Goal: Task Accomplishment & Management: Use online tool/utility

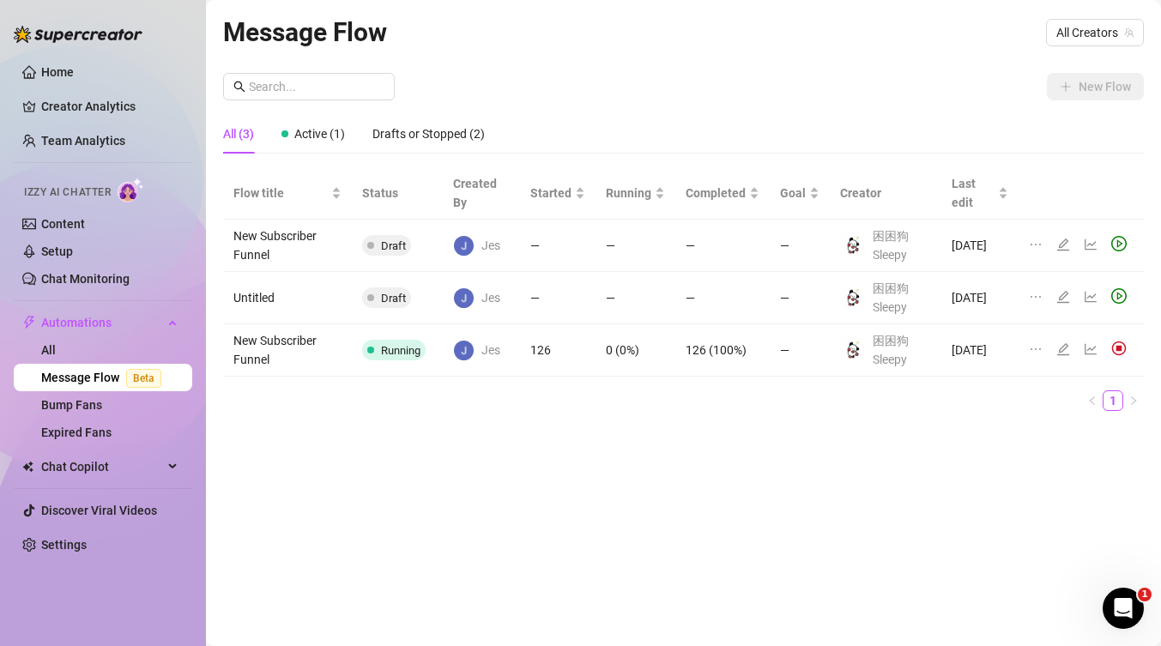
click at [1064, 349] on icon "edit" at bounding box center [1064, 350] width 14 height 14
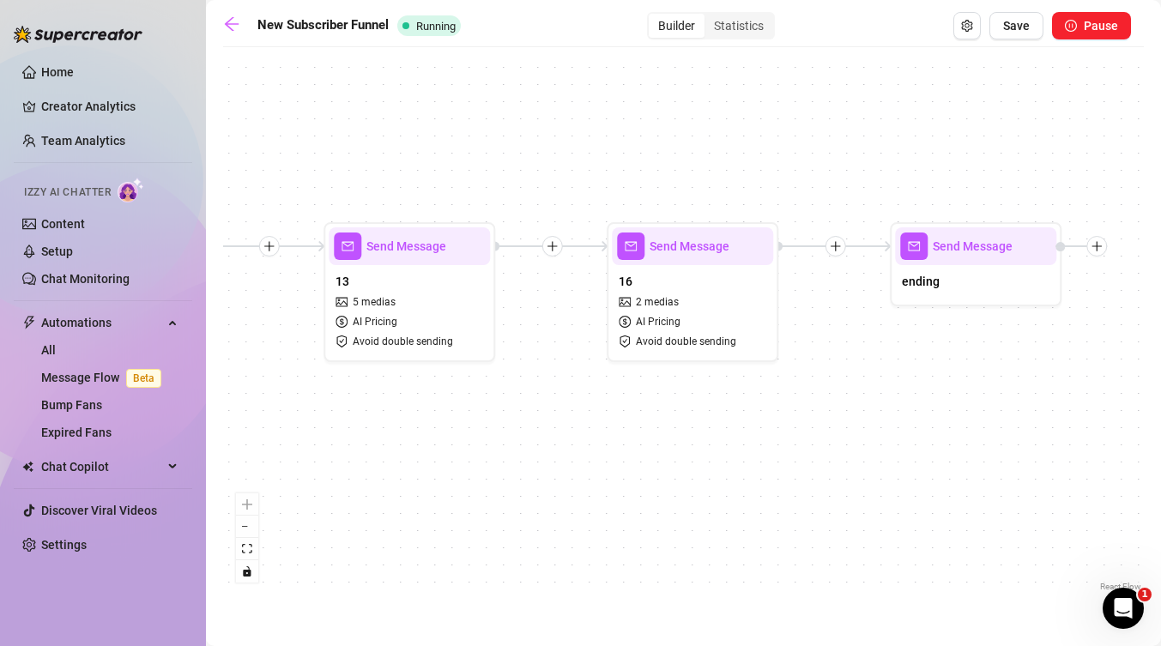
drag, startPoint x: 1071, startPoint y: 409, endPoint x: 384, endPoint y: 413, distance: 687.6
click at [373, 413] on div "Send Message 16 2 medias AI Pricing Avoid double sending Send Message 15 1 medi…" at bounding box center [683, 326] width 921 height 540
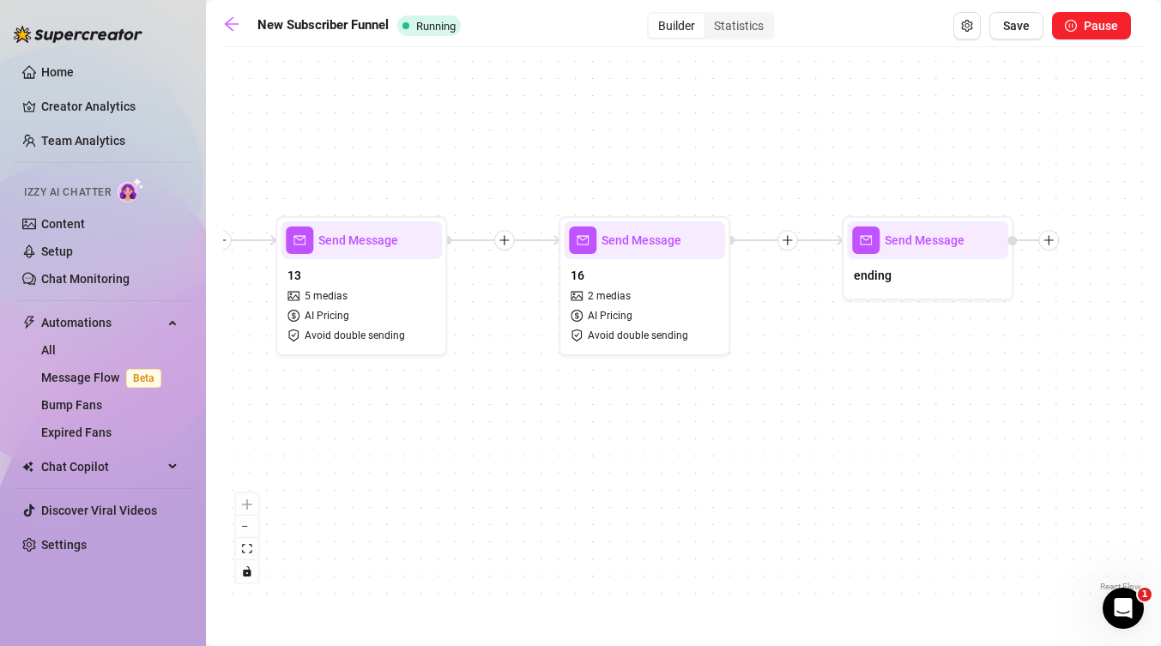
drag, startPoint x: 869, startPoint y: 406, endPoint x: 826, endPoint y: 405, distance: 42.9
click at [826, 405] on div "Send Message 16 2 medias AI Pricing Avoid double sending Send Message 15 1 medi…" at bounding box center [683, 326] width 921 height 540
click at [789, 243] on icon "plus" at bounding box center [785, 239] width 12 height 12
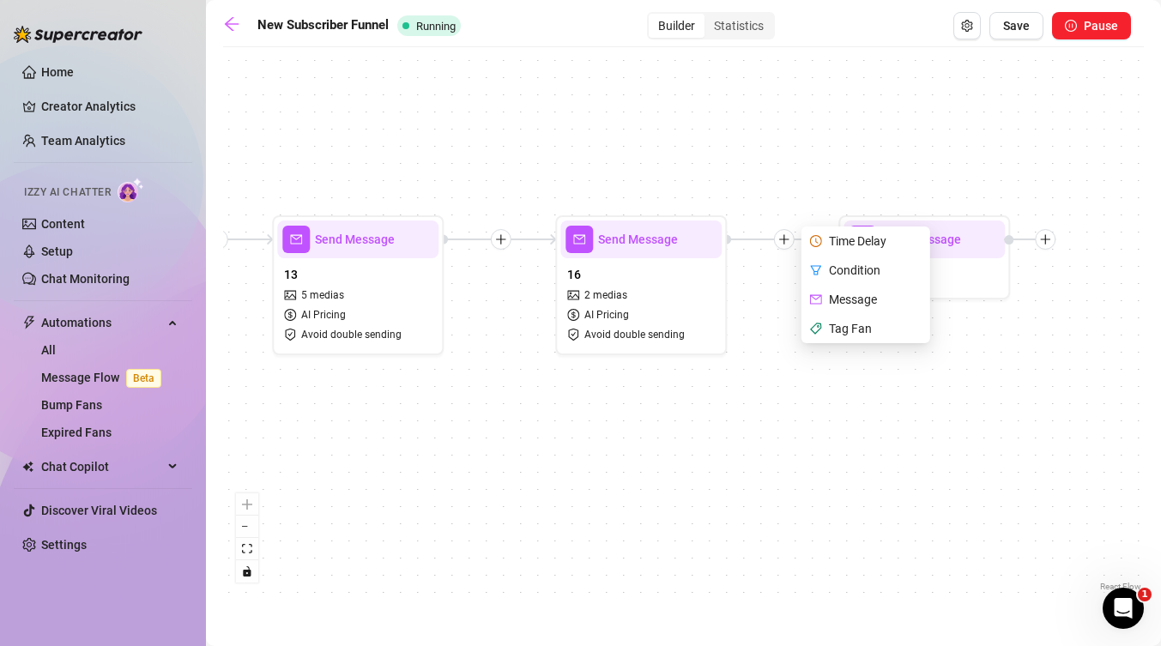
click at [866, 296] on div "Message" at bounding box center [867, 299] width 125 height 29
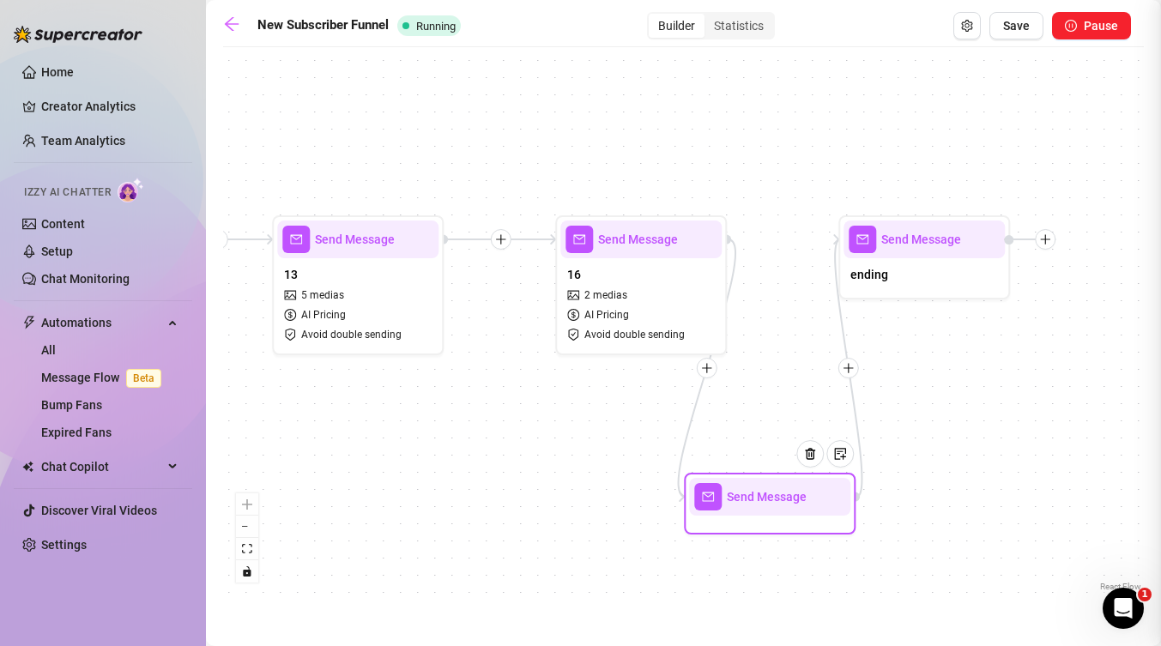
type textarea "Write your message here"
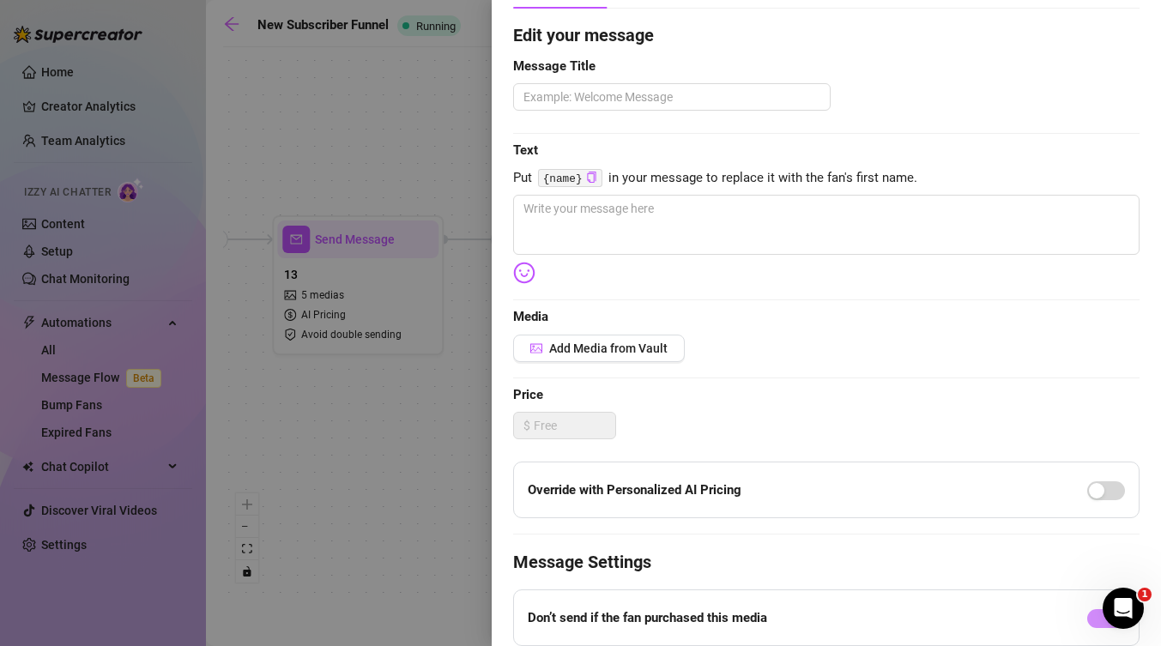
scroll to position [135, 0]
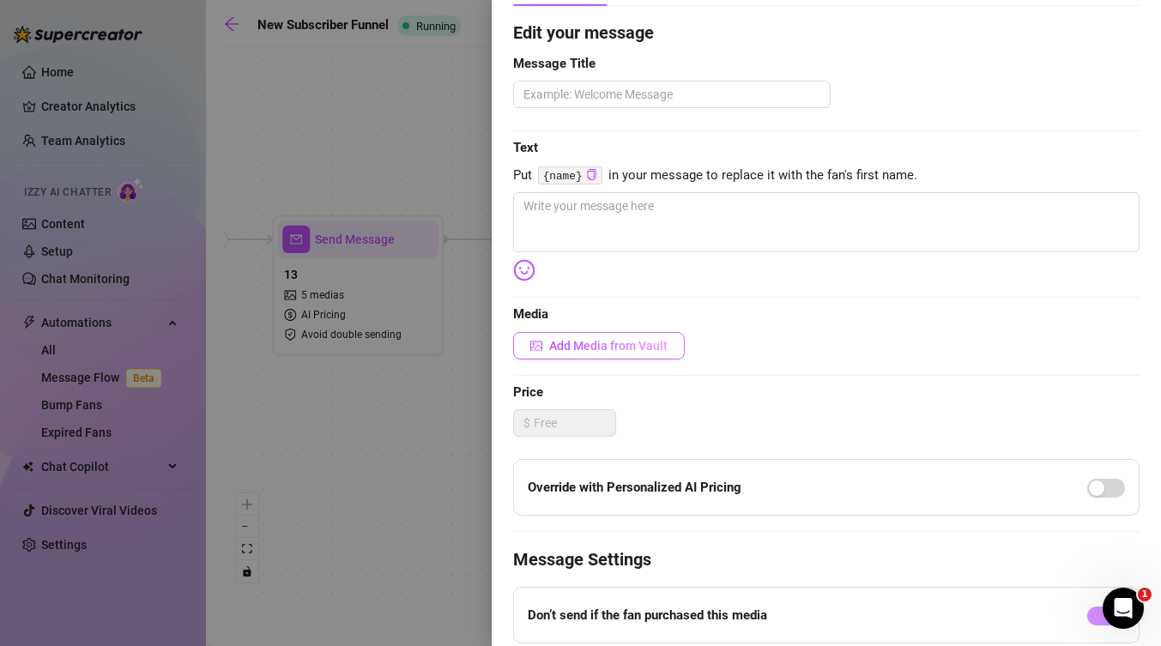
click at [597, 352] on span "Add Media from Vault" at bounding box center [608, 346] width 118 height 14
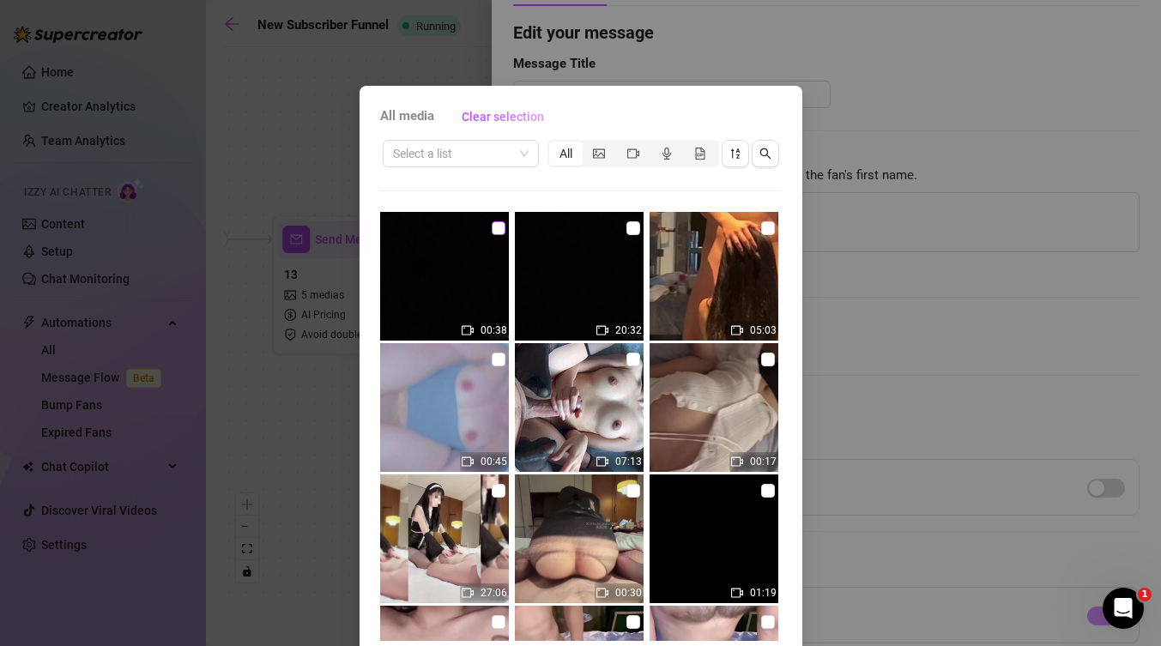
click at [495, 234] on input "checkbox" at bounding box center [499, 228] width 14 height 14
checkbox input "true"
click at [631, 222] on input "checkbox" at bounding box center [634, 228] width 14 height 14
checkbox input "true"
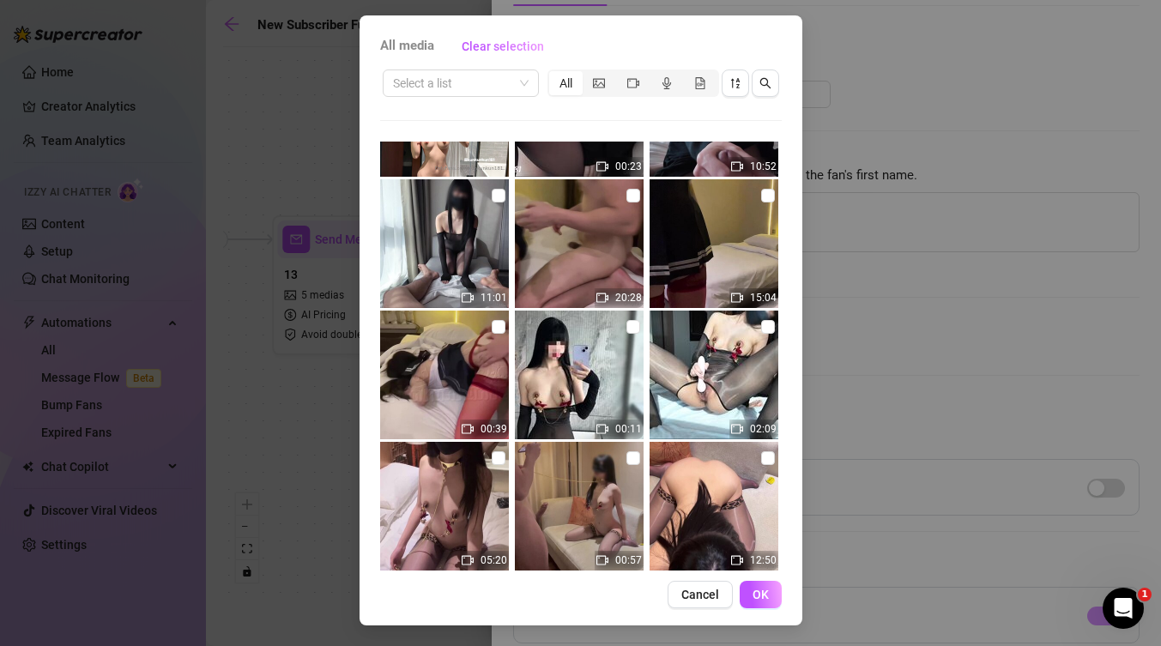
scroll to position [647, 0]
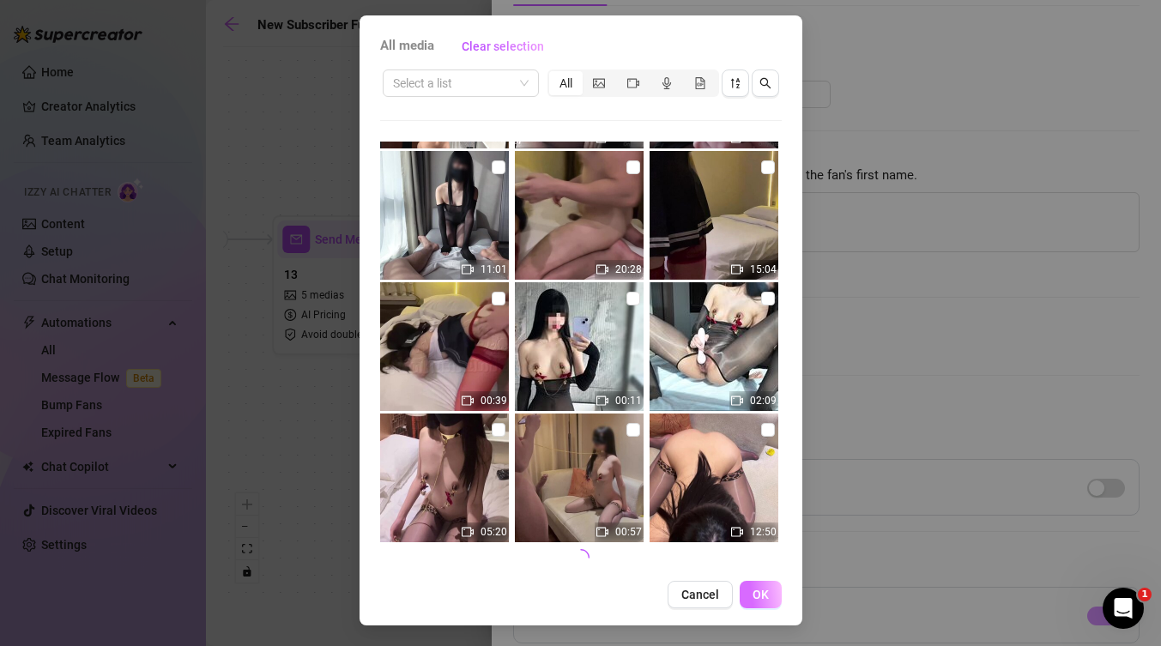
click at [762, 603] on button "OK" at bounding box center [761, 594] width 42 height 27
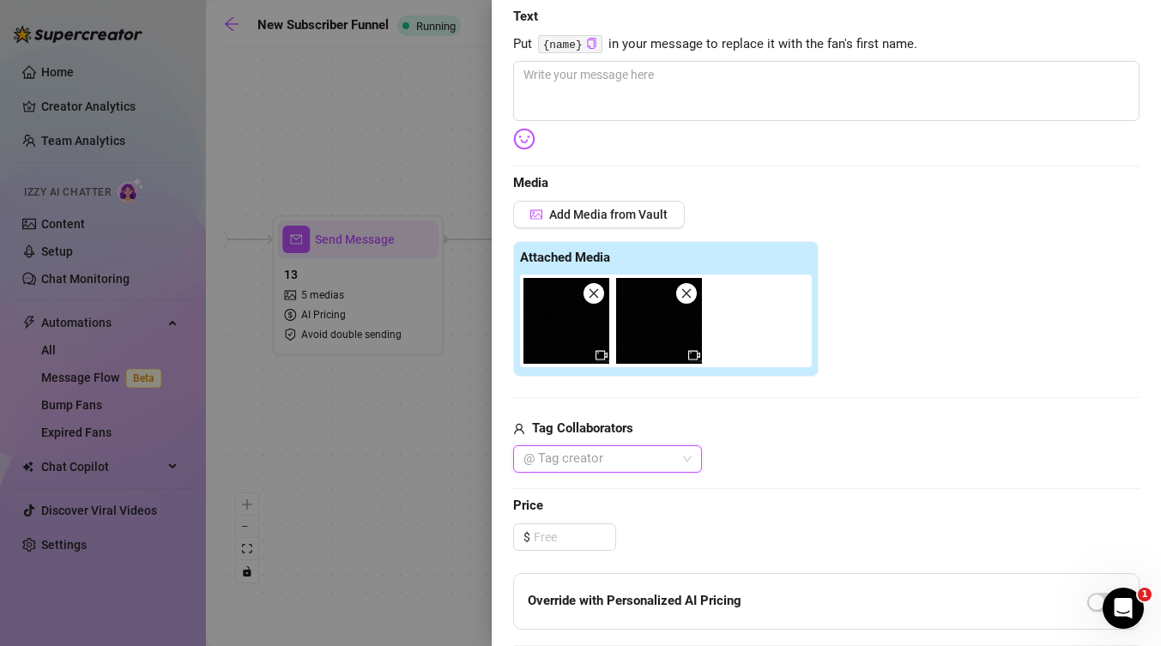
scroll to position [392, 0]
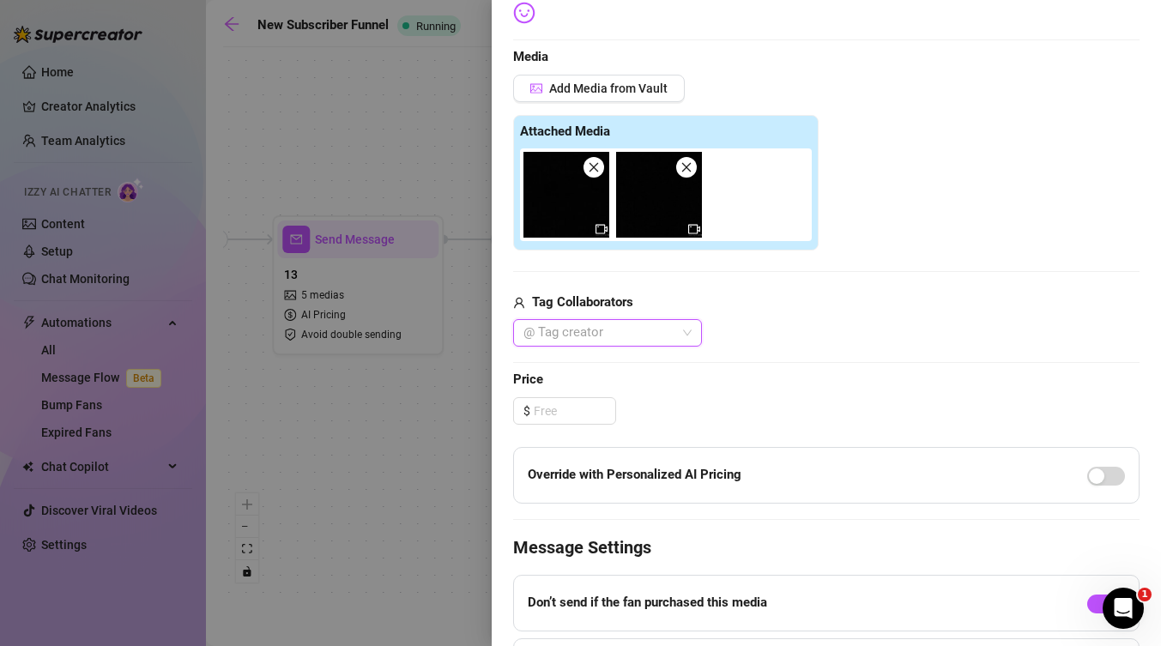
click at [693, 336] on div "@ Tag creator" at bounding box center [607, 332] width 189 height 27
click at [662, 369] on div "[PERSON_NAME]" at bounding box center [607, 367] width 161 height 19
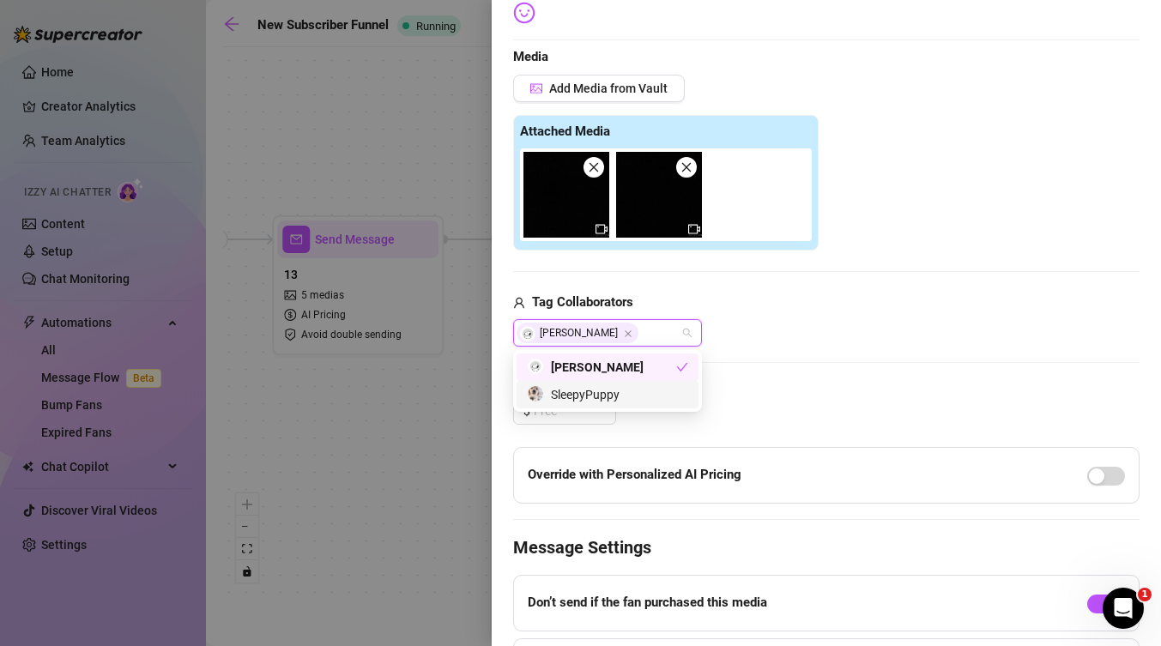
click at [702, 438] on div "Edit your message Message Title Text Put {name} in your message to replace it w…" at bounding box center [826, 260] width 627 height 997
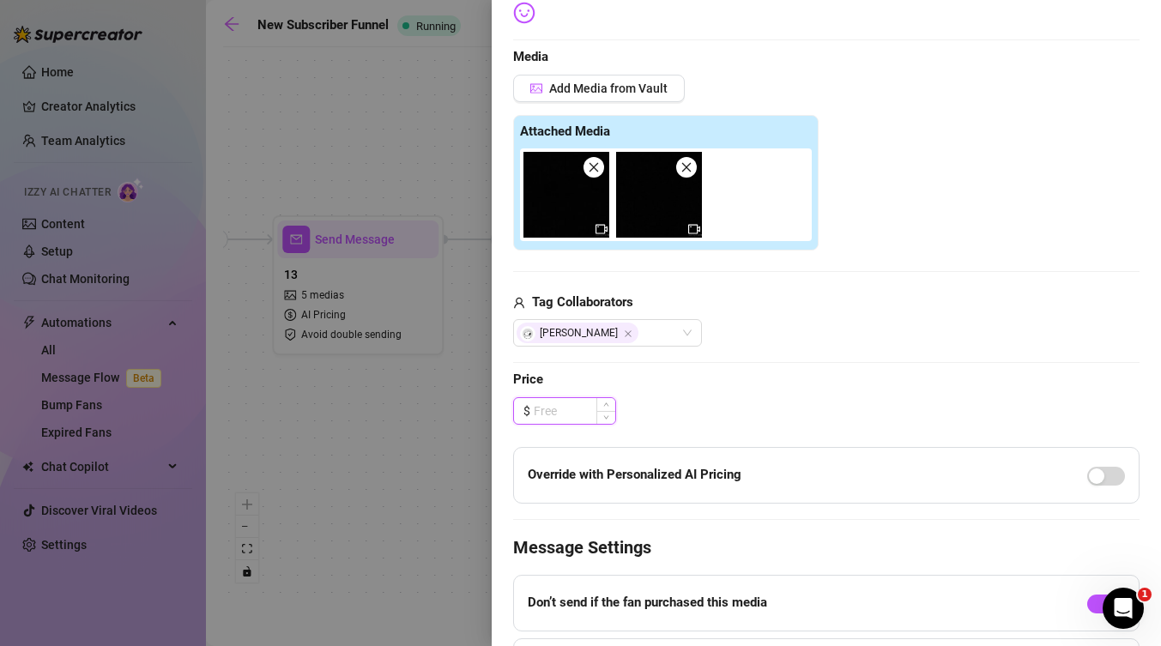
click at [579, 410] on input at bounding box center [575, 411] width 82 height 26
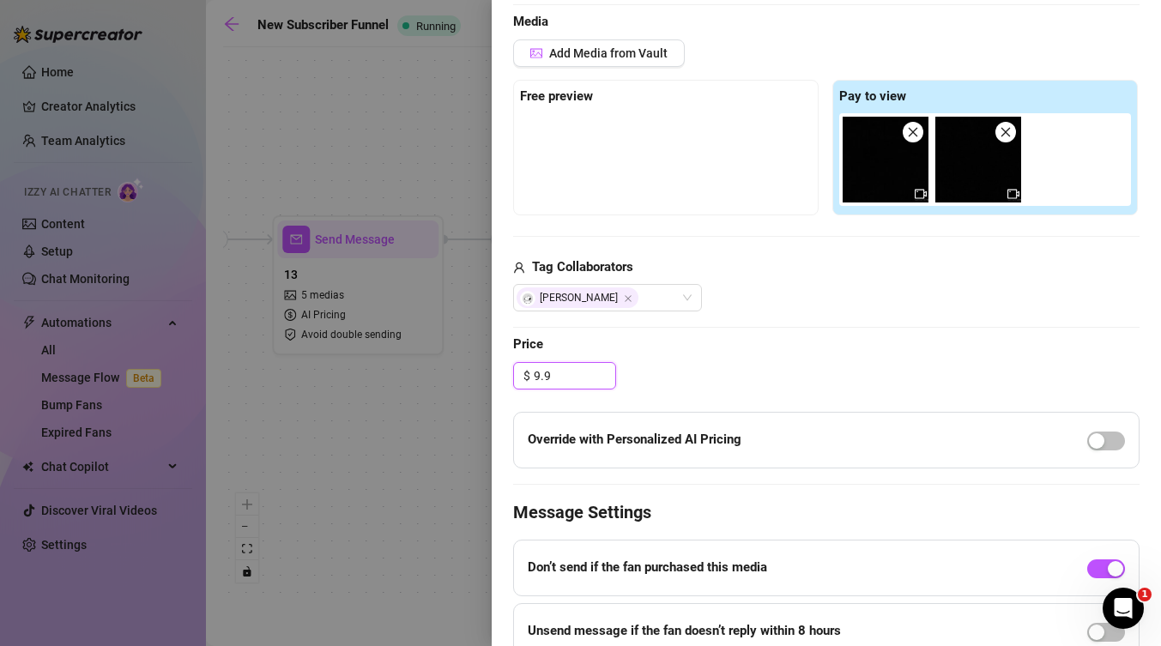
scroll to position [441, 0]
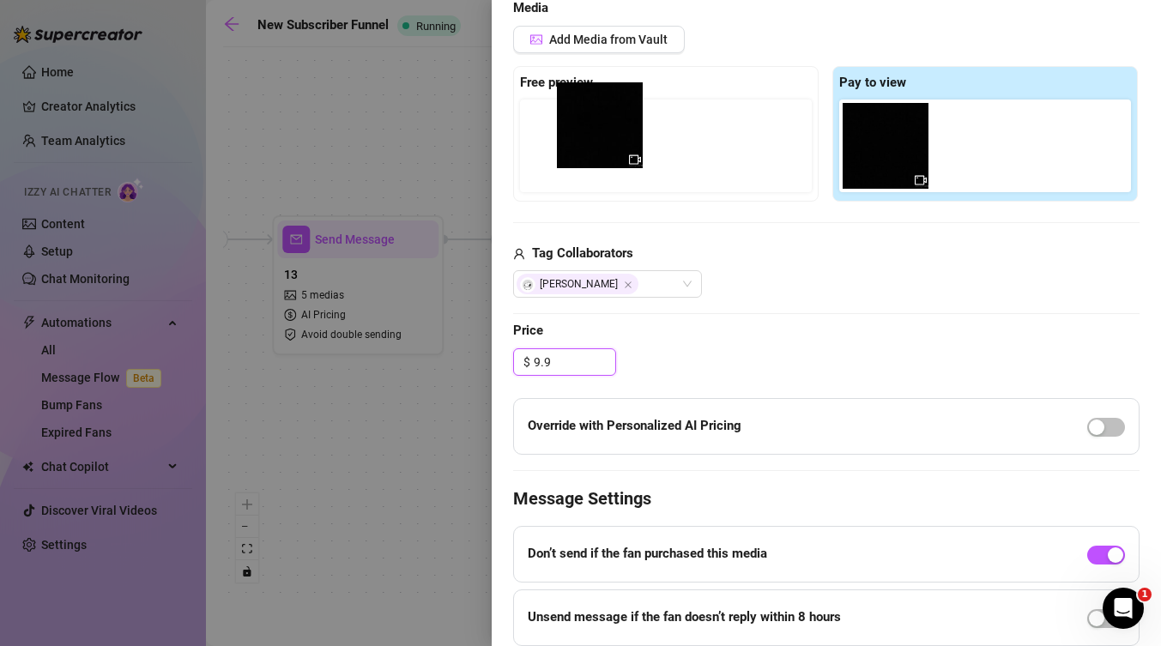
drag, startPoint x: 884, startPoint y: 176, endPoint x: 588, endPoint y: 155, distance: 296.9
click at [588, 155] on div "Free preview Pay to view" at bounding box center [826, 134] width 627 height 136
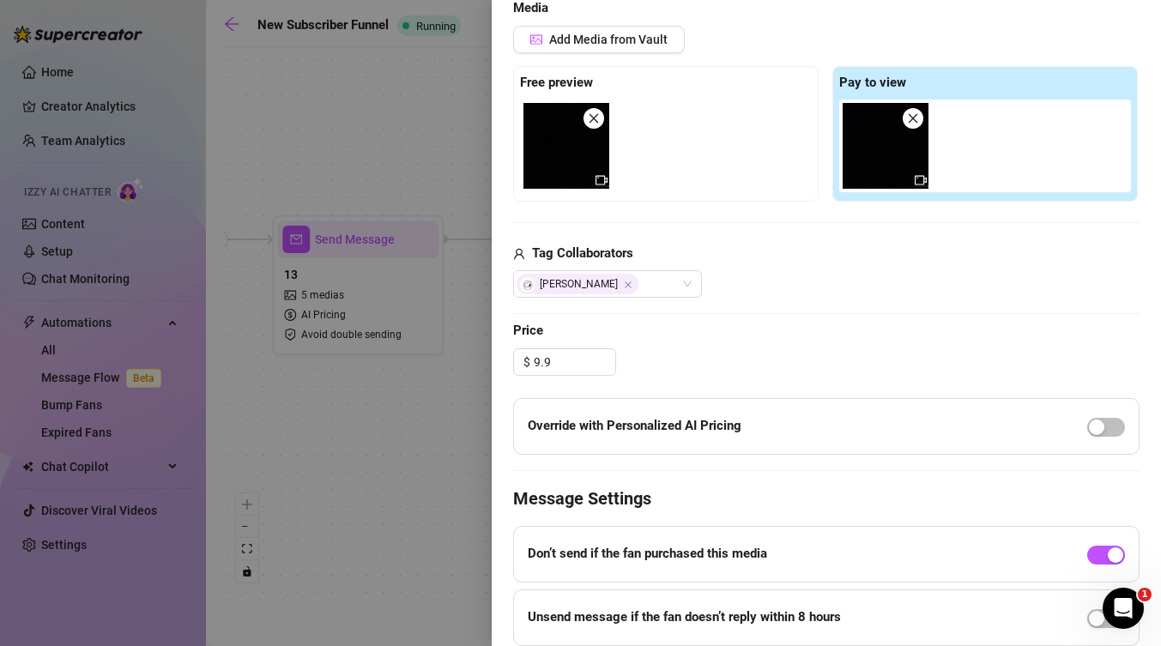
type input "9.90"
click at [756, 233] on div "Add Media from Vault Free preview Pay to view Tag Collaborators [PERSON_NAME]" at bounding box center [826, 162] width 627 height 273
click at [804, 204] on div "Add Media from Vault Free preview Pay to view Tag Collaborators [PERSON_NAME]" at bounding box center [826, 162] width 627 height 273
click at [731, 162] on div at bounding box center [669, 146] width 299 height 93
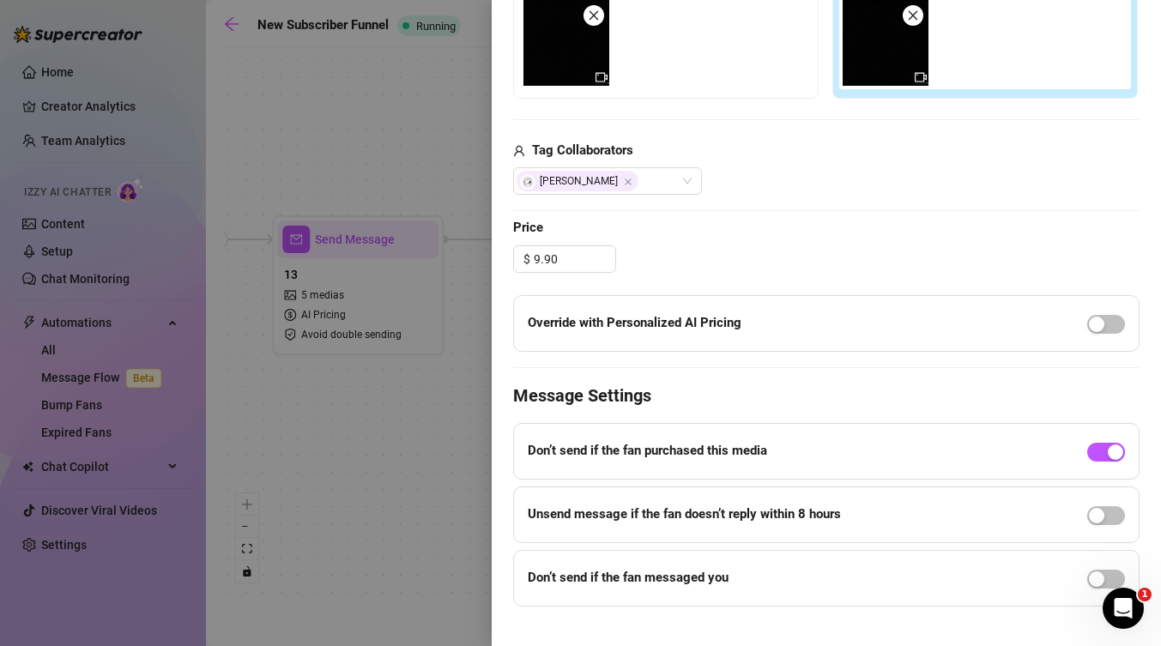
scroll to position [569, 0]
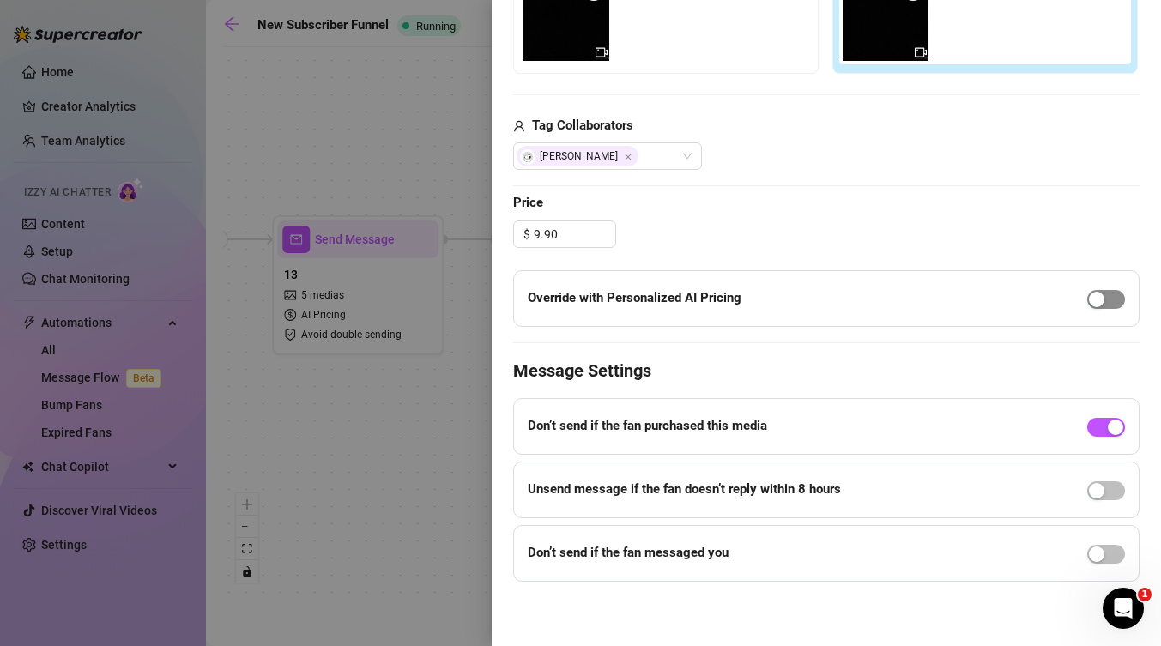
click at [1106, 296] on button "button" at bounding box center [1107, 299] width 38 height 19
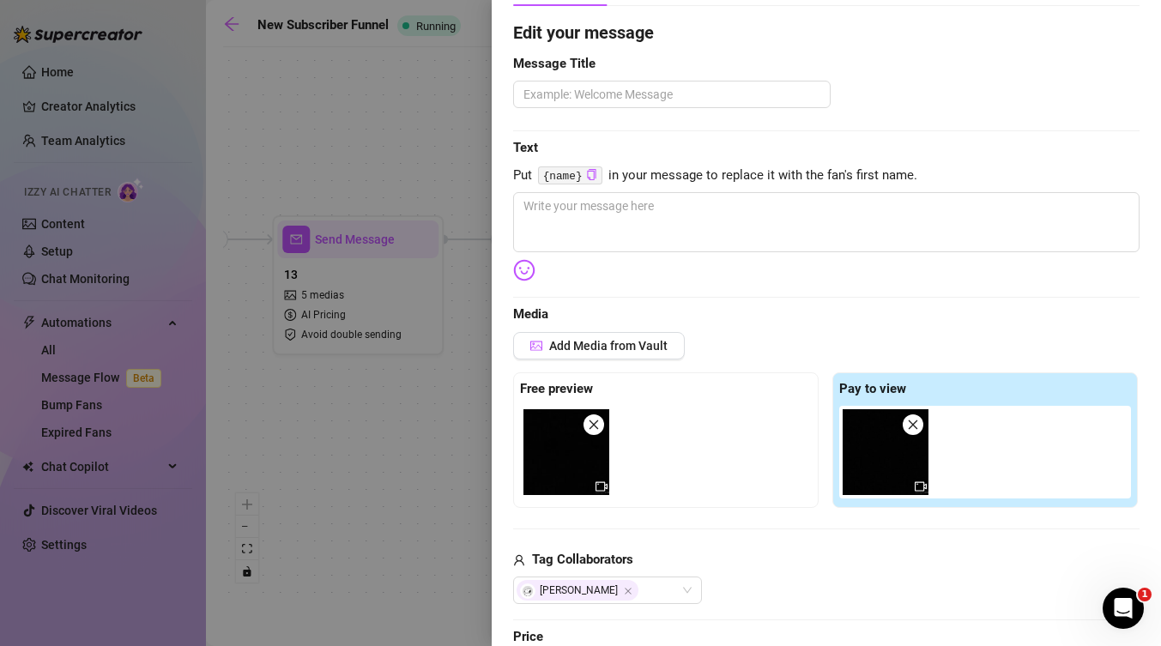
scroll to position [125, 0]
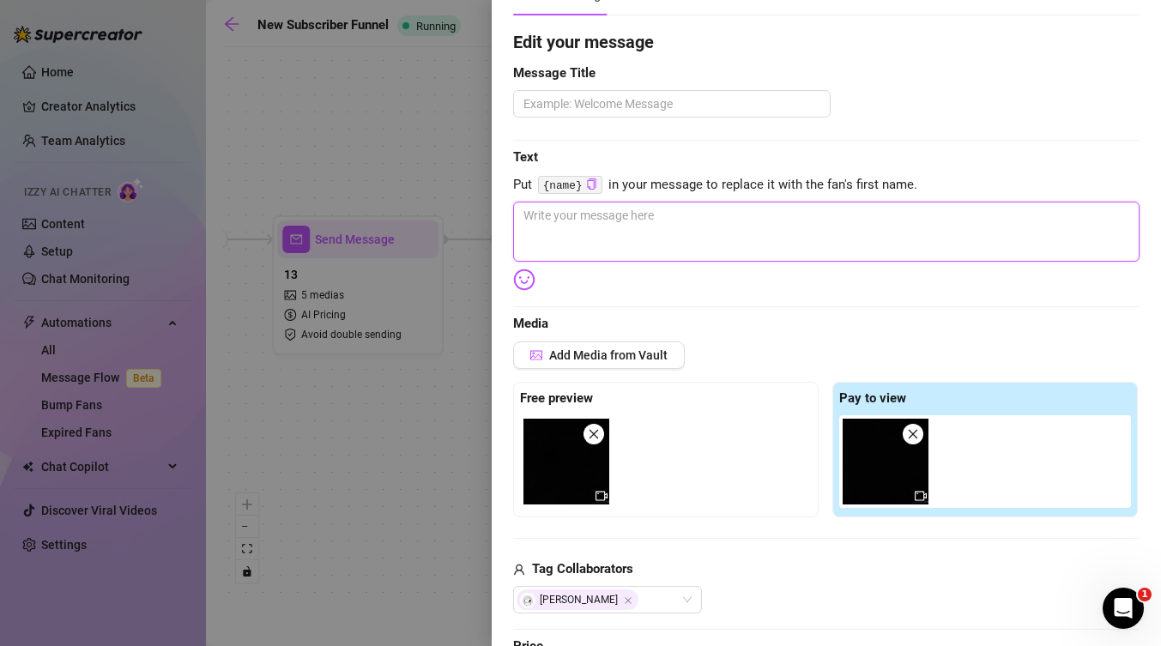
click at [632, 231] on textarea at bounding box center [826, 232] width 627 height 60
paste textarea "<loremipsu dol～sitametcoNSecte🔓a～> elitseddoeiusmodtempor～ incidi utlabo🥺 etdol…"
type textarea "<loremipsu dol～sitametcoNSecte🔓a～> elitseddoeiusmodtempor～ incidi utlabo🥺 etdol…"
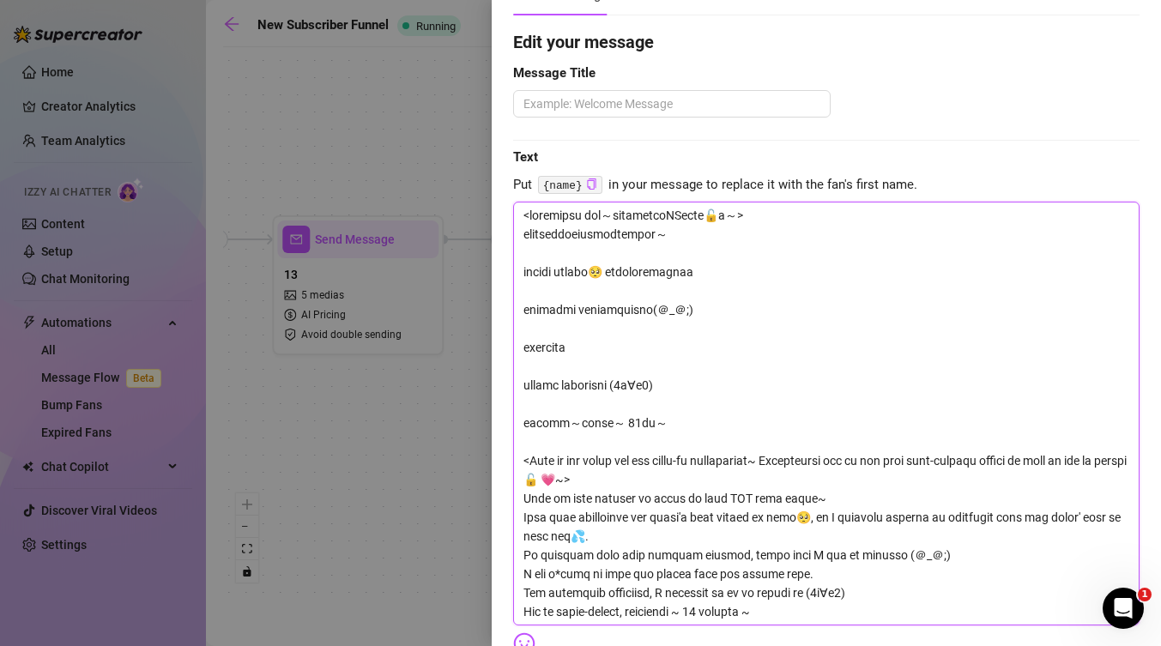
scroll to position [0, 0]
drag, startPoint x: 557, startPoint y: 215, endPoint x: 566, endPoint y: 219, distance: 9.2
click at [567, 219] on textarea at bounding box center [826, 414] width 627 height 424
type textarea "<loremipsu dol～sitametcoNSecte🔓a～> elitseddoeiusmodtempor～ incidi utlabo🥺 etdol…"
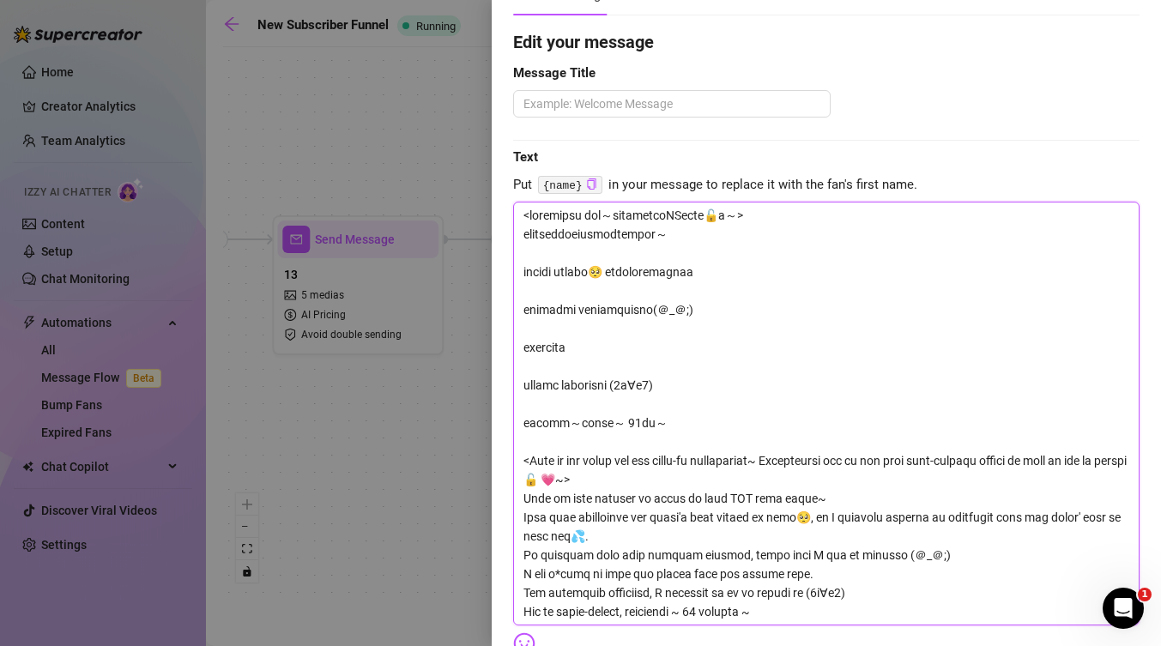
type textarea "<loremipsum dol～sitametcoNSecte🔓a～> elitseddoeiusmodtempor～ incidi utlabo🥺 etdo…"
type textarea "<loremipsumd sit～ametconseCTetur🔓a～> elitseddoeiusmodtempor～ incidi utlabo🥺 etd…"
type textarea "<loremipsumdo sit～ametconseCTetur🔓a～> elitseddoeiusmodtempor～ incidi utlabo🥺 et…"
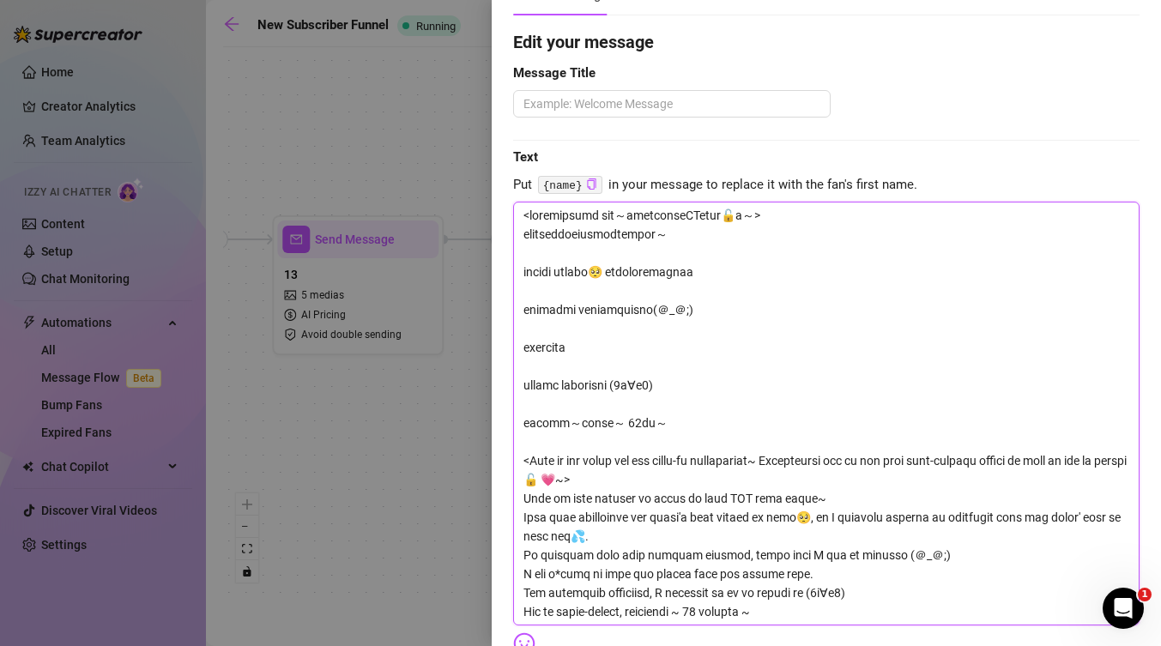
type textarea "<loremipsumdo sit～ametconseCTetur🔓a～> elitseddoeiusmodtempor～ incidi utlabo🥺 et…"
type textarea "<loremipsumdol sit～ametconseCTetur🔓a～> elitseddoeiusmodtempor～ incidi utlabo🥺 e…"
type textarea "<loremipsu dol～sitametcoNSecte🔓a～> elitseddoeiusmodtempor～ incidi utlabo🥺 etdol…"
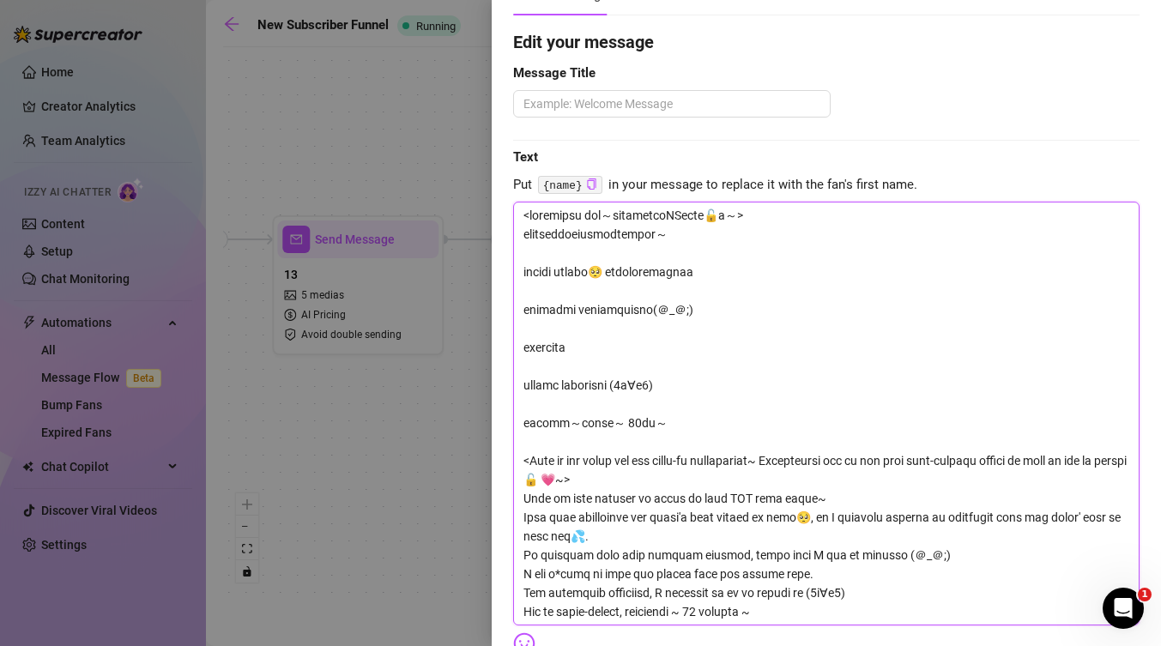
click at [688, 255] on textarea at bounding box center [826, 414] width 627 height 424
click at [754, 247] on textarea at bounding box center [826, 414] width 627 height 424
drag, startPoint x: 691, startPoint y: 213, endPoint x: 791, endPoint y: 216, distance: 100.5
click at [791, 216] on textarea at bounding box center [826, 414] width 627 height 424
type textarea "<这是上月的自动续约 福利捏～BB需要付费🔓哦～> 打开自动续约来享受我下一个月的免费长篇福利哦～ 因为忙于学习 太久没被操了🥺 偷偷把男朋友[PERSON_…"
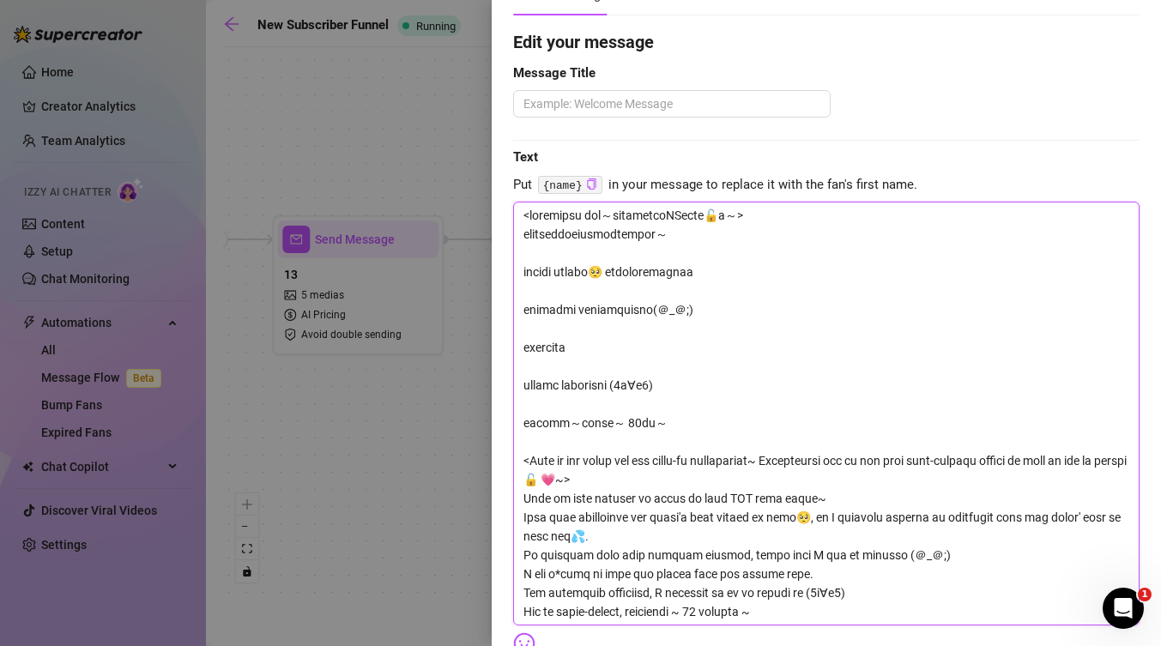
type textarea "<这是上月的自动续约 福利捏～BB需要付费🔓哦～> 打开自动续约来享受我下一个月的免费长篇福利哦～ 因为忙于学习 太久没被操了🥺 偷偷把男朋友[PERSON_…"
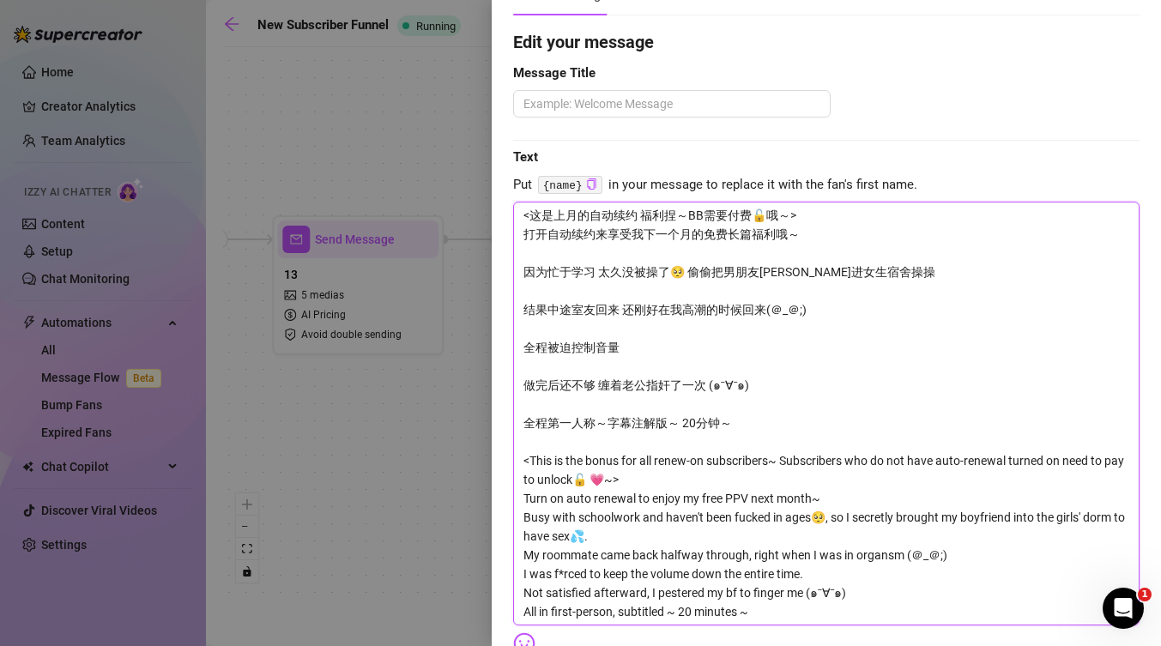
type textarea "<这是上月的自动续约 福利捏～zBB需要付费🔓哦～> 打开自动续约来享受我下一个月的免费长篇福利哦～ 因为忙于学习 太久没被操了🥺 偷偷把男朋友[PERSON…"
type textarea "<这是上月的自动续约 福利捏～z hBB需要付费🔓哦～> 打开自动续约来享受我下一个月的免费长篇福利哦～ 因为忙于学习 太久没被操了🥺 偷偷把男朋友[PERS…"
type textarea "<这是上月的自动续约 福利捏～zheBB需要付费🔓哦～> 打开自动续约来享受我下一个月的免费长篇福利哦～ 因为忙于学习 太久没被操了🥺 偷偷把男朋友[PERS…"
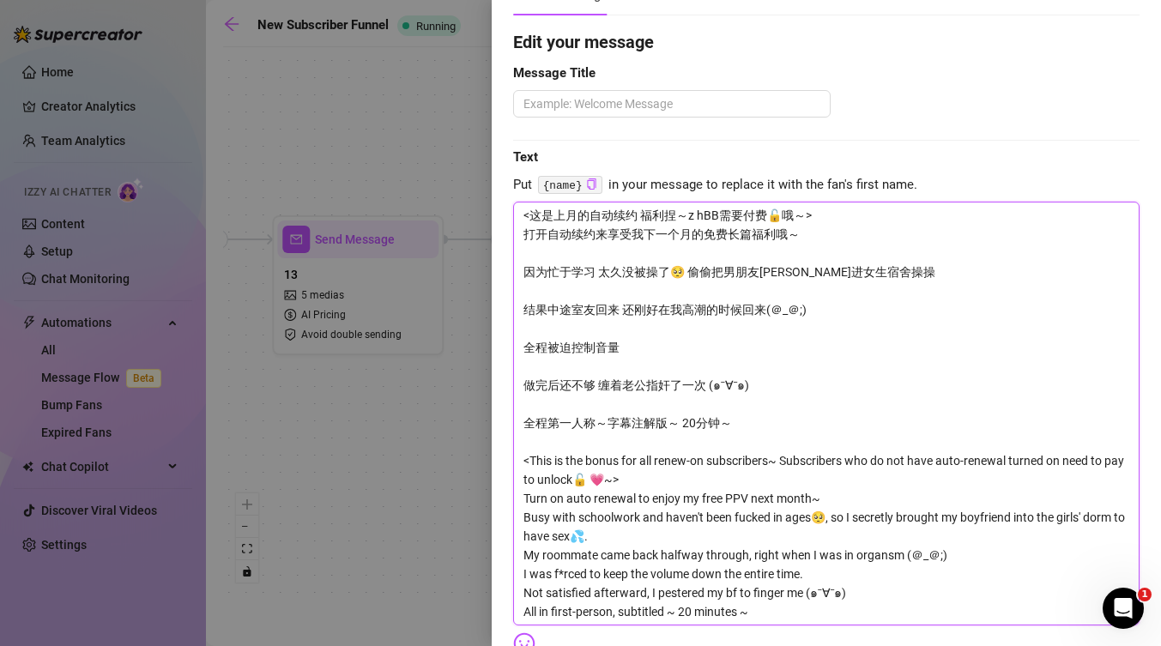
type textarea "<这是上月的自动续约 福利捏～zheBB需要付费🔓哦～> 打开自动续约来享受我下一个月的免费长篇福利哦～ 因为忙于学习 太久没被操了🥺 偷偷把男朋友[PERS…"
type textarea "<这是上月的自动续约 福利捏～zhe gBB需要付费🔓哦～> 打开自动续约来享受我下一个月的免费长篇福利哦～ 因为忙于学习 太久没被操了🥺 偷偷把男朋友[PE…"
type textarea "<这是上月的自动续约 福利捏～zheBB需要付费🔓哦～> 打开自动续约来享受我下一个月的免费长篇福利哦～ 因为忙于学习 太久没被操了🥺 偷偷把男朋友[PERS…"
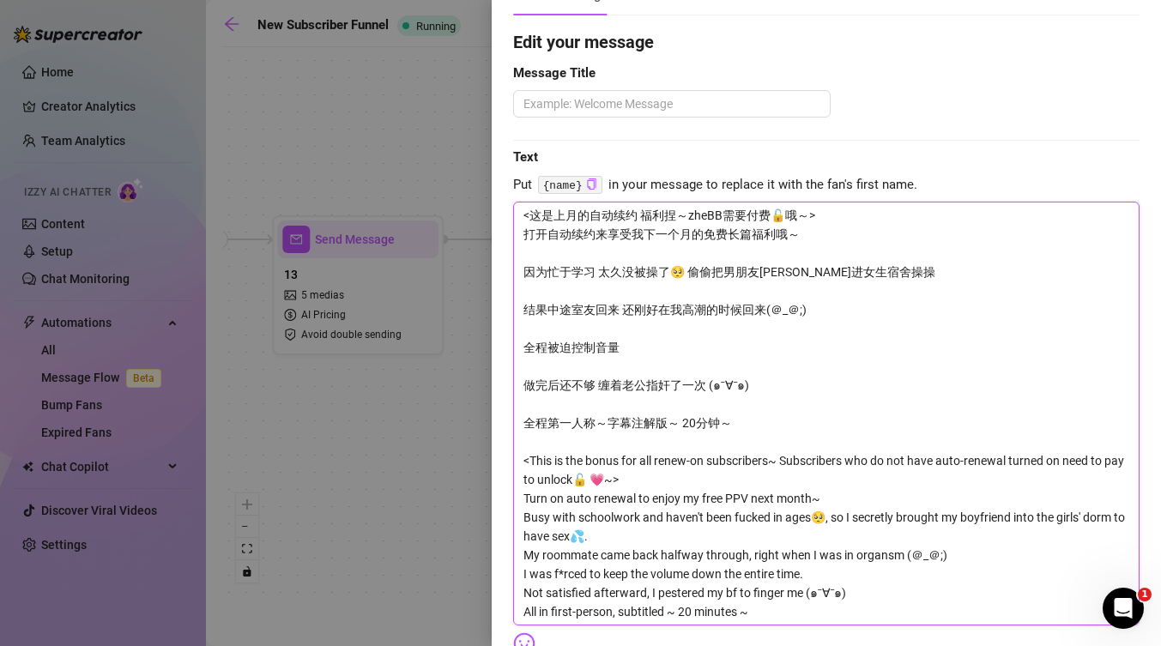
type textarea "<这是上月的自动续约 福利捏～z hBB需要付费🔓哦～> 打开自动续约来享受我下一个月的免费长篇福利哦～ 因为忙于学习 太久没被操了🥺 偷偷把男朋友[PERS…"
type textarea "<这是上月的自动续约 福利捏～zBB需要付费🔓哦～> 打开自动续约来享受我下一个月的免费长篇福利哦～ 因为忙于学习 太久没被操了🥺 偷偷把男朋友[PERSON…"
type textarea "<这是上月的自动续约 福利捏～BB需要付费🔓哦～> 打开自动续约来享受我下一个月的免费长篇福利哦～ 因为忙于学习 太久没被操了🥺 偷偷把男朋友[PERSON_…"
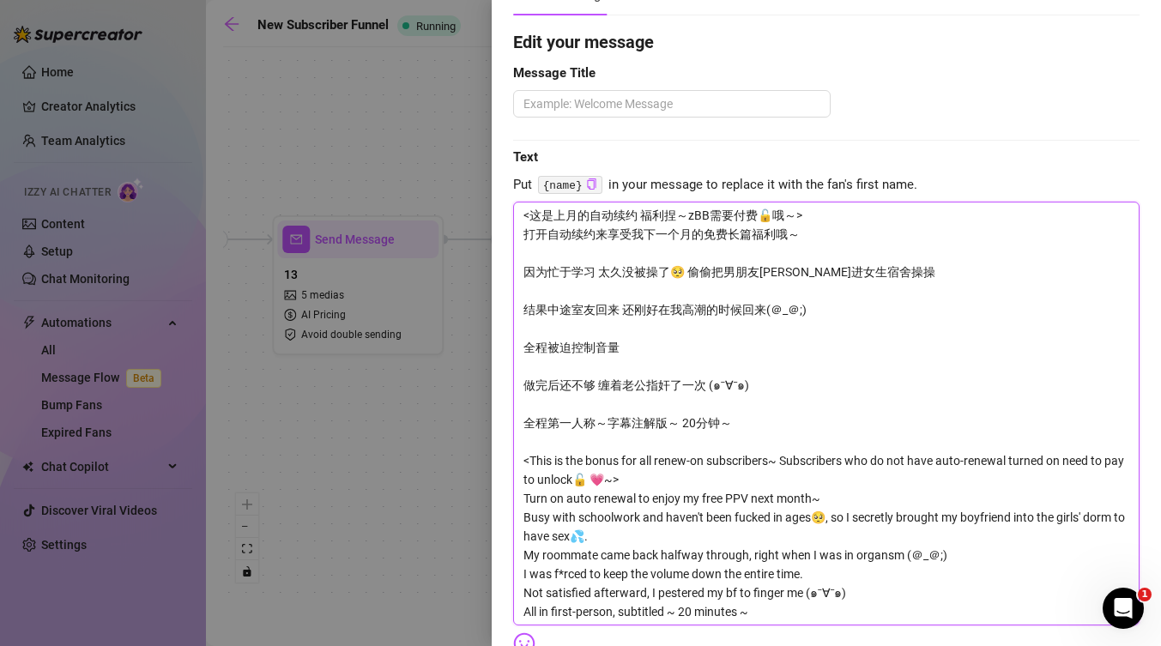
type textarea "<这是上月的自动续约 福利捏～BB需要付费🔓哦～> 打开自动续约来享受我下一个月的免费长篇福利哦～ 因为忙于学习 太久没被操了🥺 偷偷把男朋友[PERSON_…"
type textarea "<这是上月的自动续约 福利捏～zBB需要付费🔓哦～> 打开自动续约来享受我下一个月的免费长篇福利哦～ 因为忙于学习 太久没被操了🥺 偷偷把男朋友[PERSON…"
type textarea "<这是上月的自动续约 福利捏～z hBB需要付费🔓哦～> 打开自动续约来享受我下一个月的免费长篇福利哦～ 因为忙于学习 太久没被操了🥺 偷偷把男朋友[PERS…"
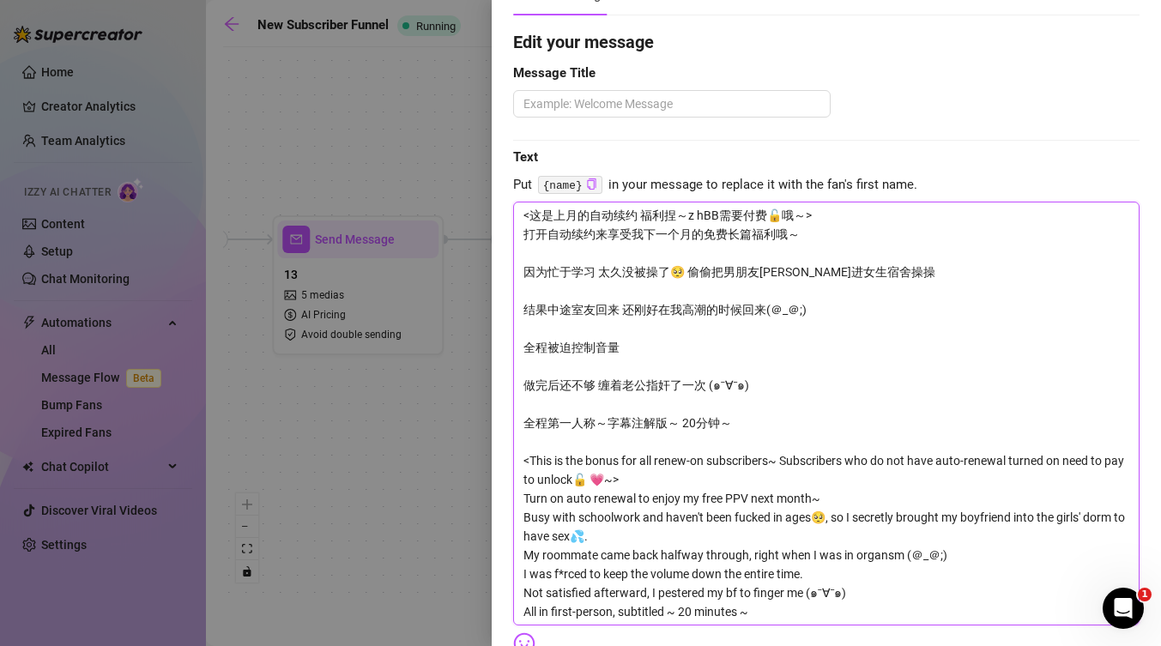
type textarea "<这是上月的自动续约 福利捏～zheBB需要付费🔓哦～> 打开自动续约来享受我下一个月的免费长篇福利哦～ 因为忙于学习 太久没被操了🥺 偷偷把男朋友[PERS…"
type textarea "<这是上月的自动续约 福利捏～zhe gBB需要付费🔓哦～> 打开自动续约来享受我下一个月的免费长篇福利哦～ 因为忙于学习 太久没被操了🥺 偷偷把男朋友[PE…"
type textarea "<这是上月的自动续约 福利捏～zhe g yBB需要付费🔓哦～> 打开自动续约来享受我下一个月的免费长篇福利哦～ 因为忙于学习 太久没被操了🥺 偷偷把男朋友[…"
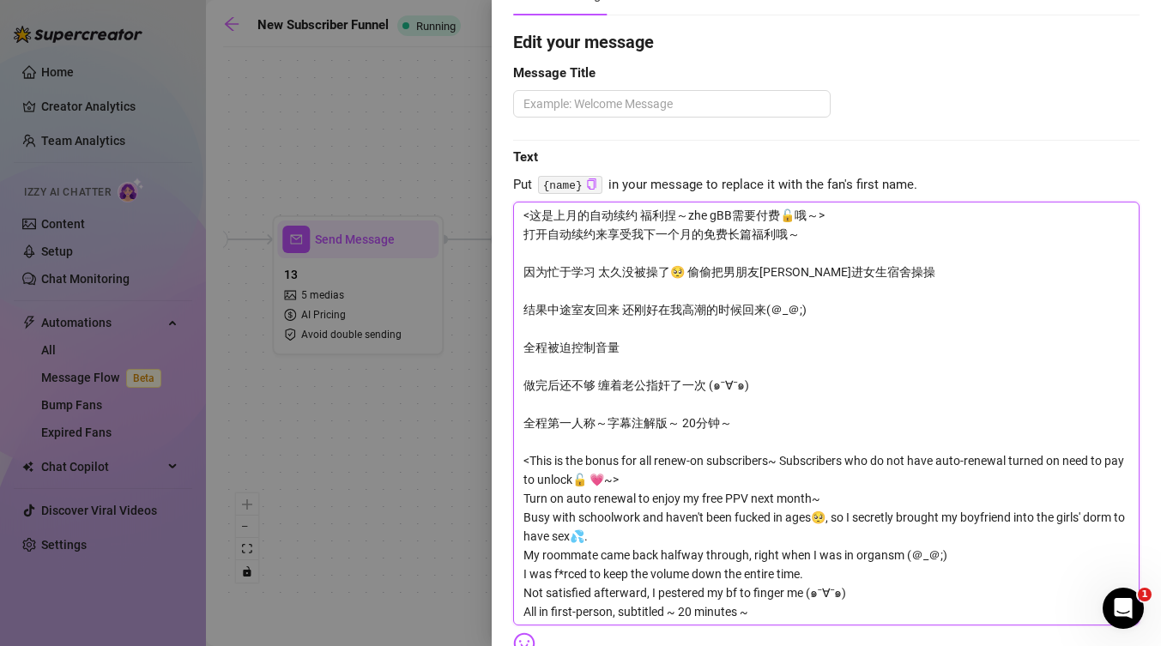
type textarea "<这是上月的自动续约 福利捏～zhe g yBB需要付费🔓哦～> 打开自动续约来享受我下一个月的免费长篇福利哦～ 因为忙于学习 太久没被操了🥺 偷偷把男朋友[…"
type textarea "<这是上月的自动续约 福利捏～zhe gyuBB需要付费🔓哦～> 打开自动续约来享受我下一个月的免费长篇福利哦～ 因为忙于学习 太久没被操了🥺 偷偷把男朋友[…"
type textarea "<这是上月的自动续约 福利捏～zhe g yueBB需要付费🔓哦～> 打开自动续约来享受我下一个月的免费长篇福利哦～ 因为忙于学习 太久没被操了🥺 偷偷把男朋…"
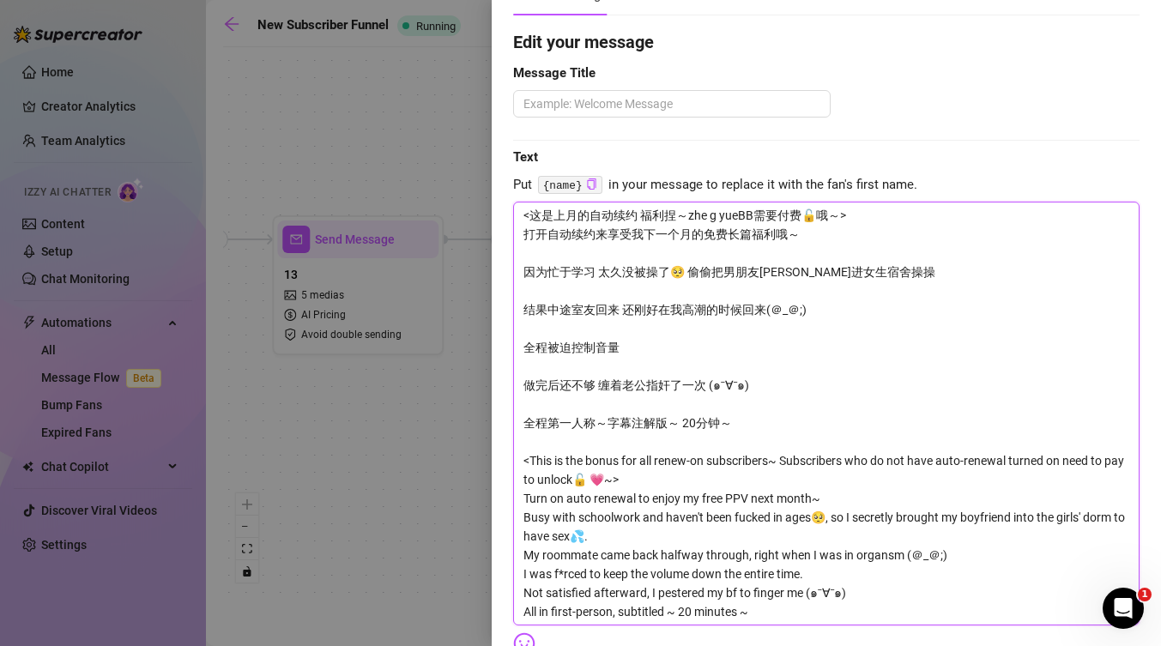
type textarea "<这是上月的自动续约 福利捏～这个月BB需要付费🔓哦～> 打开自动续约来享受我下一个月的免费长篇福利哦～ 因为忙于学习 太久没被操了🥺 偷偷把男朋友[PERS…"
type textarea "<这是上月的自动续约 福利捏～这个月cBB需要付费🔓哦～> 打开自动续约来享受我下一个月的免费长篇福利哦～ 因为忙于学习 太久没被操了🥺 偷偷把男朋友[PER…"
type textarea "<这是上月的自动续约 福利捏～这个月caBB需要付费🔓哦～> 打开自动续约来享受我下一个月的免费长篇福利哦～ 因为忙于学习 太久没被操了🥺 偷偷把男朋友[PE…"
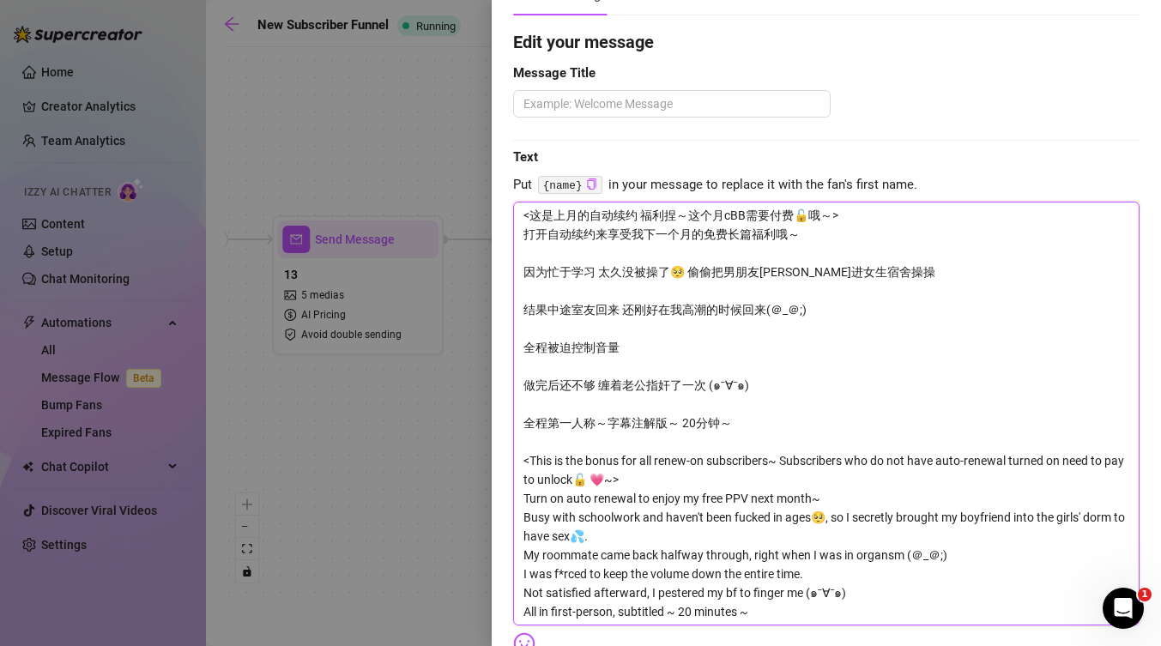
type textarea "<这是上月的自动续约 福利捏～这个月caBB需要付费🔓哦～> 打开自动续约来享受我下一个月的免费长篇福利哦～ 因为忙于学习 太久没被操了🥺 偷偷把男朋友[PE…"
type textarea "<这是上月的自动续约 福利捏～这个月caiBB需要付费🔓哦～> 打开自动续约来享受我下一个月的免费长篇福利哦～ 因为忙于学习 太久没被操了🥺 偷偷把男朋友[P…"
type textarea "<这是上月的自动续约 福利捏～这个月caBB需要付费🔓哦～> 打开自动续约来享受我下一个月的免费长篇福利哦～ 因为忙于学习 太久没被操了🥺 偷偷把男朋友[PE…"
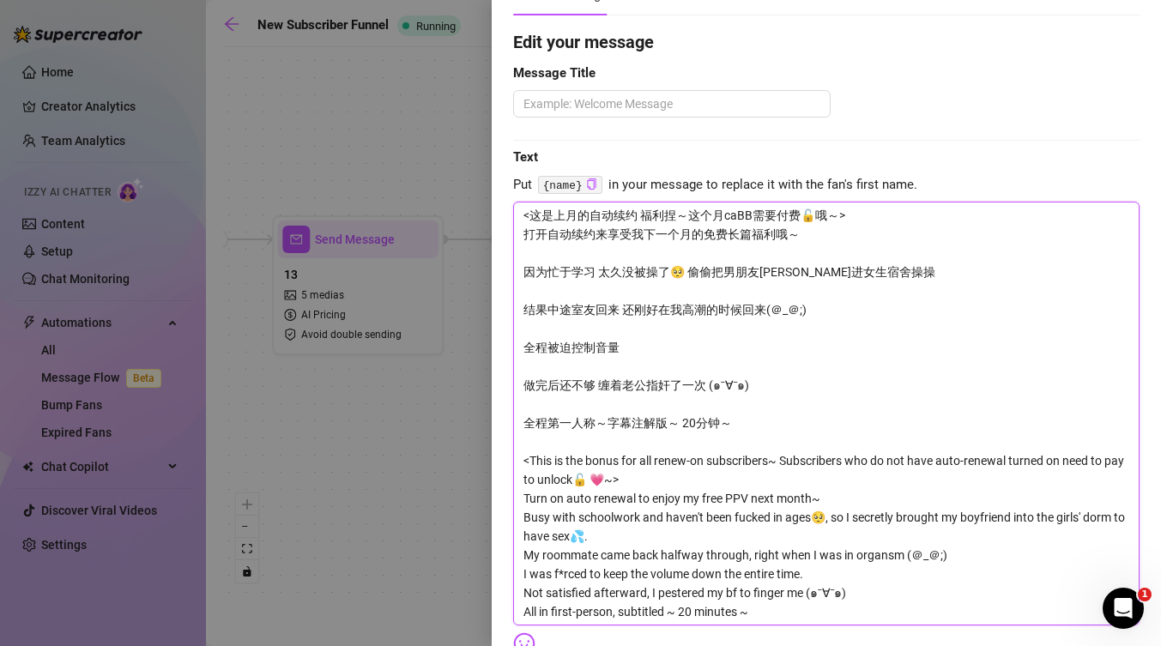
type textarea "<这是上月的自动续约 福利捏～这个月cBB需要付费🔓哦～> 打开自动续约来享受我下一个月的免费长篇福利哦～ 因为忙于学习 太久没被操了🥺 偷偷把男朋友[PER…"
type textarea "<这是上月的自动续约 福利捏～这个月BB需要付费🔓哦～> 打开自动续约来享受我下一个月的免费长篇福利哦～ 因为忙于学习 太久没被操了🥺 偷偷把男朋友[PERS…"
type textarea "<这是上月的自动续约 福利捏～这个BB需要付费🔓哦～> 打开自动续约来享受我下一个月的免费长篇福利哦～ 因为忙于学习 太久没被操了🥺 偷偷把男朋友[PERSO…"
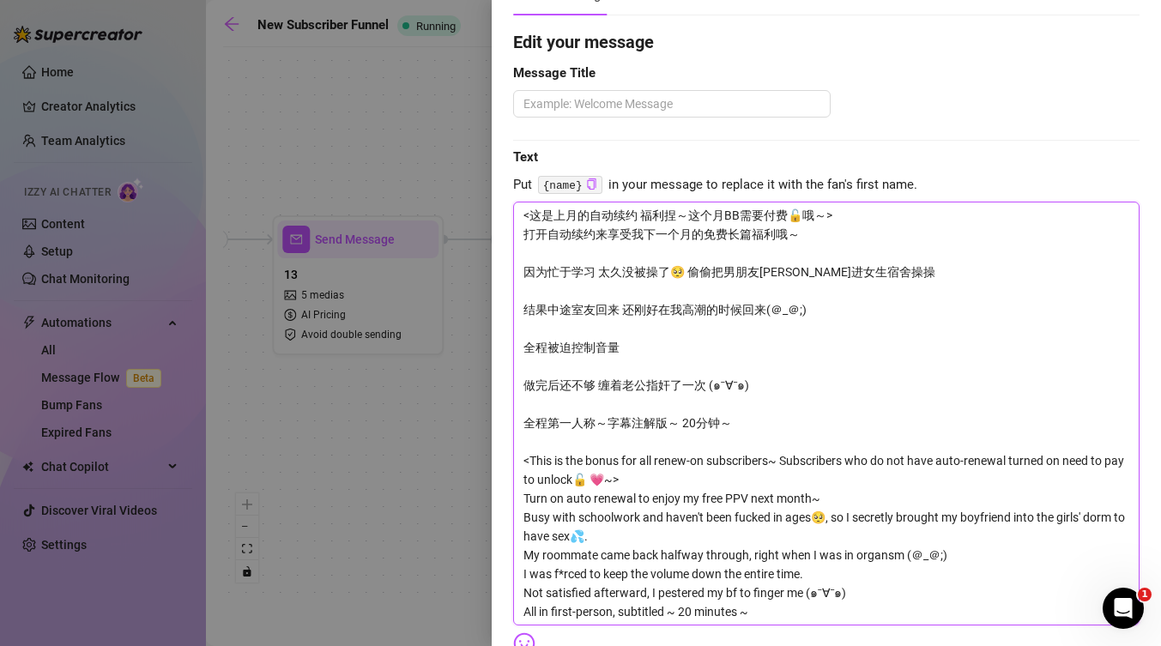
type textarea "<这是上月的自动续约 福利捏～这个BB需要付费🔓哦～> 打开自动续约来享受我下一个月的免费长篇福利哦～ 因为忙于学习 太久没被操了🥺 偷偷把男朋友[PERSO…"
type textarea "<这是上月的自动续约 福利捏～这BB需要付费🔓哦～> 打开自动续约来享受我下一个月的免费长篇福利哦～ 因为忙于学习 太久没被操了🥺 偷偷把男朋友[PERSON…"
type textarea "<这是上月的自动续约 福利捏～BB需要付费🔓哦～> 打开自动续约来享受我下一个月的免费长篇福利哦～ 因为忙于学习 太久没被操了🥺 偷偷把男朋友[PERSON_…"
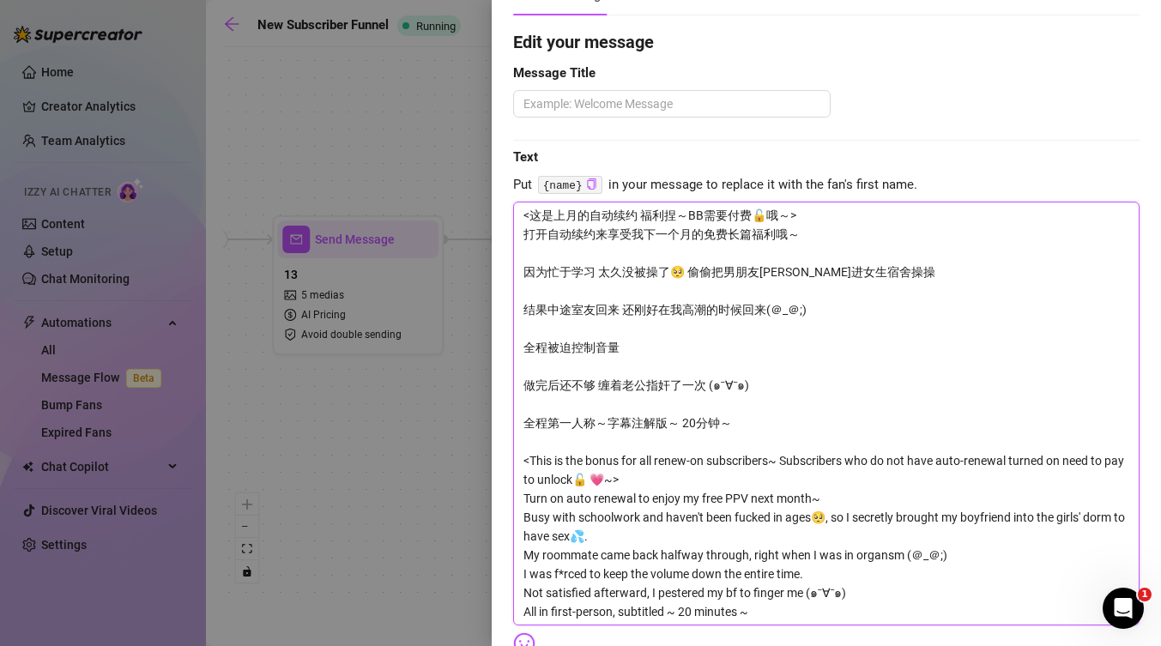
type textarea "<这是上月的自动续约 福利捏～cBB需要付费🔓哦～> 打开自动续约来享受我下一个月的免费长篇福利哦～ 因为忙于学习 太久没被操了🥺 偷偷把男朋友[PERSON…"
type textarea "<这是上月的自动续约 福利捏～caBB需要付费🔓哦～> 打开自动续约来享受我下一个月的免费长篇福利哦～ 因为忙于学习 太久没被操了🥺 偷偷把男朋友[PERSO…"
type textarea "<这是上月的自动续约 福利捏～caiBB需要付费🔓哦～> 打开自动续约来享受我下一个月的免费长篇福利哦～ 因为忙于学习 太久没被操了🥺 偷偷把男朋友[PERS…"
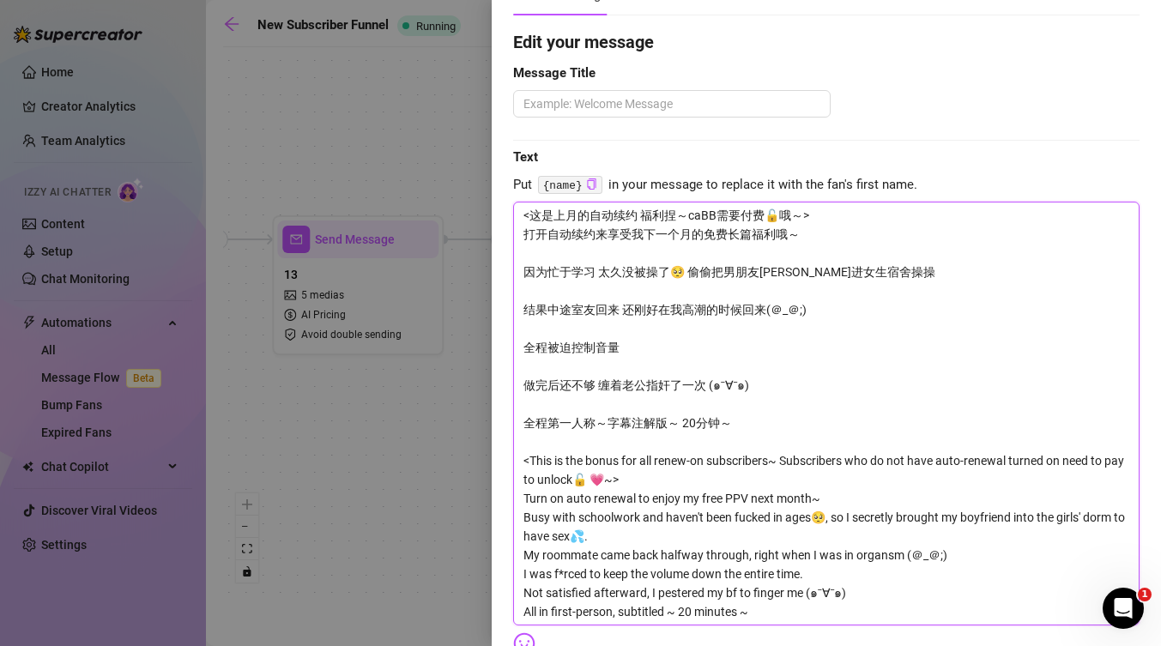
type textarea "<这是上月的自动续约 福利捏～caiBB需要付费🔓哦～> 打开自动续约来享受我下一个月的免费长篇福利哦～ 因为忙于学习 太久没被操了🥺 偷偷把男朋友[PERS…"
type textarea "<这是上月的自动续约 福利捏～才BB需要付费🔓哦～> 打开自动续约来享受我下一个月的免费长篇福利哦～ 因为忙于学习 太久没被操了🥺 偷偷把男朋友[PERSON…"
type textarea "<这是上月的自动续约 福利捏～才dBB需要付费🔓哦～> 打开自动续约来享受我下一个月的免费长篇福利哦～ 因为忙于学习 太久没被操了🥺 偷偷把男朋友[PERSO…"
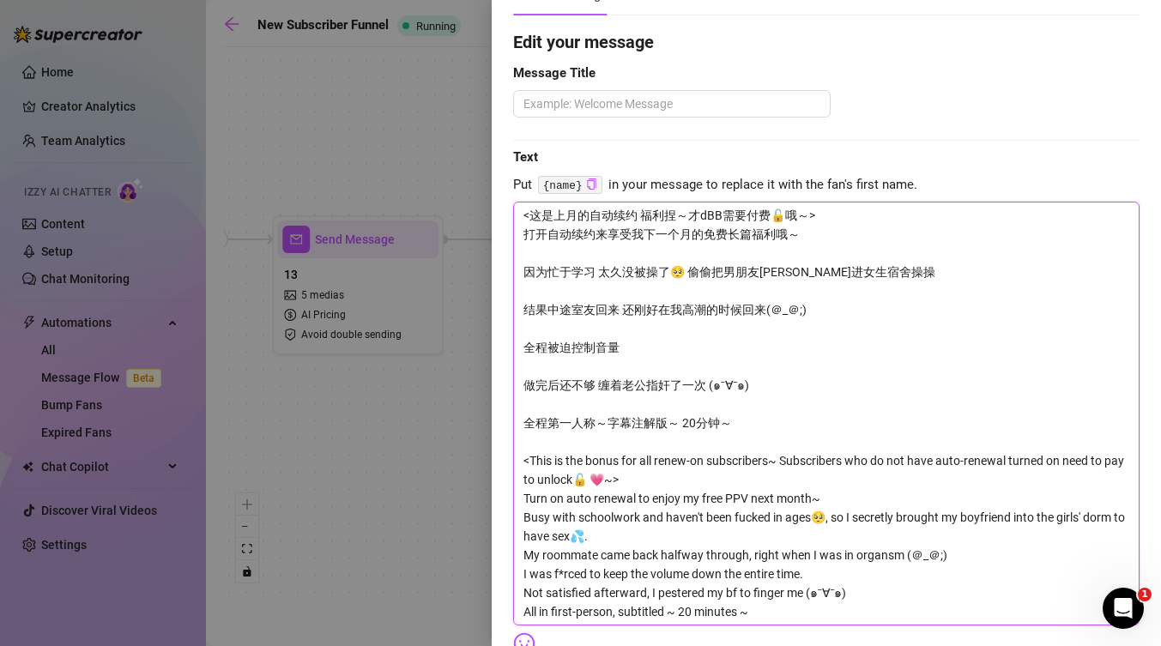
type textarea "<这是上月的自动续约 福利捏～才diBB需要付费🔓哦～> 打开自动续约来享受我下一个月的免费长篇福利哦～ 因为忙于学习 太久没被操了🥺 偷偷把男朋友[PERS…"
type textarea "<这是上月的自动续约 福利捏～才dinBB需要付费🔓哦～> 打开自动续约来享受我下一个月的免费长篇福利哦～ 因为忙于学习 太久没被操了🥺 偷偷把男朋友[PER…"
type textarea "<这是上月的自动续约 福利捏～才dingBB需要付费🔓哦～> 打开自动续约来享受我下一个月的免费长篇福利哦～ 因为忙于学习 太久没被操了🥺 偷偷把男朋友[PE…"
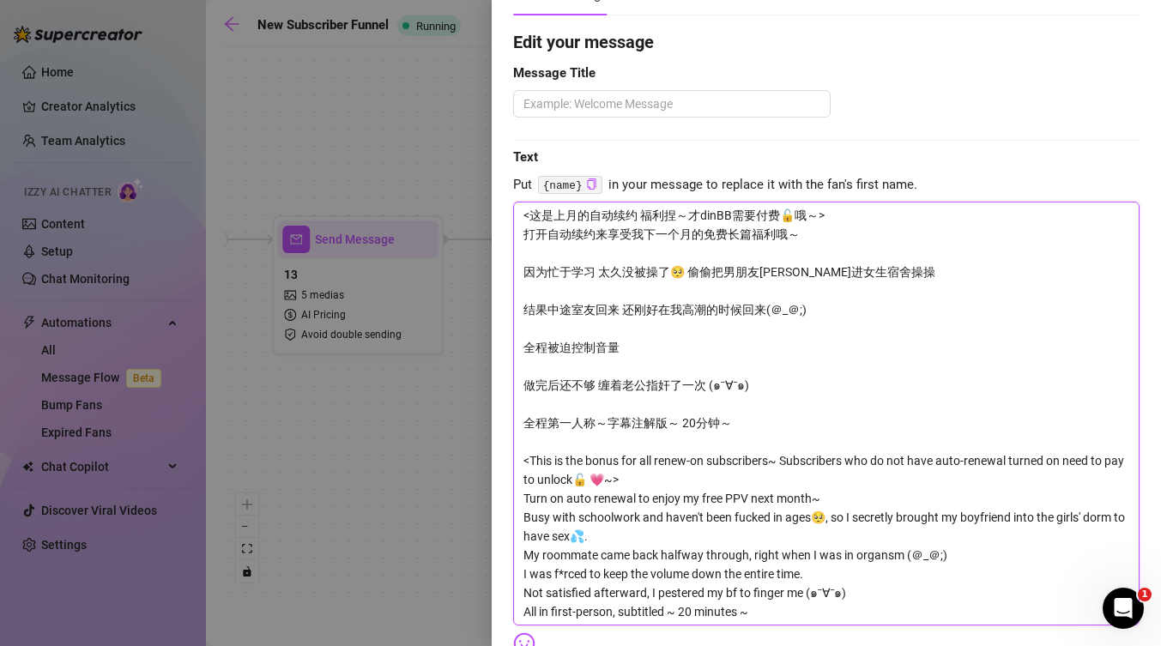
type textarea "<这是上月的自动续约 福利捏～才dingBB需要付费🔓哦～> 打开自动续约来享受我下一个月的免费长篇福利哦～ 因为忙于学习 太久没被操了🥺 偷偷把男朋友[PE…"
type textarea "<这是上月的自动续约 福利捏～才ding yBB需要付费🔓哦～> 打开自动续约来享受我下一个月的免费长篇福利哦～ 因为忙于学习 太久没被操了🥺 偷偷把男朋友[…"
type textarea "<这是上月的自动续约 福利捏～才ding yuBB需要付费🔓哦～> 打开自动续约来享受我下一个月的免费长篇福利哦～ 因为忙于学习 太久没被操了🥺 偷偷把男朋友…"
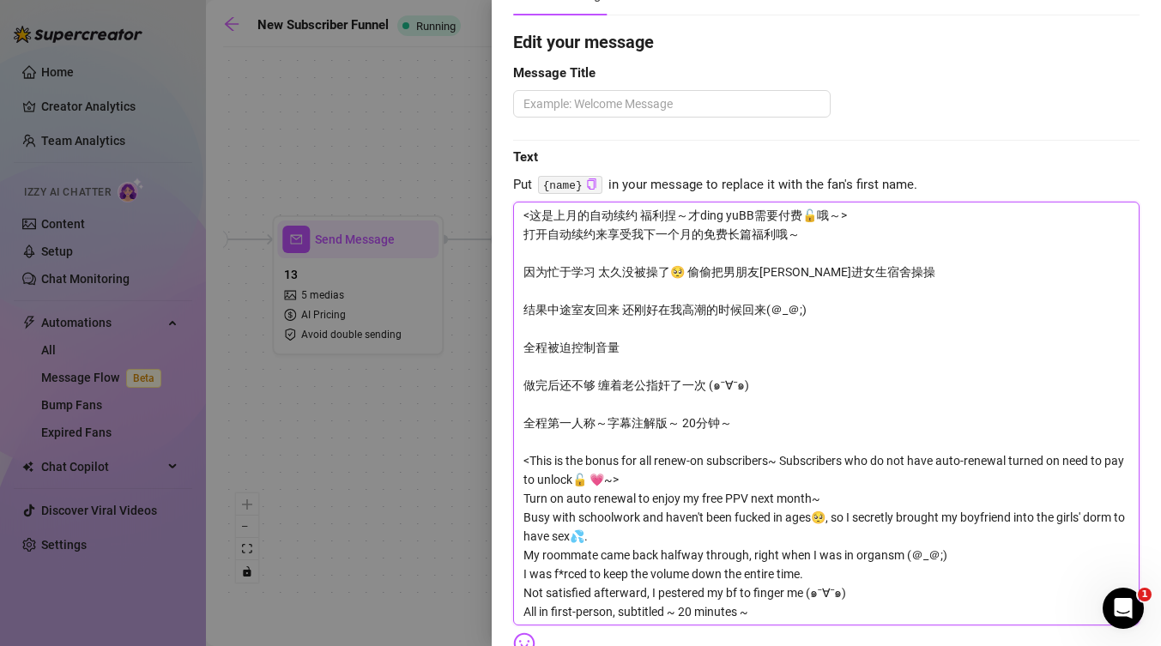
type textarea "<这是上月的自动续约 福利捏～才定语BB需要付费🔓哦～> 打开自动续约来享受我下一个月的免费长篇福利哦～ 因为忙于学习 太久没被操了🥺 偷偷把男朋友[PERS…"
type textarea "<这是上月的自动续约 福利捏～才定语dBB需要付费🔓哦～> 打开自动续约来享受我下一个月的免费长篇福利哦～ 因为忙于学习 太久没被操了🥺 偷偷把男朋友[PER…"
type textarea "<这是上月的自动续约 福利捏～才定语BB需要付费🔓哦～> 打开自动续约来享受我下一个月的免费长篇福利哦～ 因为忙于学习 太久没被操了🥺 偷偷把男朋友[PERS…"
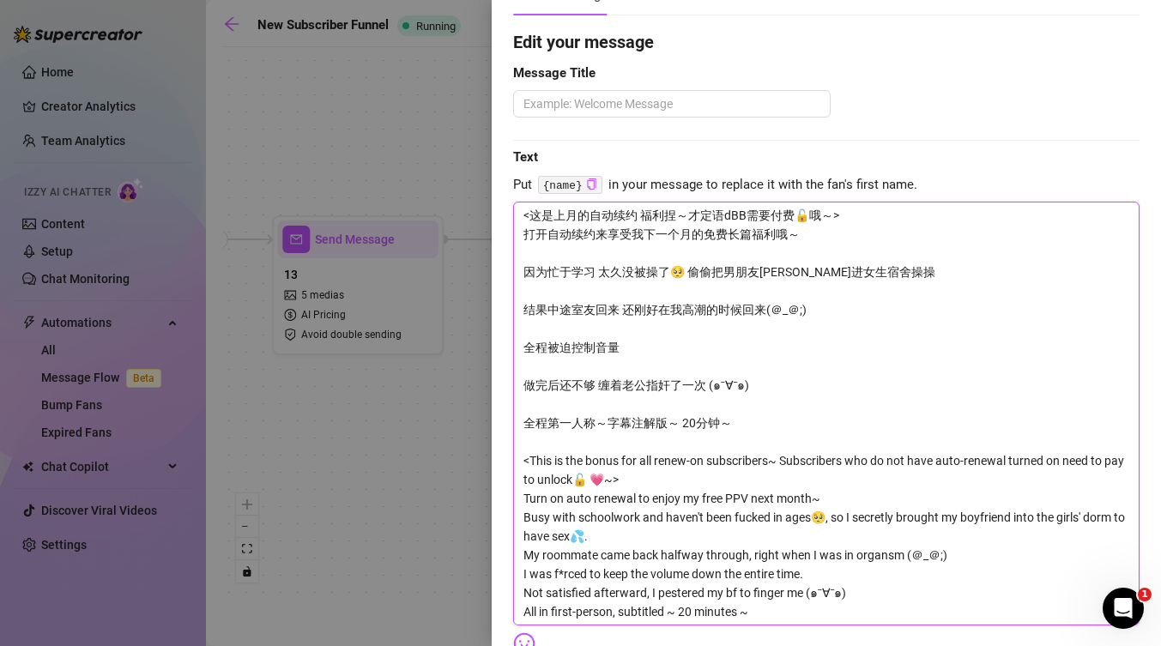
type textarea "<这是上月的自动续约 福利捏～才定语BB需要付费🔓哦～> 打开自动续约来享受我下一个月的免费长篇福利哦～ 因为忙于学习 太久没被操了🥺 偷偷把男朋友[PERS…"
type textarea "<这是上月的自动续约 福利捏～才定BB需要付费🔓哦～> 打开自动续约来享受我下一个月的免费长篇福利哦～ 因为忙于学习 太久没被操了🥺 偷偷把男朋友[PERSO…"
type textarea "<这是上月的自动续约 福利捏～才定dBB需要付费🔓哦～> 打开自动续约来享受我下一个月的免费长篇福利哦～ 因为忙于学习 太久没被操了🥺 偷偷把男朋友[PERS…"
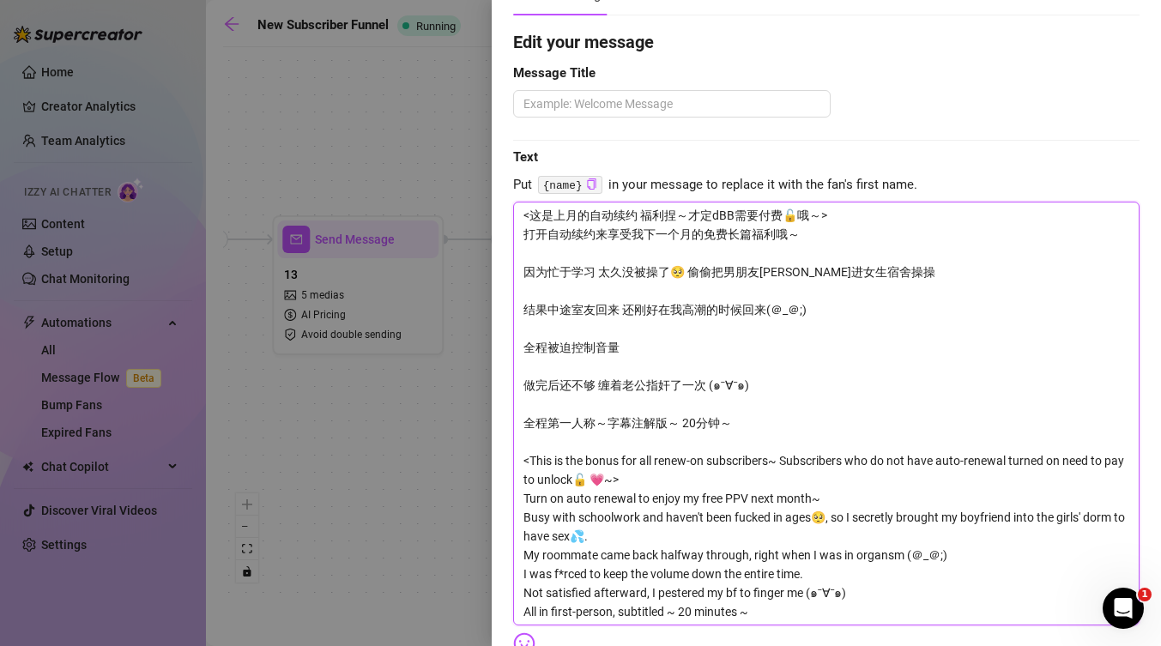
type textarea "<这是上月的自动续约 福利捏～才定diBB需要付费🔓哦～> 打开自动续约来享受我下一个月的免费长篇福利哦～ 因为忙于学习 太久没被操了🥺 偷偷把男朋友[PER…"
type textarea "<这是上月的自动续约 福利捏～才定dBB需要付费🔓哦～> 打开自动续约来享受我下一个月的免费长篇福利哦～ 因为忙于学习 太久没被操了🥺 偷偷把男朋友[PERS…"
type textarea "<这是上月的自动续约 福利捏～才定BB需要付费🔓哦～> 打开自动续约来享受我下一个月的免费长篇福利哦～ 因为忙于学习 太久没被操了🥺 偷偷把男朋友[PERSO…"
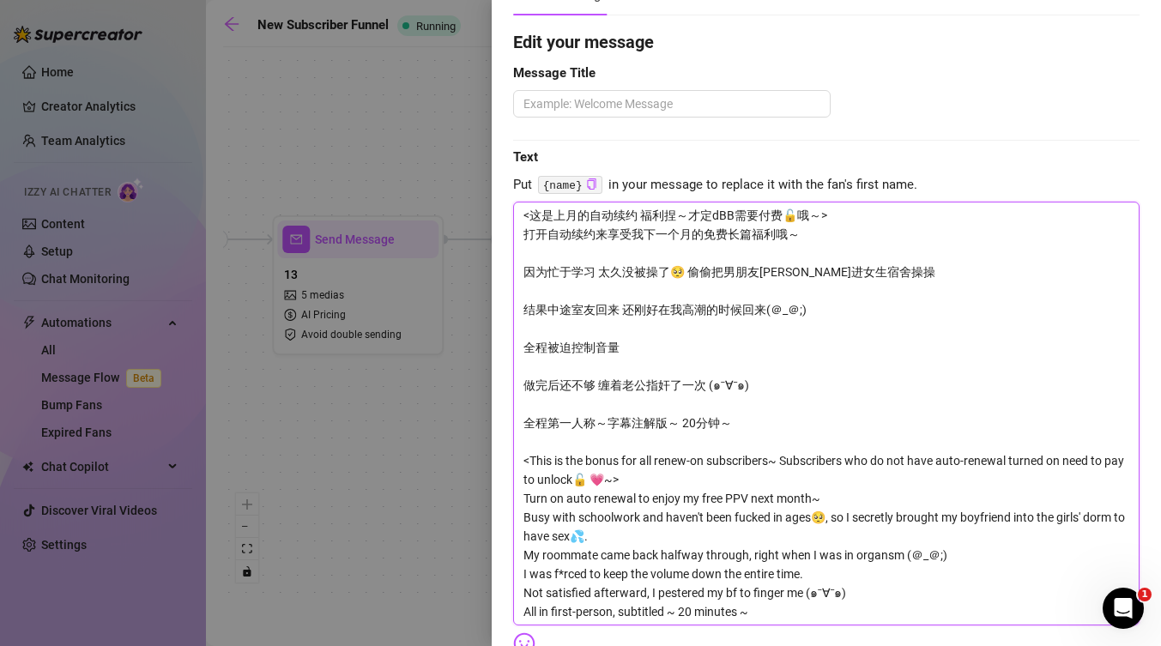
type textarea "<这是上月的自动续约 福利捏～才定BB需要付费🔓哦～> 打开自动续约来享受我下一个月的免费长篇福利哦～ 因为忙于学习 太久没被操了🥺 偷偷把男朋友[PERSO…"
type textarea "<这是上月的自动续约 福利捏～才BB需要付费🔓哦～> 打开自动续约来享受我下一个月的免费长篇福利哦～ 因为忙于学习 太久没被操了🥺 偷偷把男朋友[PERSON…"
type textarea "<这是上月的自动续约 福利捏～才dBB需要付费🔓哦～> 打开自动续约来享受我下一个月的免费长篇福利哦～ 因为忙于学习 太久没被操了🥺 偷偷把男朋友[PERSO…"
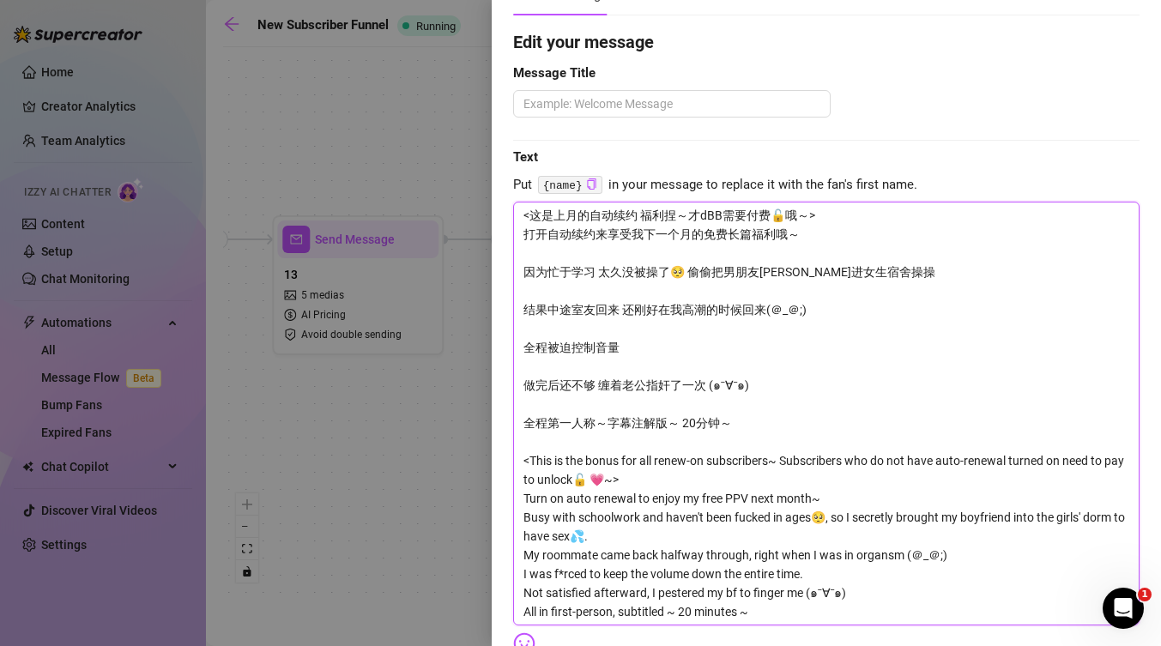
type textarea "<这是上月的自动续约 福利捏～才diBB需要付费🔓哦～> 打开自动续约来享受我下一个月的免费长篇福利哦～ 因为忙于学习 太久没被操了🥺 偷偷把男朋友[PERS…"
type textarea "<这是上月的自动续约 福利捏～才dinBB需要付费🔓哦～> 打开自动续约来享受我下一个月的免费长篇福利哦～ 因为忙于学习 太久没被操了🥺 偷偷把男朋友[PER…"
type textarea "<这是上月的自动续约 福利捏～才dingBB需要付费🔓哦～> 打开自动续约来享受我下一个月的免费长篇福利哦～ 因为忙于学习 太久没被操了🥺 偷偷把男朋友[PE…"
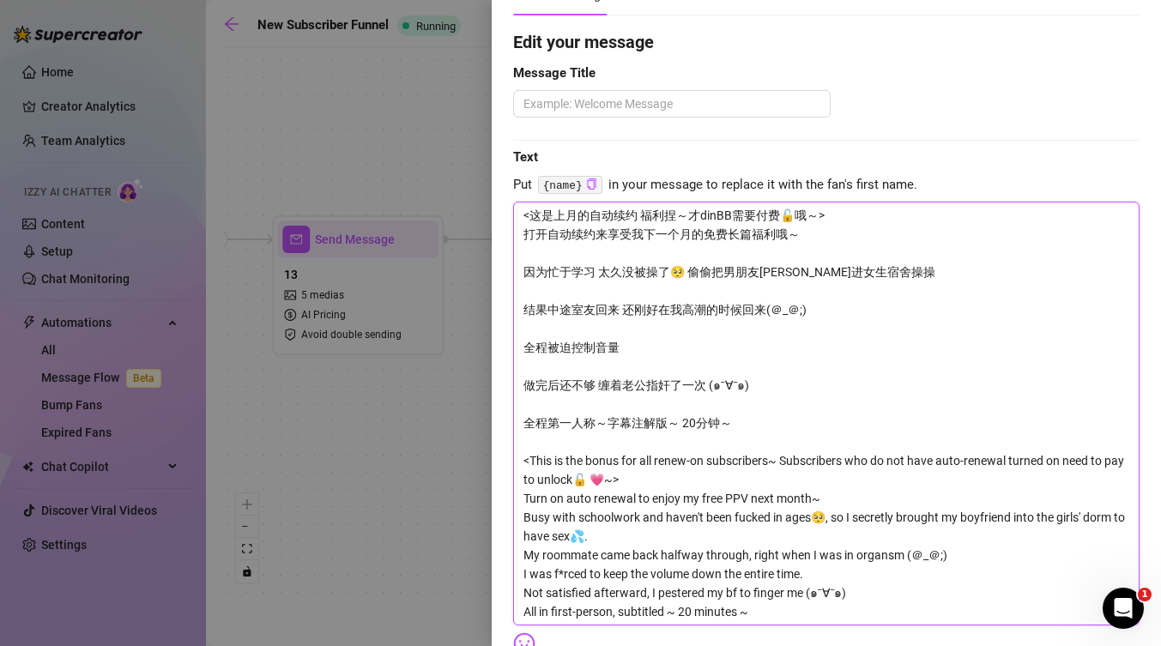
type textarea "<这是上月的自动续约 福利捏～才dingBB需要付费🔓哦～> 打开自动续约来享受我下一个月的免费长篇福利哦～ 因为忙于学习 太久没被操了🥺 偷偷把男朋友[PE…"
type textarea "<这是上月的自动续约 福利捏～才ding yBB需要付费🔓哦～> 打开自动续约来享受我下一个月的免费长篇福利哦～ 因为忙于学习 太久没被操了🥺 偷偷把男朋友[…"
type textarea "<这是上月的自动续约 福利捏～才ding yuBB需要付费🔓哦～> 打开自动续约来享受我下一个月的免费长篇福利哦～ 因为忙于学习 太久没被操了🥺 偷偷把男朋友…"
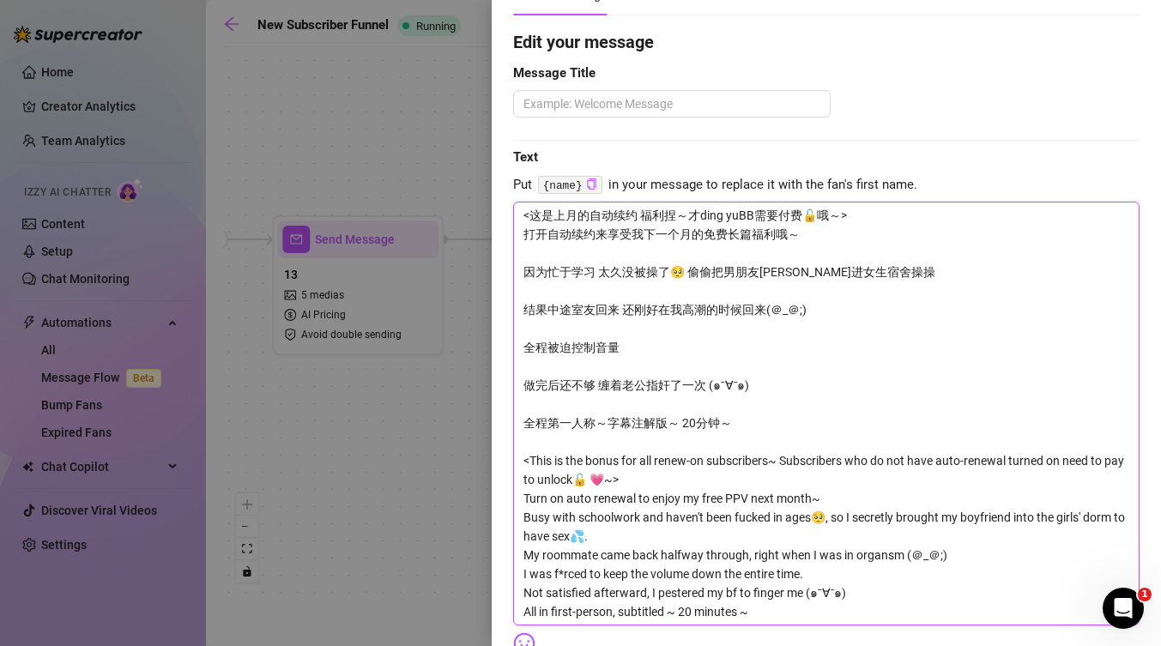
type textarea "<这是上月的自动续约 福利捏～才ding yueBB需要付费🔓哦～> 打开自动续约来享受我下一个月的免费长篇福利哦～ 因为忙于学习 太久没被操了🥺 偷偷把男朋…"
type textarea "<这是上月的自动续约 福利捏～才订阅BB需要付费🔓哦～> 打开自动续约来享受我下一个月的免费长篇福利哦～ 因为忙于学习 太久没被操了🥺 偷偷把男朋友[PERS…"
type textarea "<这是上月的自动续约 福利捏～才订阅dBB需要付费🔓哦～> 打开自动续约来享受我下一个月的免费长篇福利哦～ 因为忙于学习 太久没被操了🥺 偷偷把男朋友[PER…"
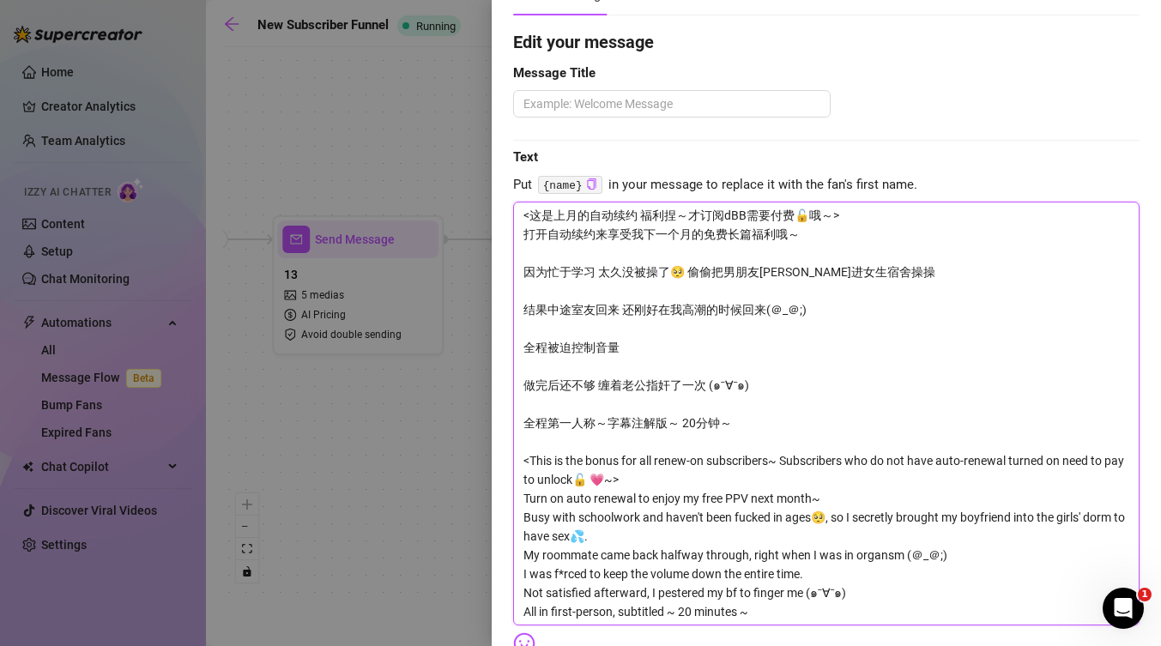
type textarea "<这是上月的自动续约 福利捏～才订阅dBB需要付费🔓哦～> 打开自动续约来享受我下一个月的免费长篇福利哦～ 因为忙于学习 太久没被操了🥺 偷偷把男朋友[PER…"
type textarea "<这是上月的自动续约 福利捏～才订阅deBB需要付费🔓哦～> 打开自动续约来享受我下一个月的免费长篇福利哦～ 因为忙于学习 太久没被操了🥺 偷偷把男朋友[PE…"
type textarea "<这是上月的自动续约 福利捏～才订阅的BB需要付费🔓哦～> 打开自动续约来享受我下一个月的免费长篇福利哦～ 因为忙于学习 太久没被操了🥺 偷偷把男朋友[PER…"
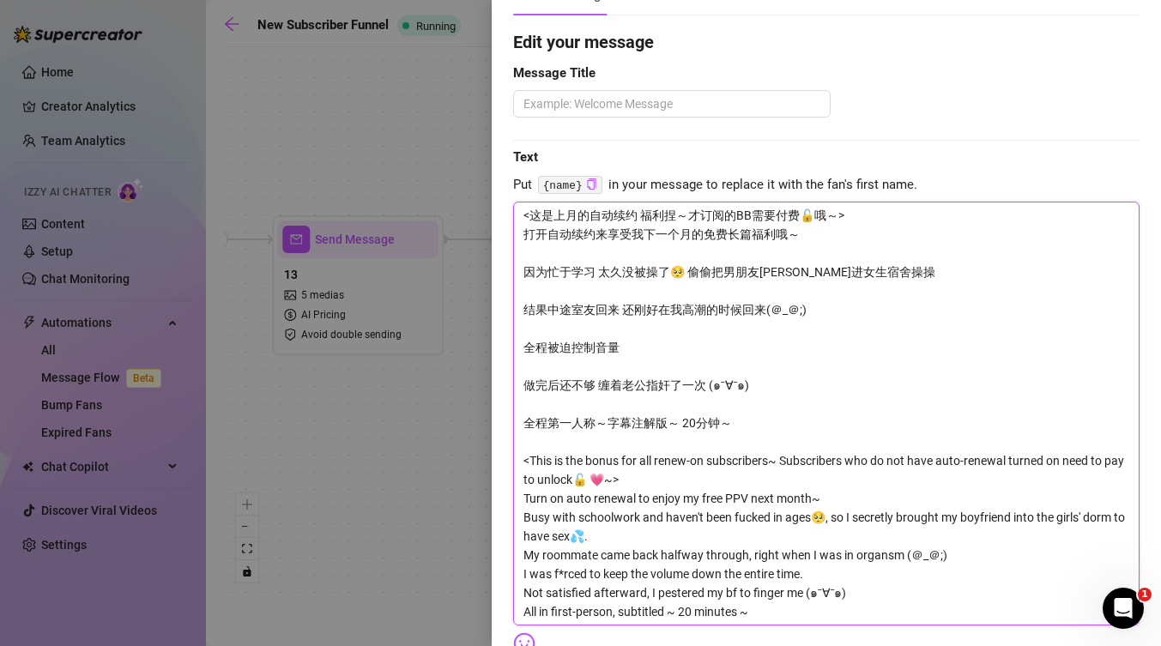
click at [712, 276] on textarea "<这是上月的自动续约 福利捏～才订阅的BB需要付费🔓哦～> 打开自动续约来享受我下一个月的免费长篇福利哦～ 因为忙于学习 太久没被操了🥺 偷偷把男朋友[PER…" at bounding box center [826, 414] width 627 height 424
click at [527, 311] on textarea "<这是上月的自动续约 福利捏～才订阅的BB需要付费🔓哦～> 打开自动续约来享受我下一个月的免费长篇福利哦～ 因为忙于学习 太久没被操了🥺 偷偷把男朋友[PER…" at bounding box center [826, 414] width 627 height 424
type textarea "<这是上月的自动续约 福利捏～才订阅的BB需要付费🔓哦～> 打开自动续约来享受我下一个月的免费长篇福利哦～ 因为忙于学习 [PERSON_NAME]没被操了🥺…"
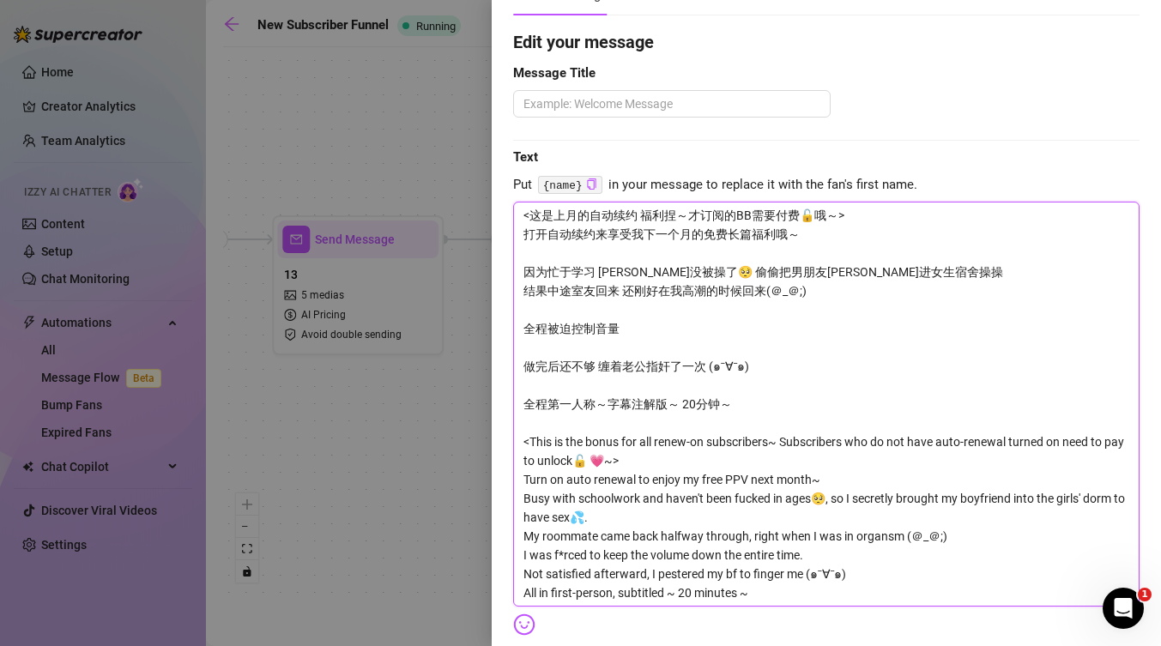
click at [525, 367] on textarea "<这是上月的自动续约 福利捏～才订阅的BB需要付费🔓哦～> 打开自动续约来享受我下一个月的免费长篇福利哦～ 因为忙于学习 [PERSON_NAME]没被操了🥺…" at bounding box center [826, 404] width 627 height 405
type textarea "<这是上月的自动续约 福利捏～才订阅的BB需要付费🔓哦～> 打开自动续约来享受我下一个月的免费长篇福利哦～ 因为忙于学习 [PERSON_NAME]没被操了🥺…"
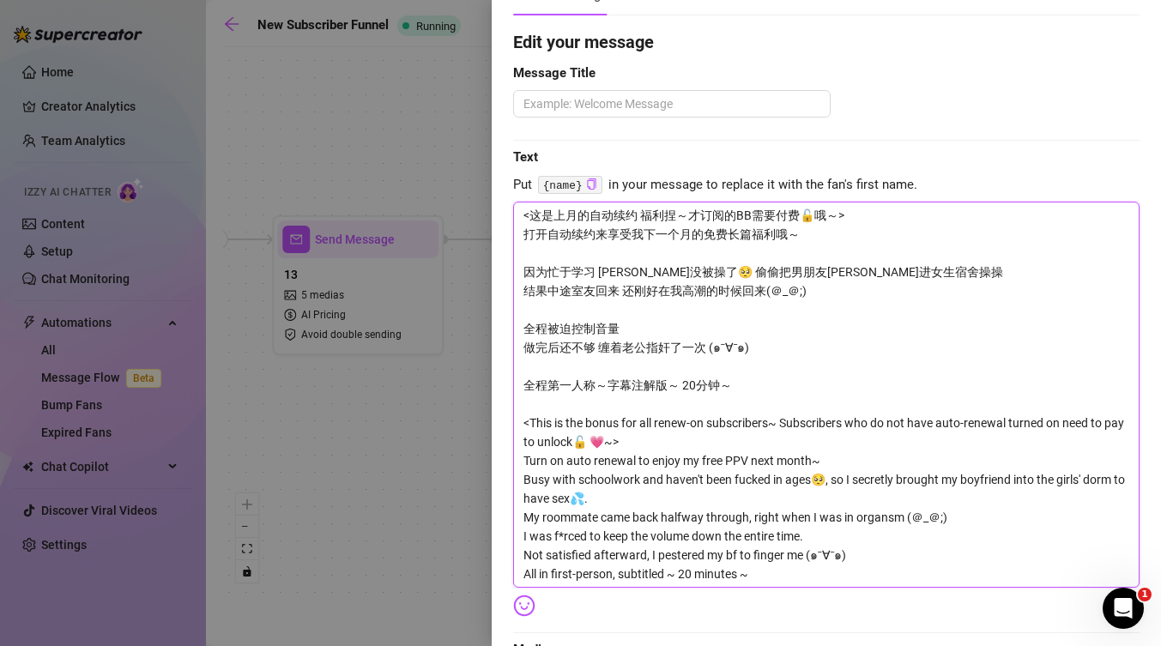
click at [523, 422] on textarea "<这是上月的自动续约 福利捏～才订阅的BB需要付费🔓哦～> 打开自动续约来享受我下一个月的免费长篇福利哦～ 因为忙于学习 [PERSON_NAME]没被操了🥺…" at bounding box center [826, 395] width 627 height 386
type textarea "<这是上月的自动续约 福利捏～才订阅的BB需要付费🔓哦～> 打开自动续约来享受我下一个月的免费长篇福利哦～ 因为忙于学习 [PERSON_NAME]没被操了🥺…"
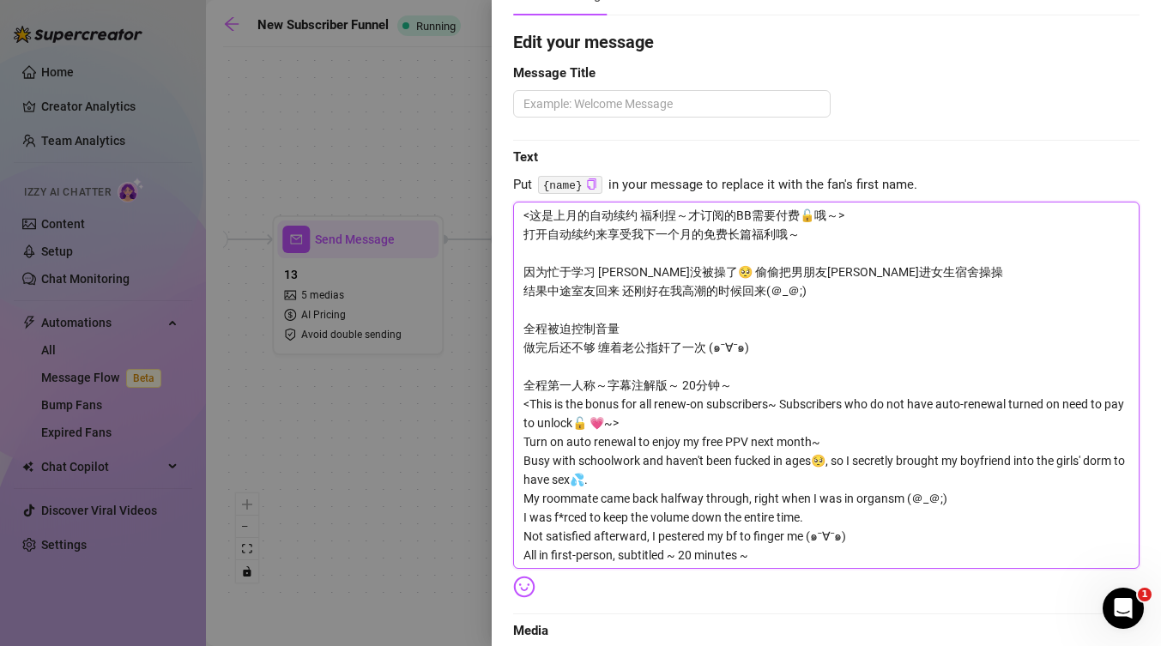
click at [731, 398] on textarea "<这是上月的自动续约 福利捏～才订阅的BB需要付费🔓哦～> 打开自动续约来享受我下一个月的免费长篇福利哦～ 因为忙于学习 [PERSON_NAME]没被操了🥺…" at bounding box center [826, 385] width 627 height 367
click at [523, 385] on textarea "<这是上月的自动续约 福利捏～才订阅的BB需要付费🔓哦～> 打开自动续约来享受我下一个月的免费长篇福利哦～ 因为忙于学习 [PERSON_NAME]没被操了🥺…" at bounding box center [826, 385] width 627 height 367
type textarea "<这是上月的自动续约 福利捏～才订阅的BB需要付费🔓哦～> 打开自动续约来享受我下一个月的免费长篇福利哦～ 因为忙于学习 [PERSON_NAME]没被操了🥺…"
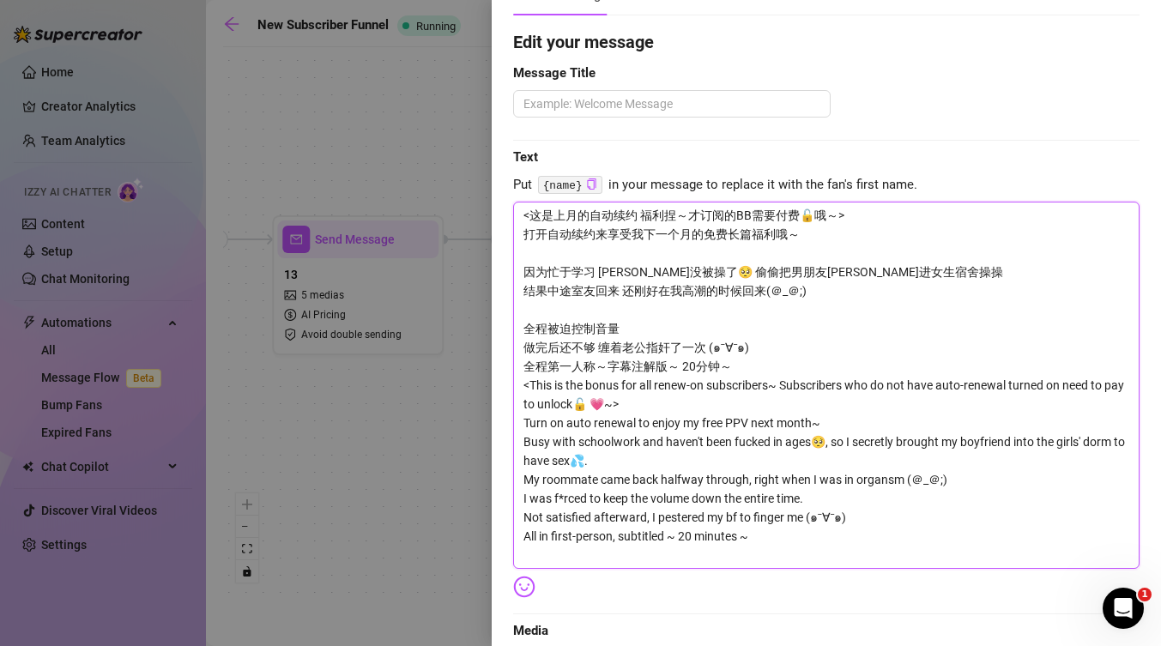
type textarea "<这是上月的自动续约 福利捏～才订阅的BB需要付费🔓哦～> 打开自动续约来享受我下一个月的免费长篇福利哦～ 因为忙于学习 [PERSON_NAME]没被操了🥺…"
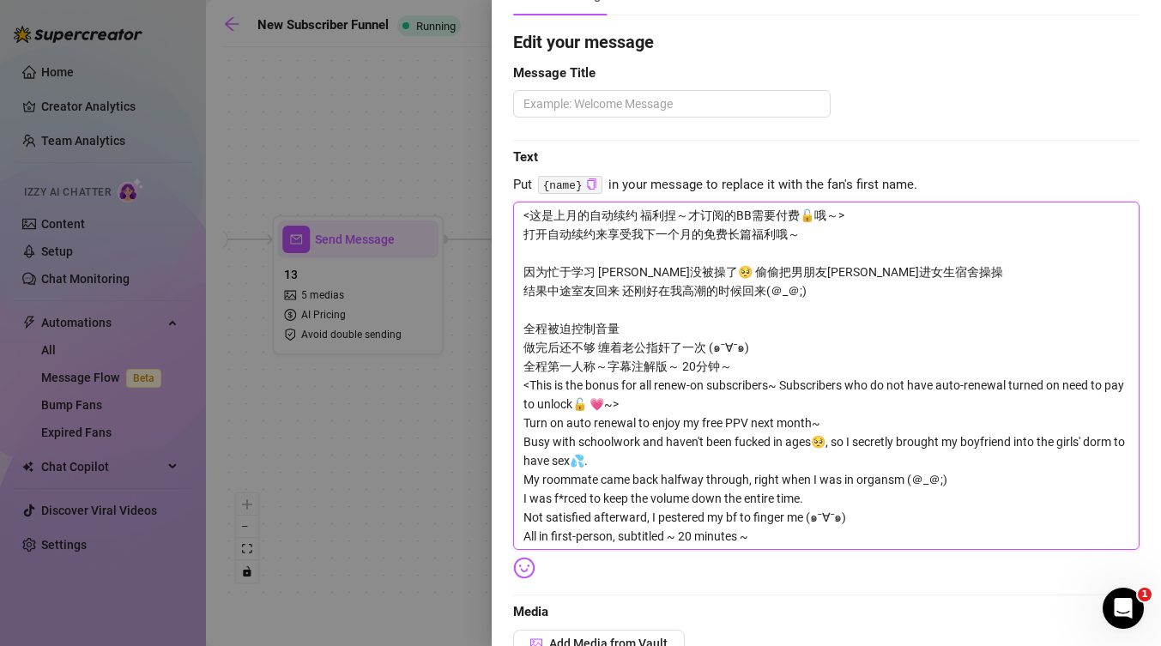
click at [528, 389] on textarea "<这是上月的自动续约 福利捏～才订阅的BB需要付费🔓哦～> 打开自动续约来享受我下一个月的免费长篇福利哦～ 因为忙于学习 [PERSON_NAME]没被操了🥺…" at bounding box center [826, 376] width 627 height 349
type textarea "<这是上月的自动续约 福利捏～才订阅的BB需要付费🔓哦～> 打开自动续约来享受我下一个月的免费长篇福利哦～ 因为忙于学习 [PERSON_NAME]没被操了🥺…"
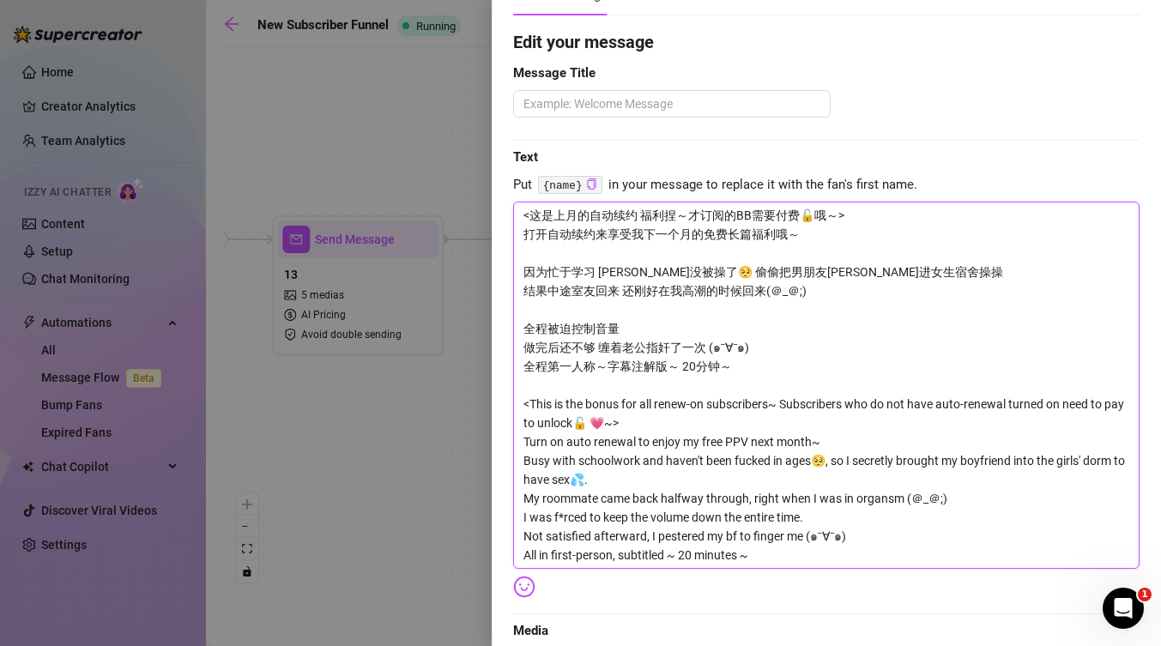
click at [518, 367] on textarea "<这是上月的自动续约 福利捏～才订阅的BB需要付费🔓哦～> 打开自动续约来享受我下一个月的免费长篇福利哦～ 因为忙于学习 [PERSON_NAME]没被操了🥺…" at bounding box center [826, 385] width 627 height 367
type textarea "<这是上月的自动续约 福利捏～才订阅的BB需要付费🔓哦～> 打开自动续约来享受我下一个月的免费长篇福利哦～ 因为忙于学习 [PERSON_NAME]没被操了🥺…"
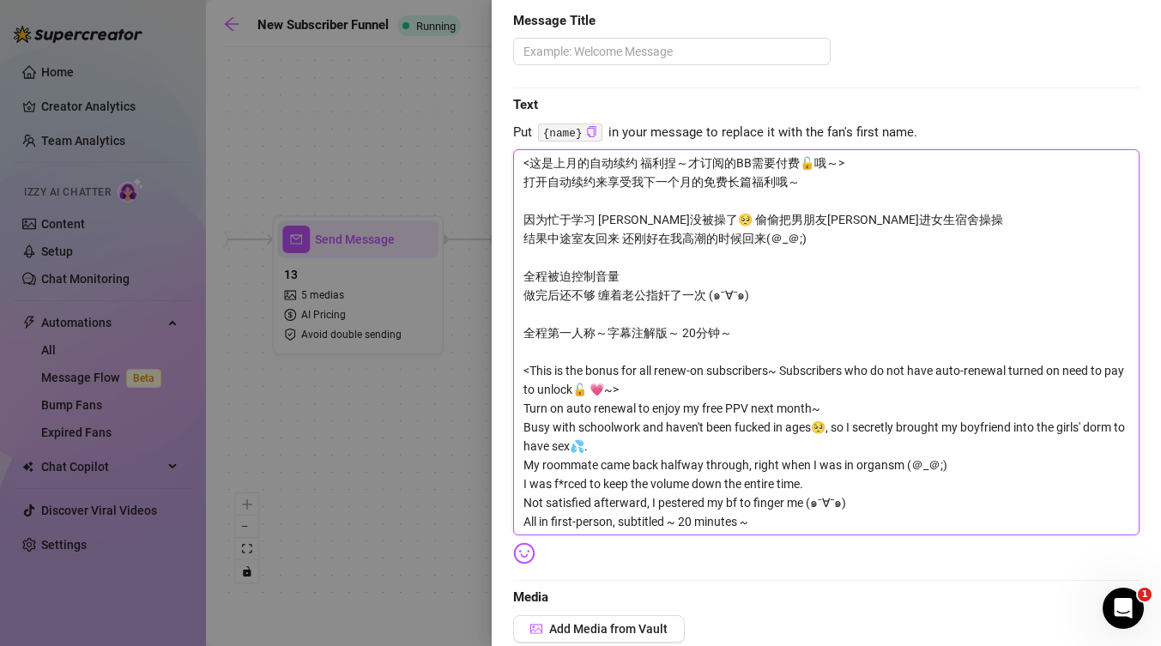
scroll to position [187, 0]
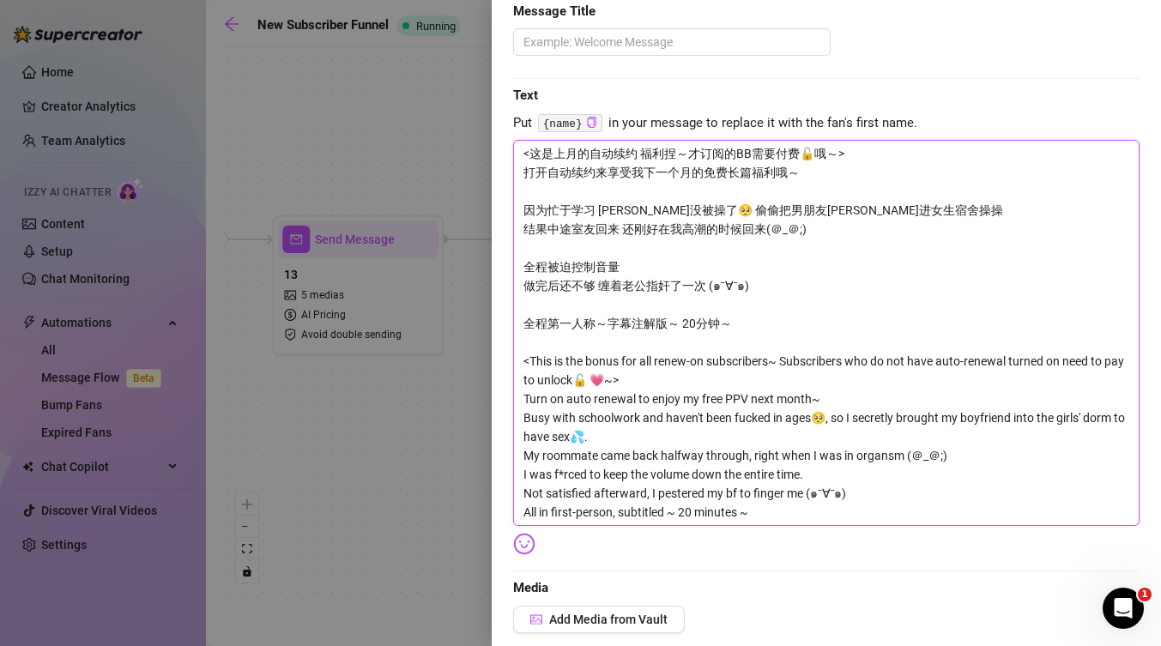
click at [771, 368] on textarea "<这是上月的自动续约 福利捏～才订阅的BB需要付费🔓哦～> 打开自动续约来享受我下一个月的免费长篇福利哦～ 因为忙于学习 [PERSON_NAME]没被操了🥺…" at bounding box center [826, 333] width 627 height 386
type textarea "<这是上月的自动续约 福利捏～才订阅的BB需要付费🔓哦～> 打开自动续约来享受我下一个月的免费长篇福利哦～ 因为忙于学习 [PERSON_NAME]没被操了🥺…"
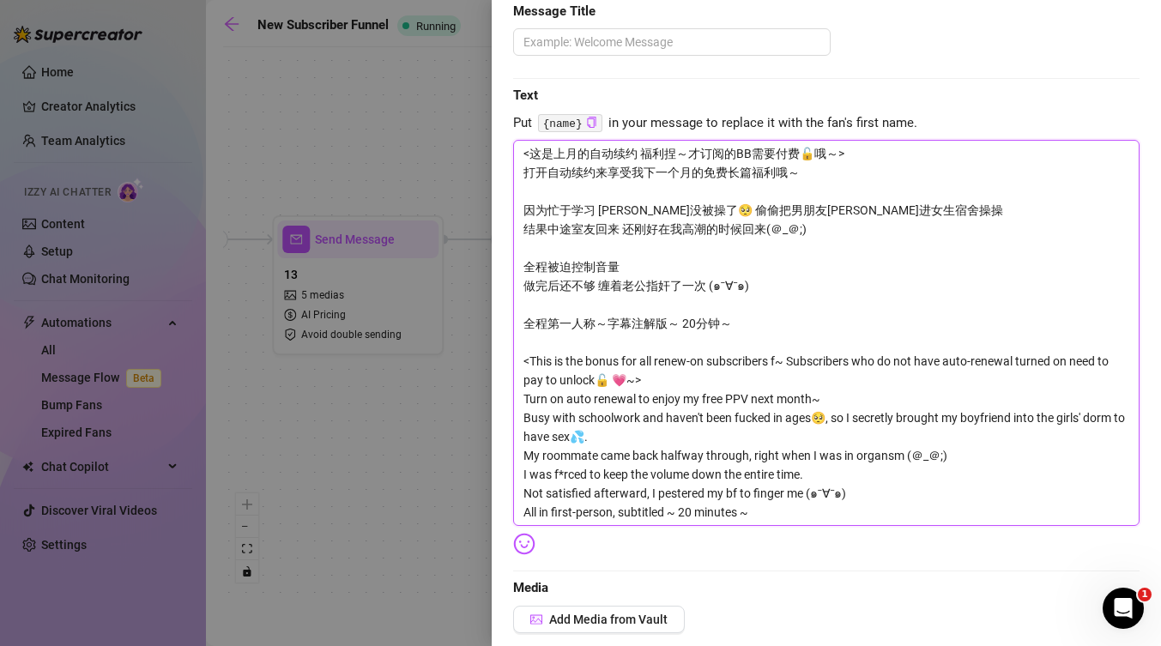
type textarea "<这是上月的自动续约 福利捏～才订阅的BB需要付费🔓哦～> 打开自动续约来享受我下一个月的免费长篇福利哦～ 因为忙于学习 [PERSON_NAME]没被操了🥺…"
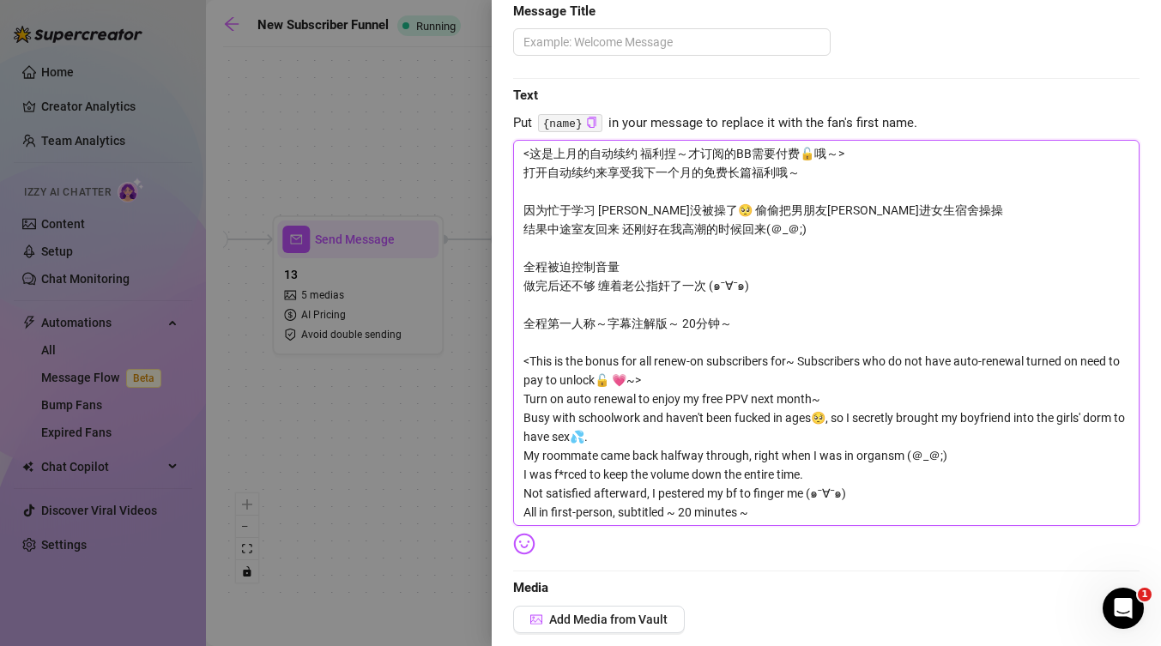
type textarea "<这是上月的自动续约 福利捏～才订阅的BB需要付费🔓哦～> 打开自动续约来享受我下一个月的免费长篇福利哦～ 因为忙于学习 [PERSON_NAME]没被操了🥺…"
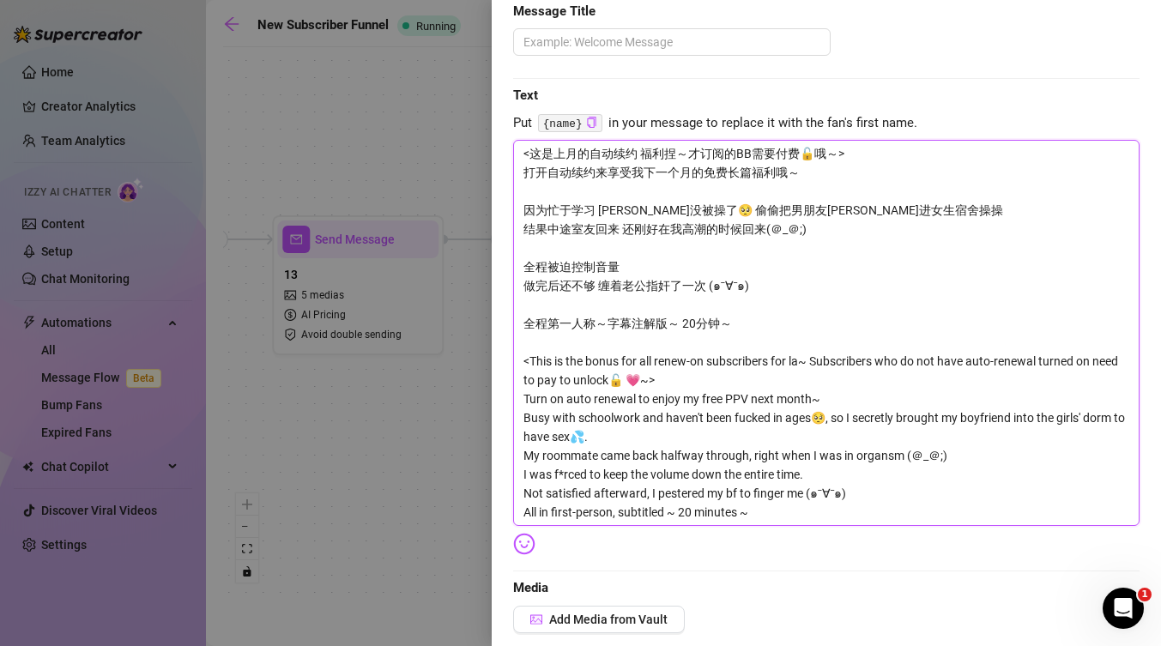
type textarea "<这是上月的自动续约 福利捏～才订阅的BB需要付费🔓哦～> 打开自动续约来享受我下一个月的免费长篇福利哦～ 因为忙于学习 [PERSON_NAME]没被操了🥺…"
type textarea "<loremipsu dol～sitaMEtcon🔓a～> elitseddoeiusmodtempor～ incidi utlabo🥺 etdolorema…"
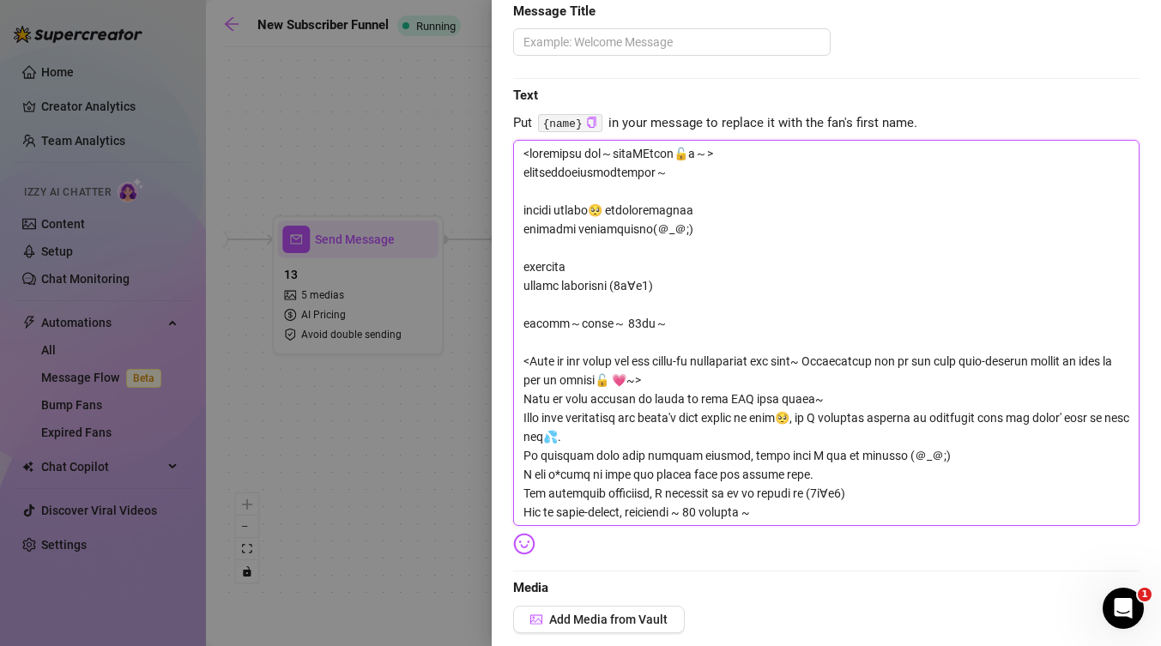
type textarea "<loremipsu dol～sitaMEtcon🔓a～> elitseddoeiusmodtempor～ incidi utlabo🥺 etdolorema…"
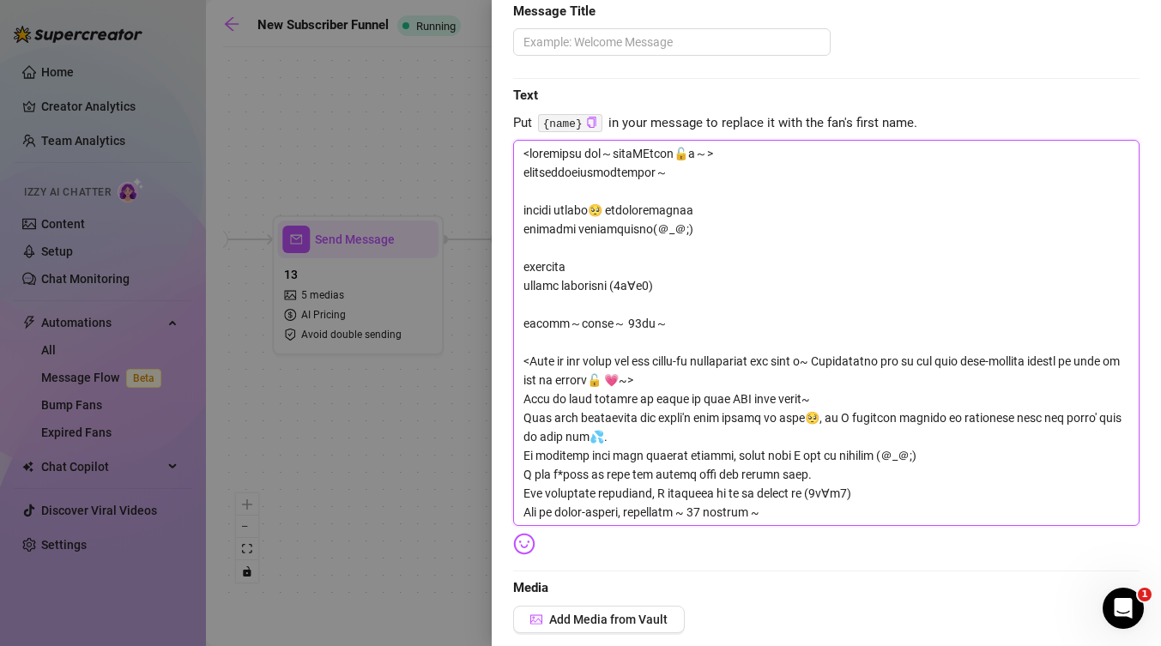
type textarea "<loremipsu dol～sitaMEtcon🔓a～> elitseddoeiusmodtempor～ incidi utlabo🥺 etdolorema…"
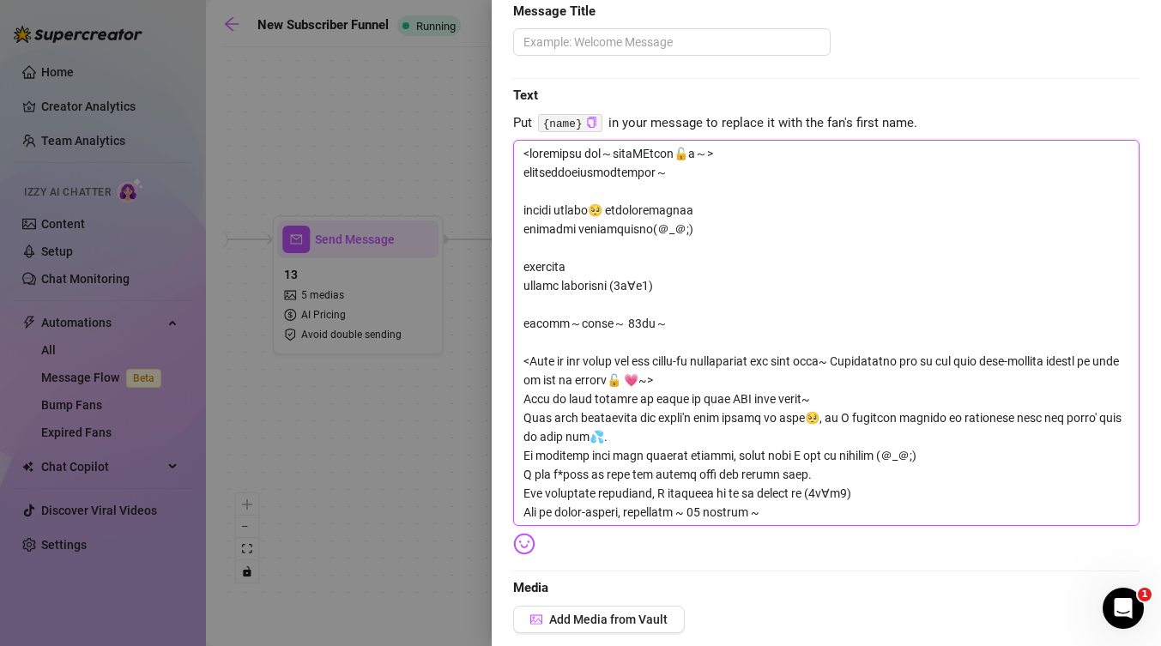
type textarea "<loremipsu dol～sitaMEtcon🔓a～> elitseddoeiusmodtempor～ incidi utlabo🥺 etdolorema…"
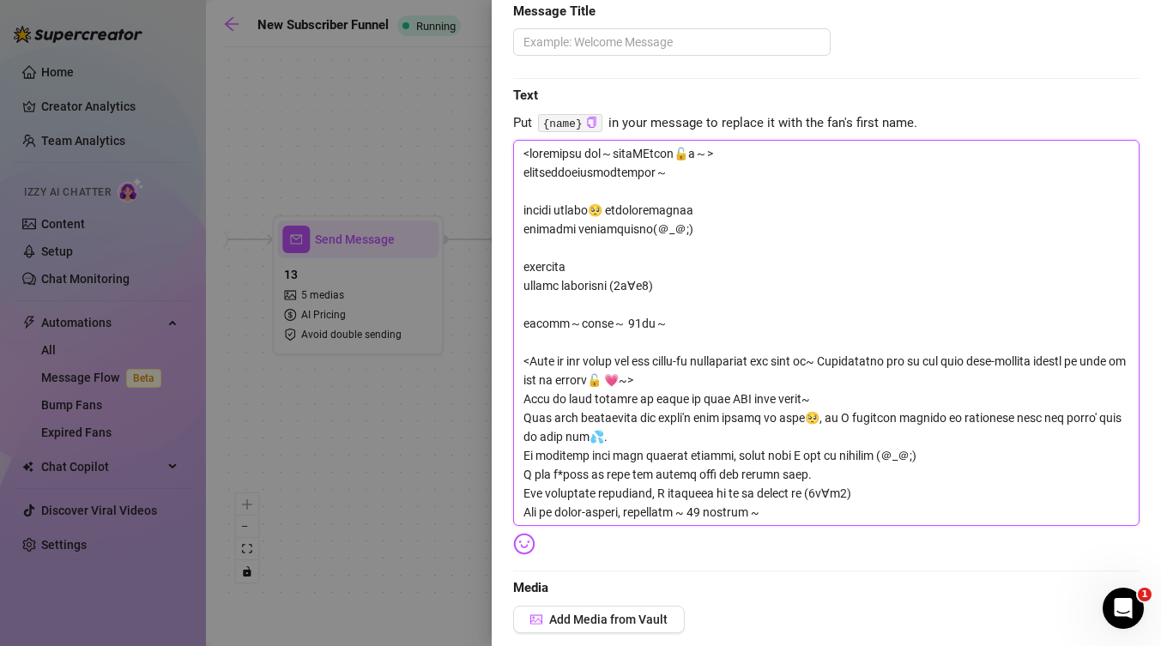
type textarea "<loremipsu dol～sitaMEtcon🔓a～> elitseddoeiusmodtempor～ incidi utlabo🥺 etdolorema…"
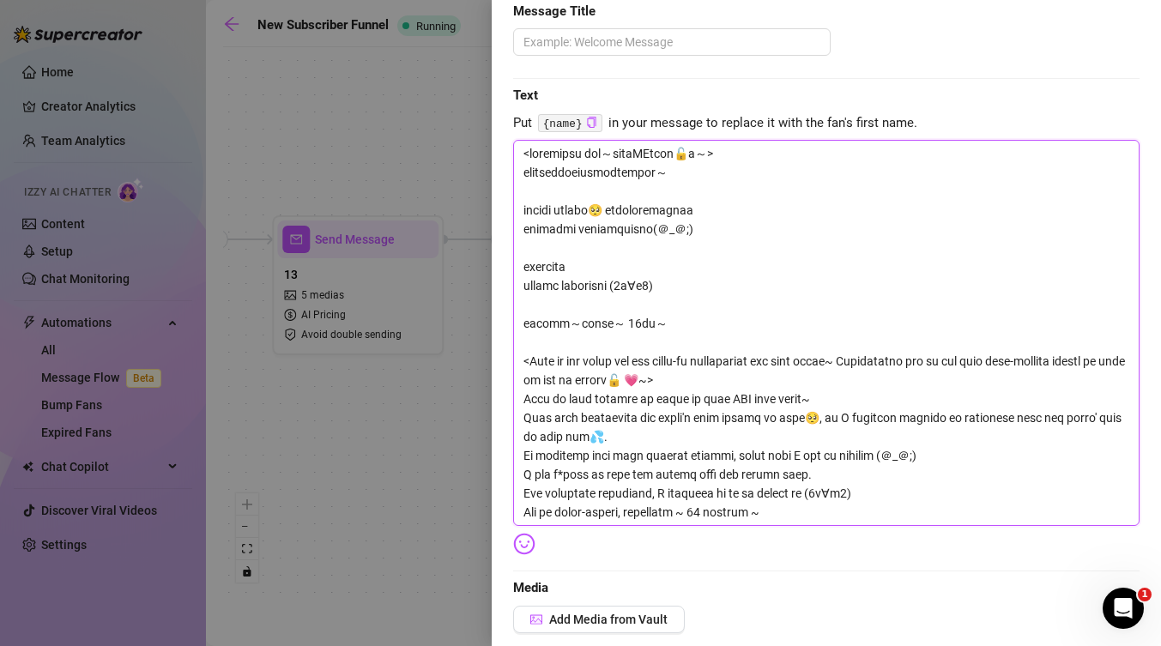
click at [1028, 372] on textarea at bounding box center [826, 333] width 627 height 386
click at [973, 368] on textarea at bounding box center [826, 333] width 627 height 386
click at [958, 366] on textarea at bounding box center [826, 333] width 627 height 386
drag, startPoint x: 956, startPoint y: 359, endPoint x: 1083, endPoint y: 363, distance: 127.1
click at [1083, 363] on textarea at bounding box center [826, 333] width 627 height 386
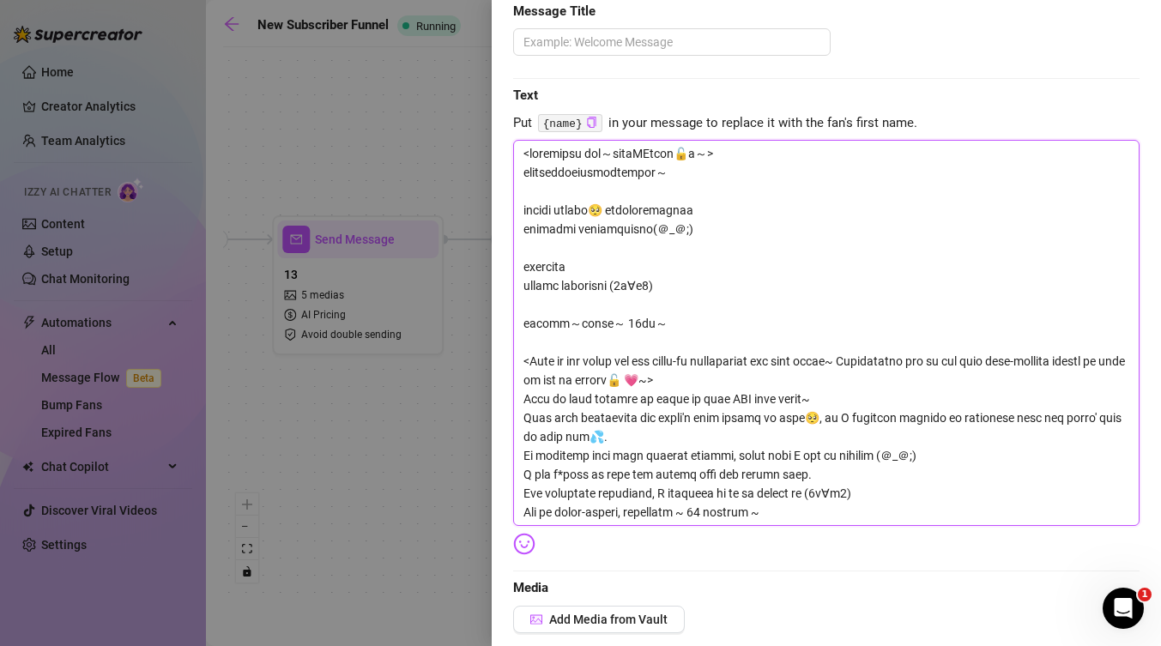
type textarea "<这是上月的自动续约 福利捏～才订阅的BB需要付费🔓哦～> 打开自动续约来享受我下一个月的免费长篇福利哦～ 因为忙于学习 [PERSON_NAME]没被操了🥺…"
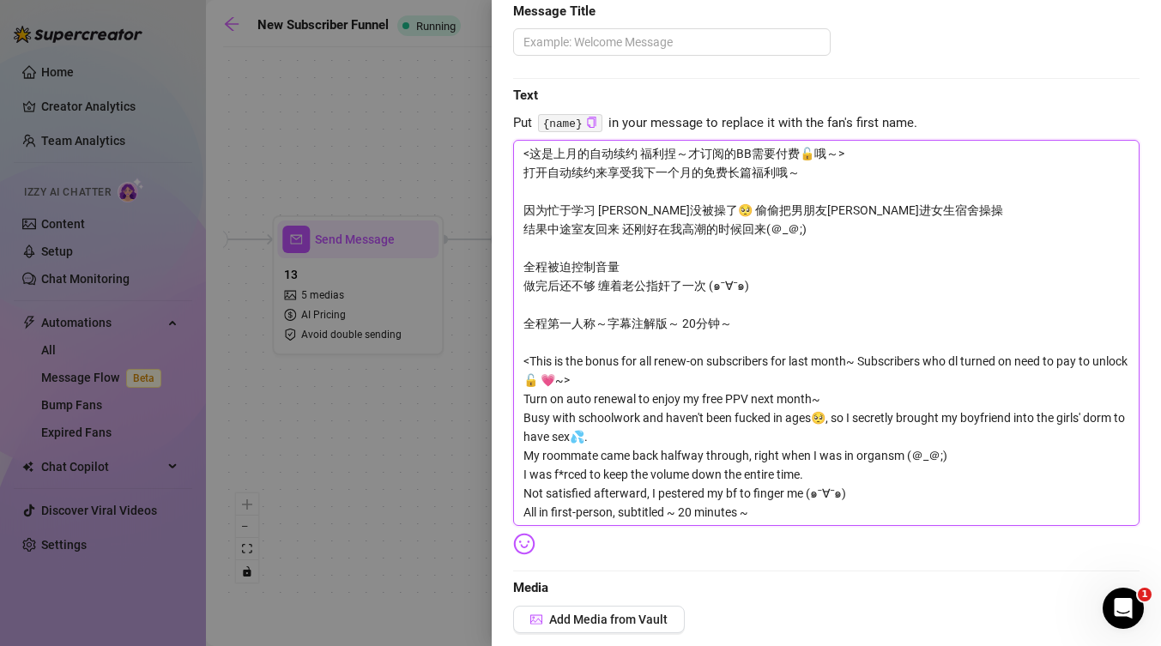
type textarea "<这是上月的自动续约 福利捏～才订阅的BB需要付费🔓哦～> 打开自动续约来享受我下一个月的免费长篇福利哦～ 因为忙于学习 [PERSON_NAME]没被操了🥺…"
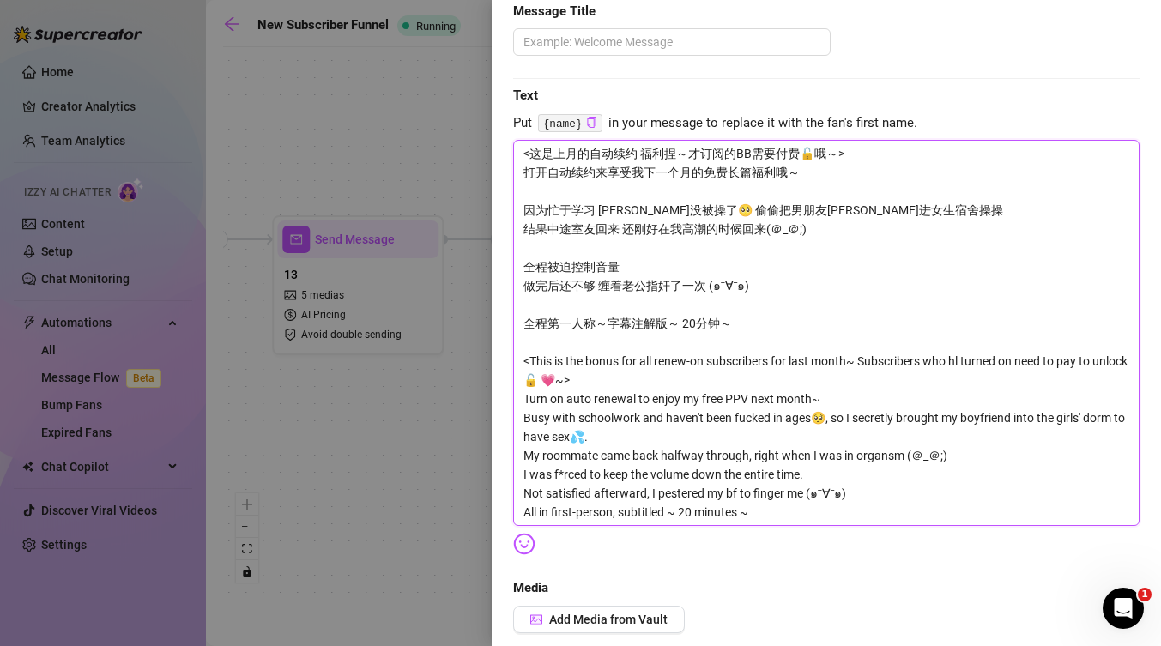
type textarea "<这是上月的自动续约 福利捏～才订阅的BB需要付费🔓哦～> 打开自动续约来享受我下一个月的免费长篇福利哦～ 因为忙于学习 [PERSON_NAME]没被操了🥺…"
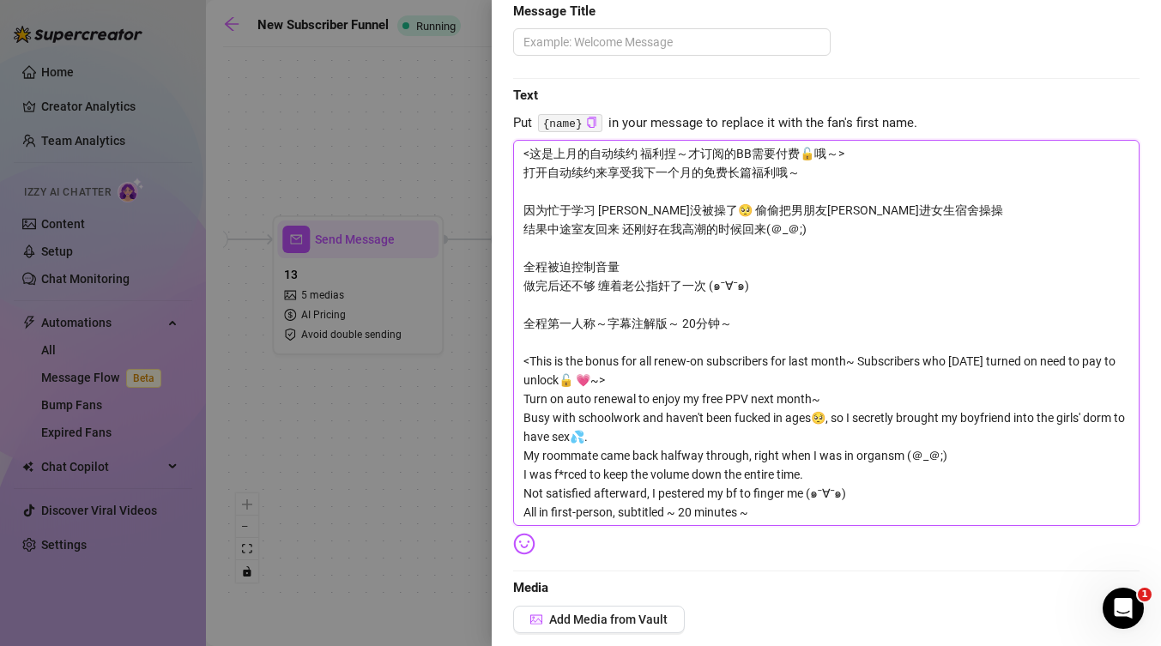
type textarea "<这是上月的自动续约 福利捏～才订阅的BB需要付费🔓哦～> 打开自动续约来享受我下一个月的免费长篇福利哦～ 因为忙于学习 [PERSON_NAME]没被操了🥺…"
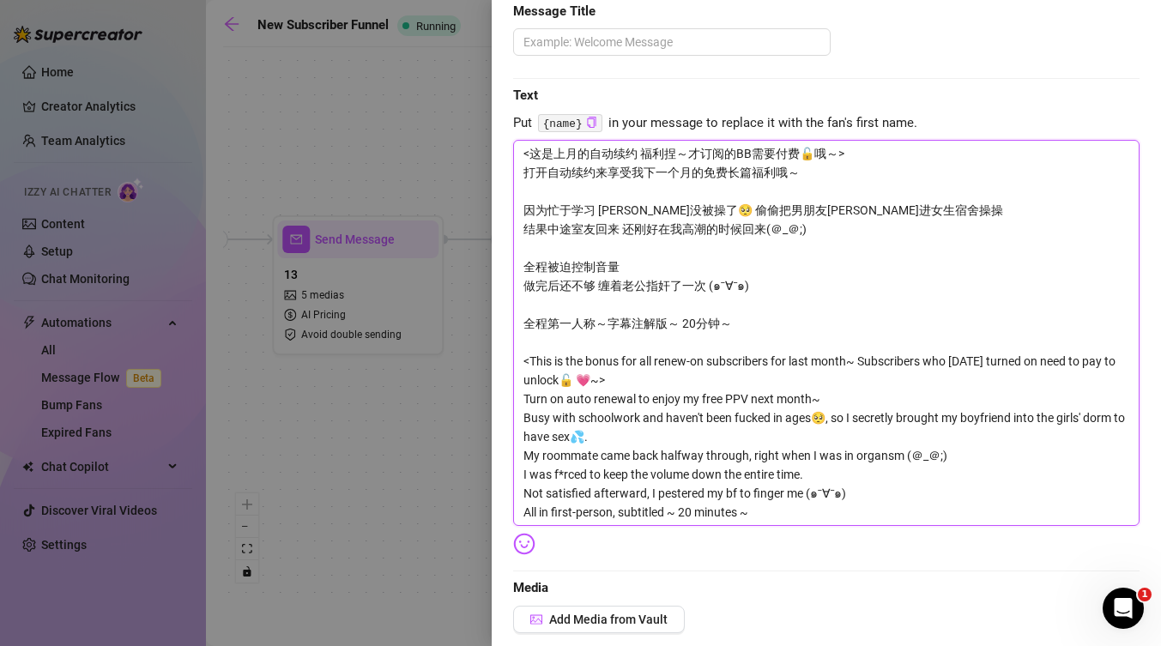
type textarea "<这是上月的自动续约 福利捏～才订阅的BB需要付费🔓哦～> 打开自动续约来享受我下一个月的免费长篇福利哦～ 因为忙于学习 [PERSON_NAME]没被操了🥺…"
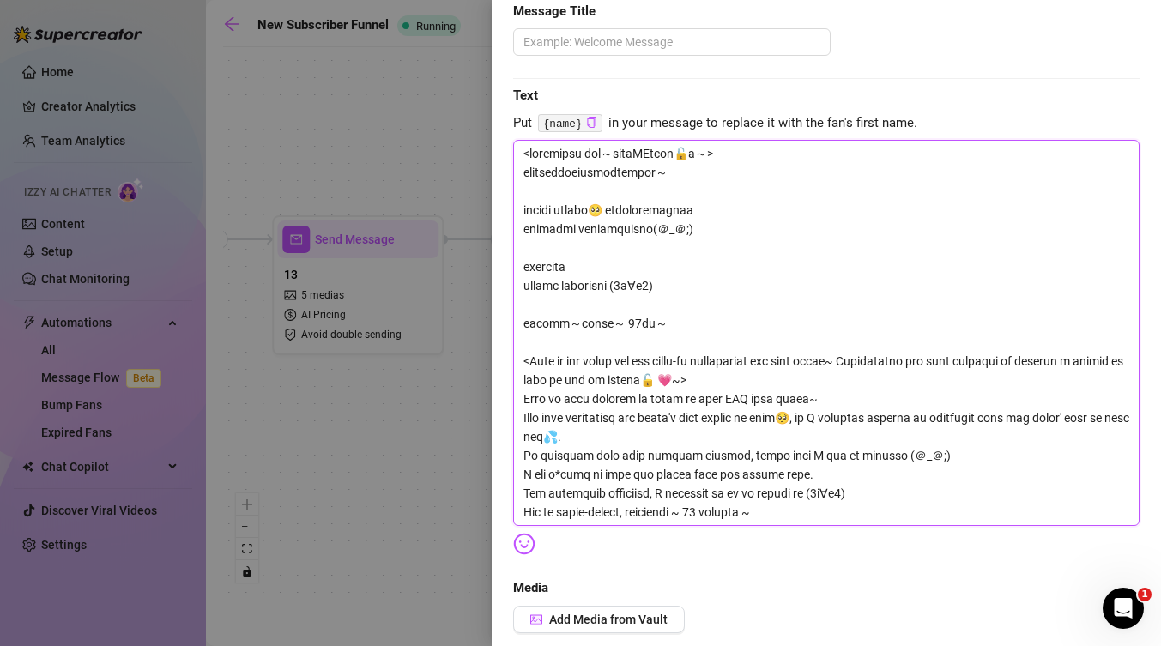
drag, startPoint x: 576, startPoint y: 385, endPoint x: 514, endPoint y: 376, distance: 62.4
click at [514, 376] on textarea at bounding box center [826, 333] width 627 height 386
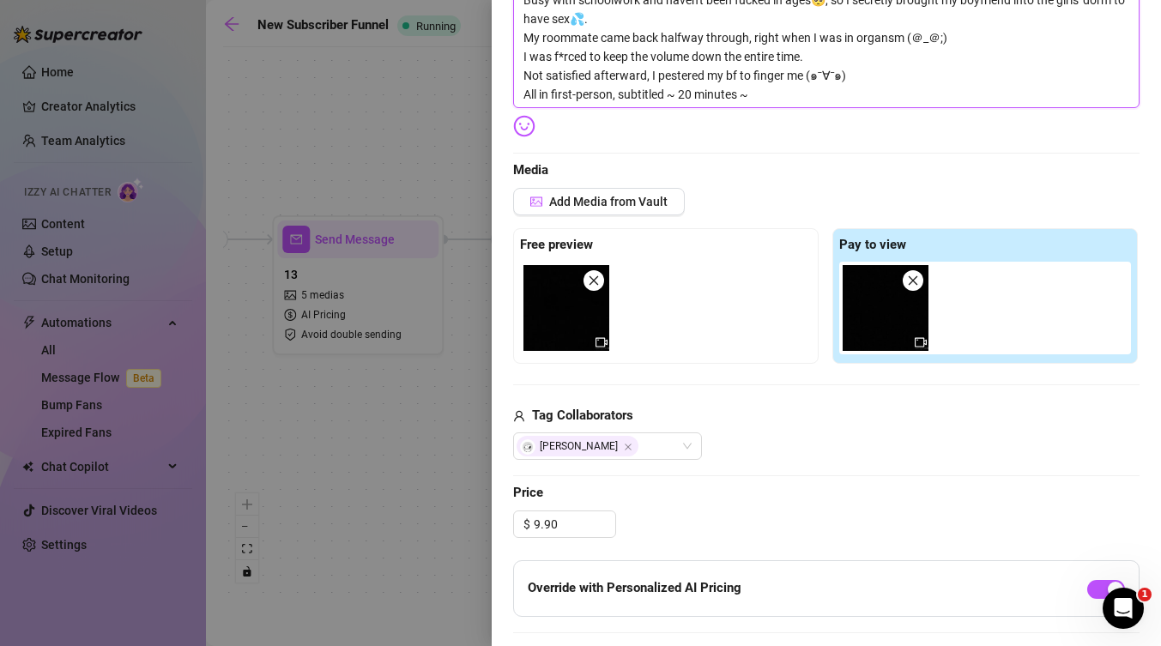
scroll to position [606, 0]
click at [583, 324] on img at bounding box center [567, 307] width 86 height 86
click at [591, 278] on icon "close" at bounding box center [594, 280] width 12 height 12
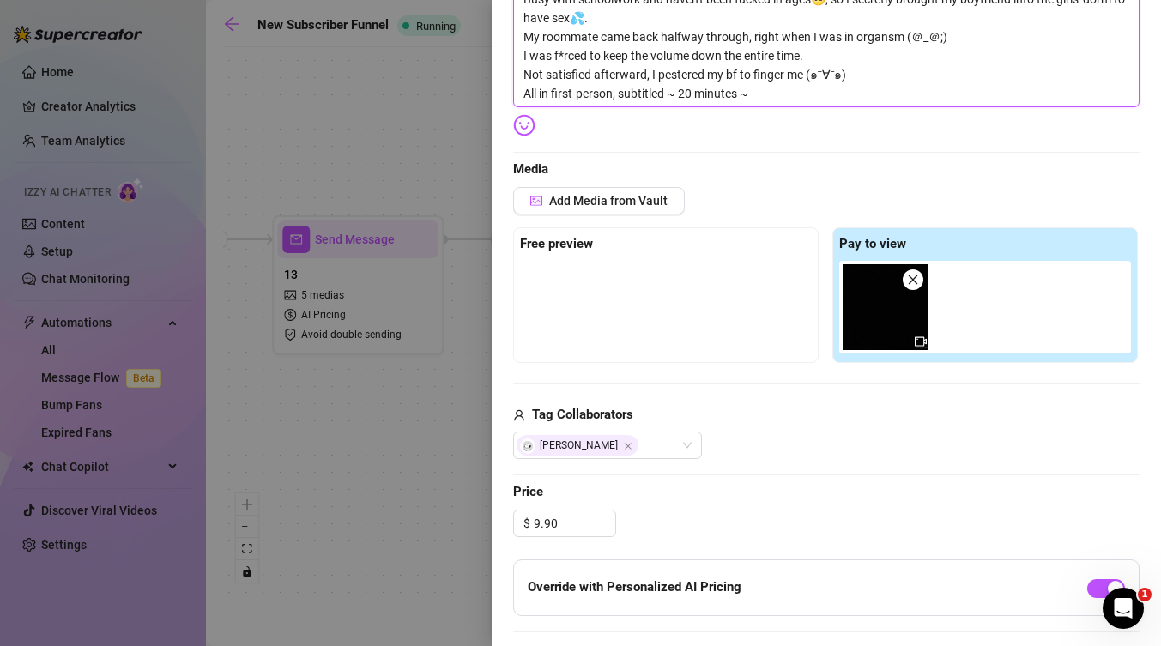
click at [914, 281] on icon "close" at bounding box center [913, 280] width 9 height 9
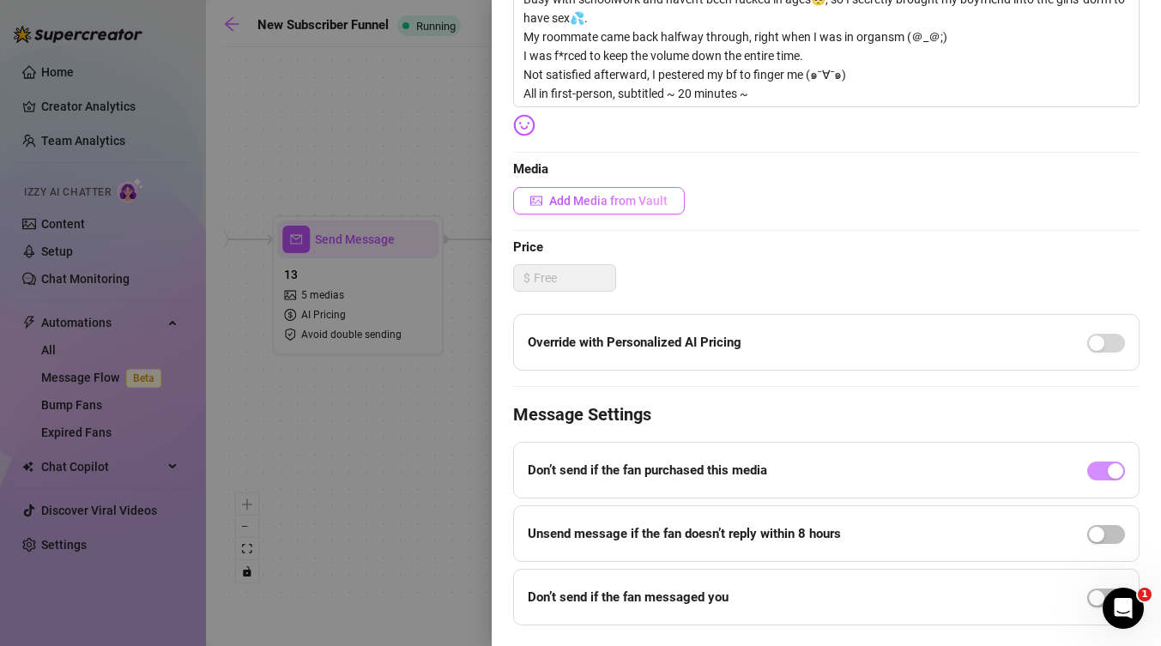
click at [606, 203] on span "Add Media from Vault" at bounding box center [608, 201] width 118 height 14
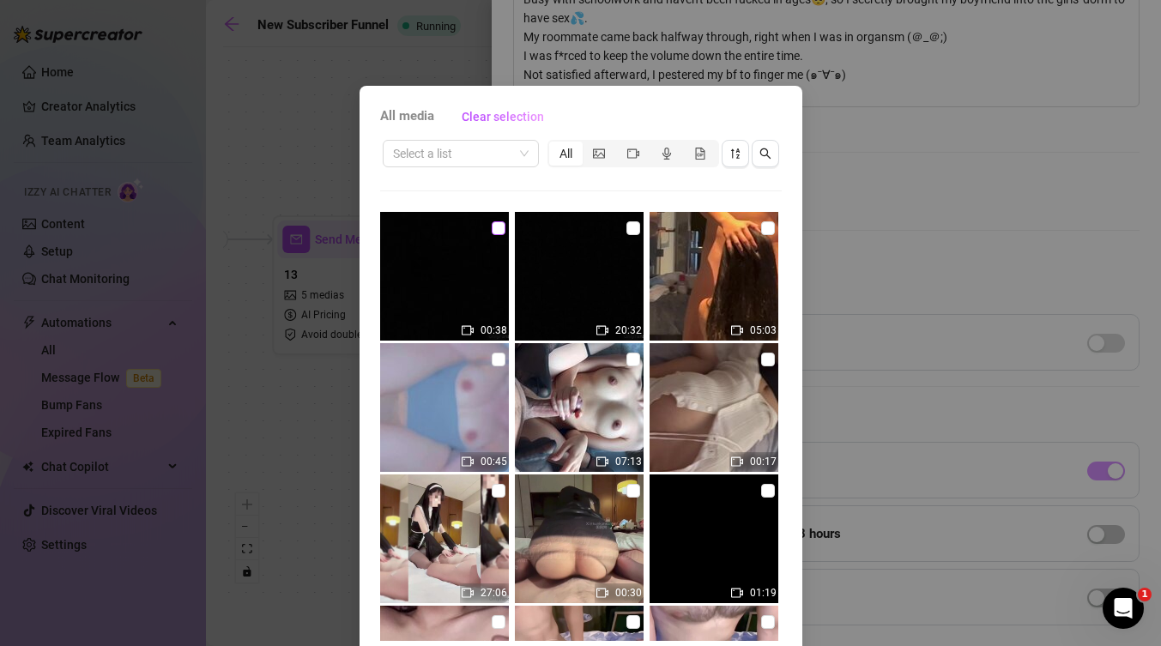
click at [493, 226] on input "checkbox" at bounding box center [499, 228] width 14 height 14
click at [627, 236] on label at bounding box center [634, 228] width 14 height 19
click at [627, 235] on input "checkbox" at bounding box center [634, 228] width 14 height 14
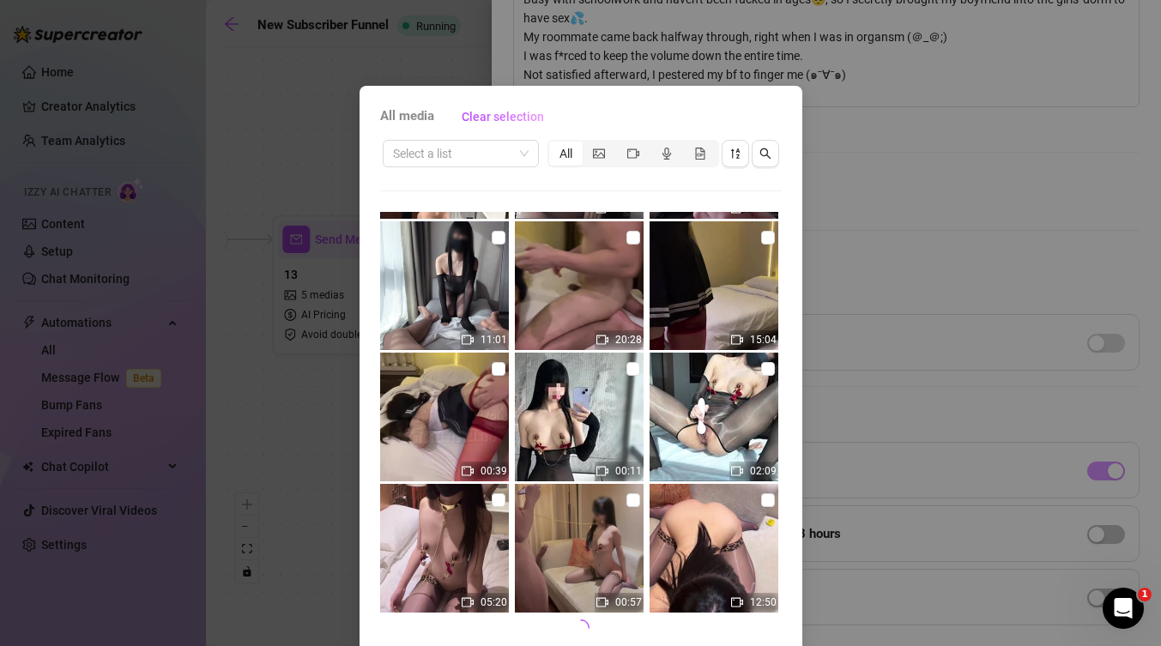
scroll to position [70, 0]
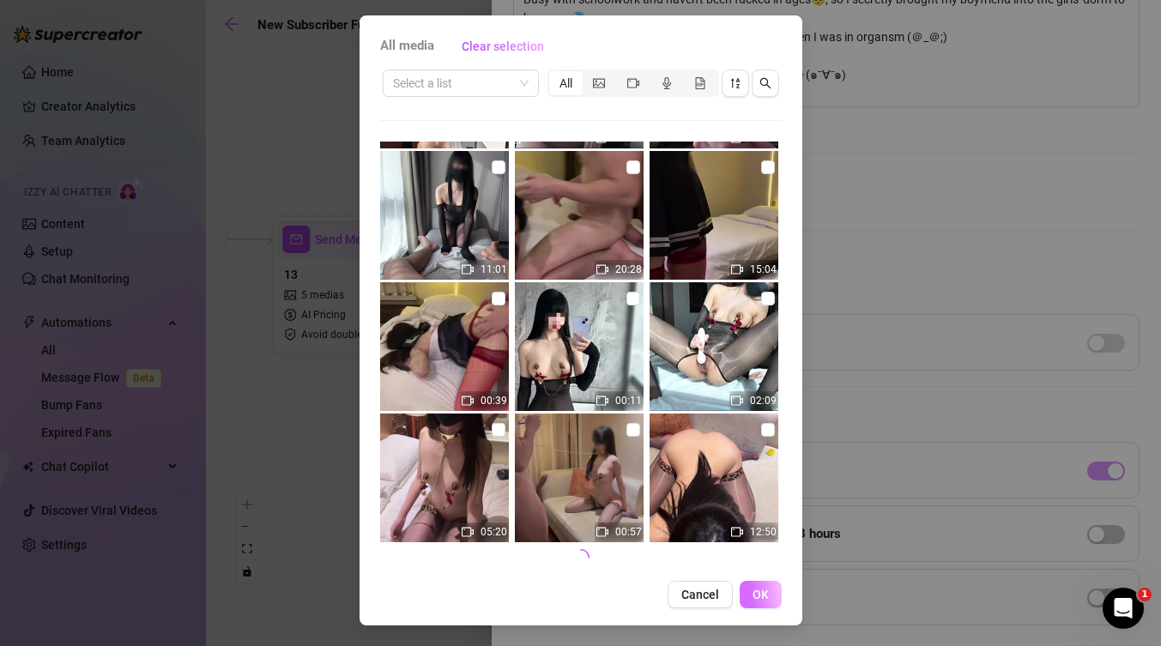
click at [763, 603] on button "OK" at bounding box center [761, 594] width 42 height 27
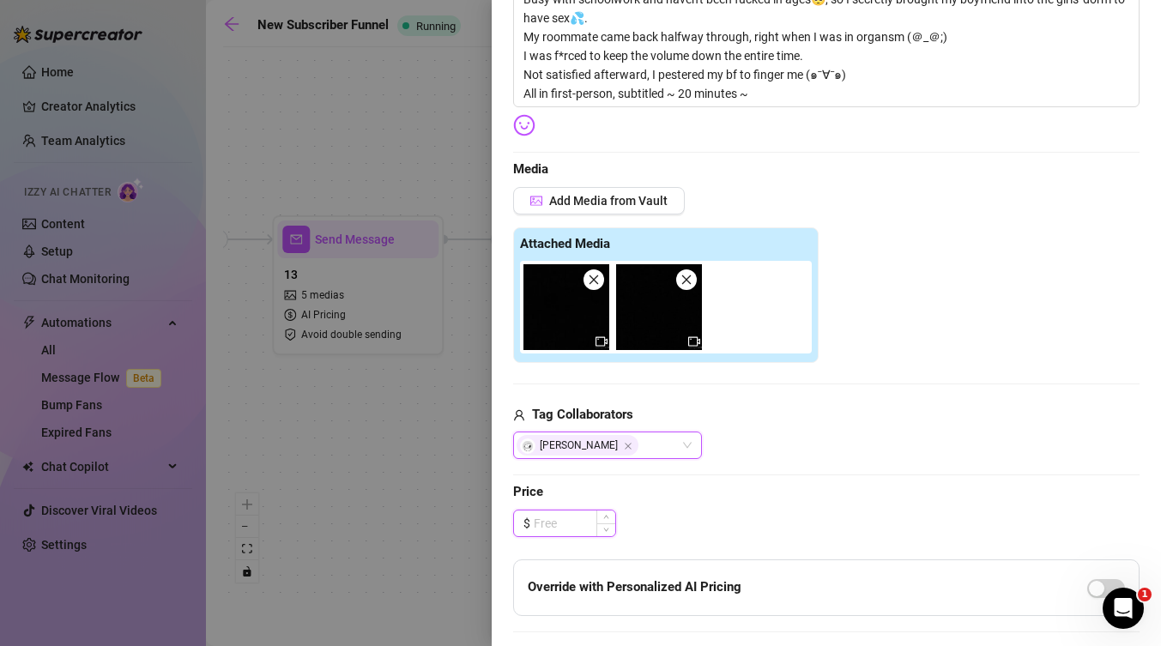
click at [571, 530] on input at bounding box center [575, 524] width 82 height 26
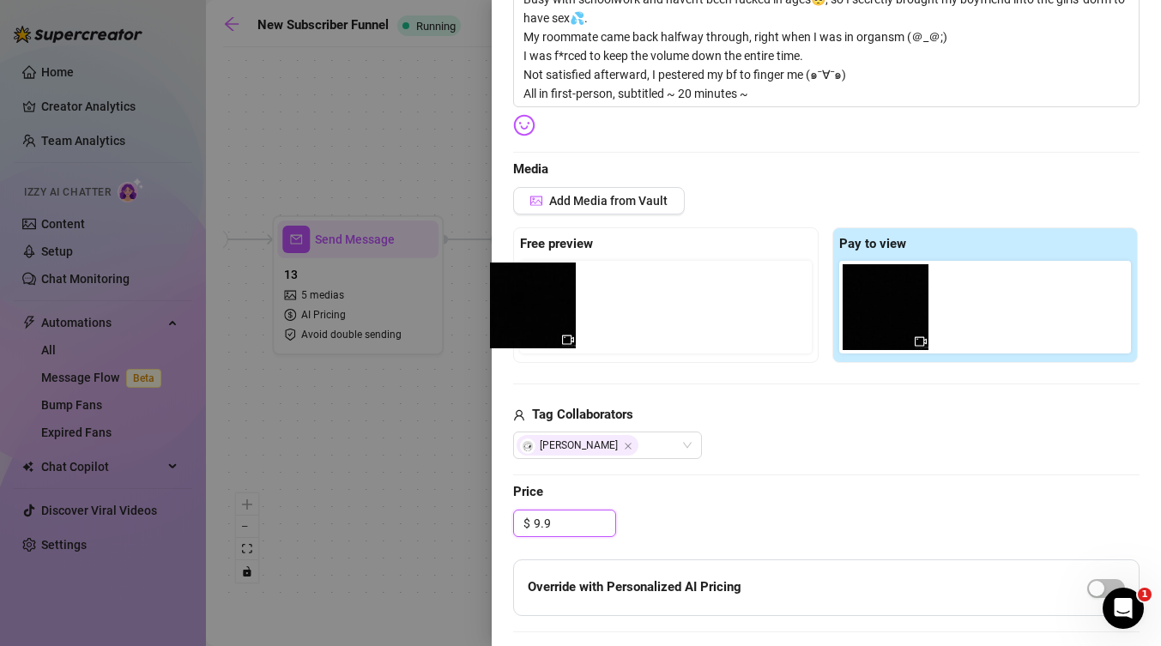
drag, startPoint x: 884, startPoint y: 322, endPoint x: 524, endPoint y: 320, distance: 359.7
click at [524, 320] on div "Free preview Pay to view" at bounding box center [826, 295] width 627 height 136
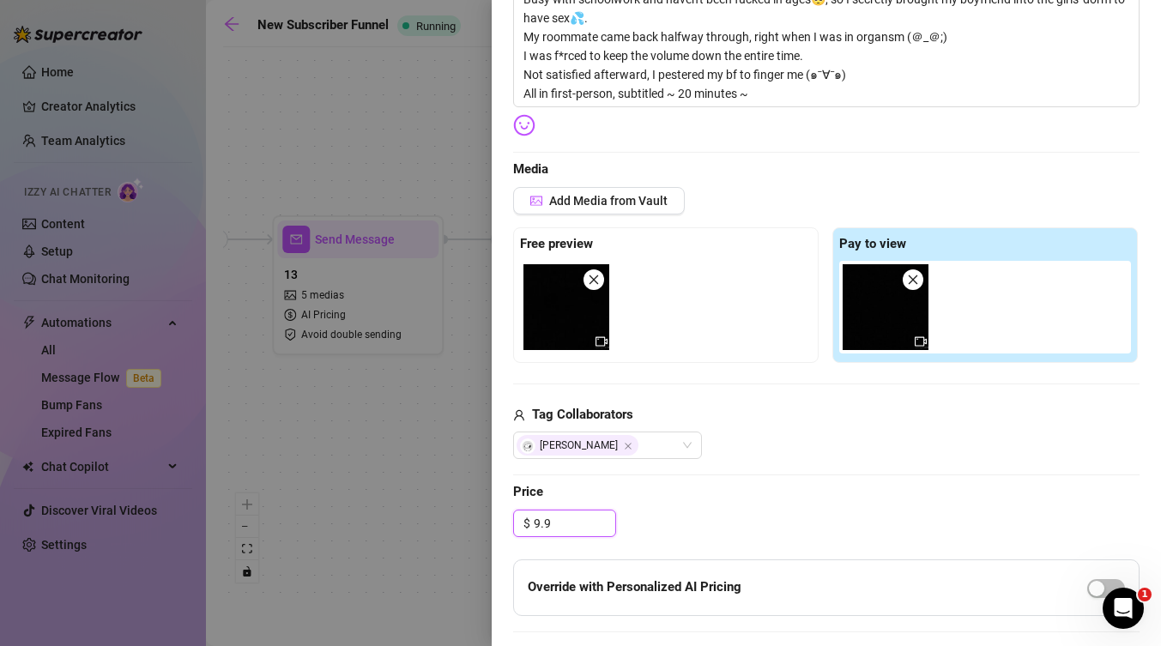
scroll to position [895, 0]
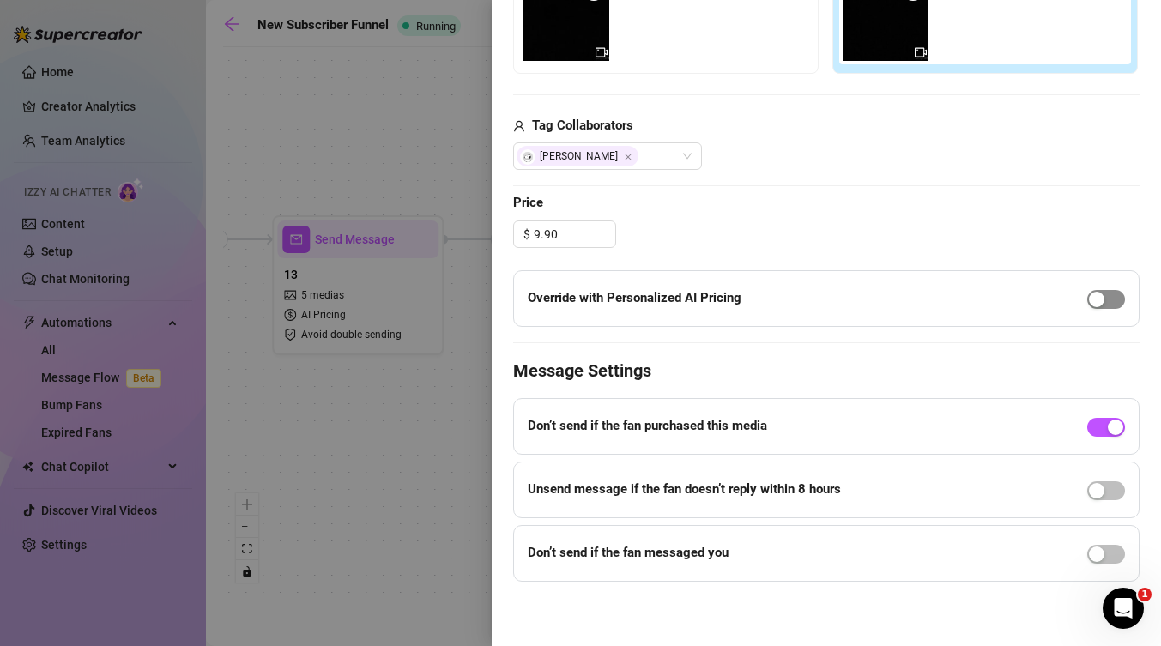
click at [1091, 304] on div "button" at bounding box center [1096, 299] width 15 height 15
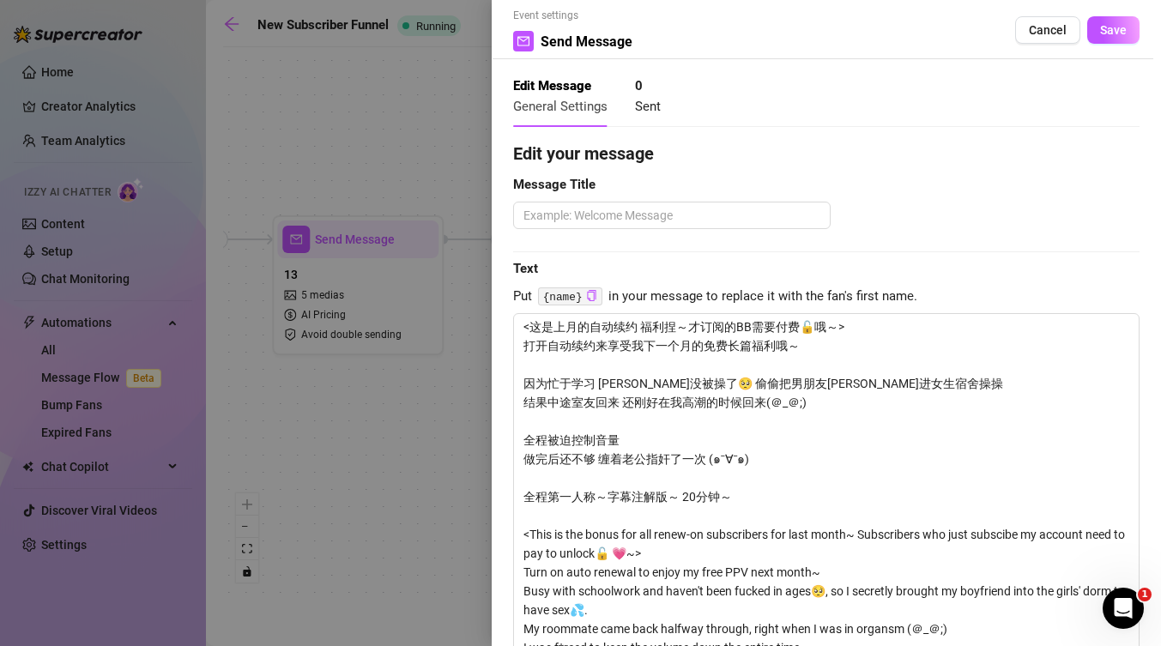
scroll to position [0, 0]
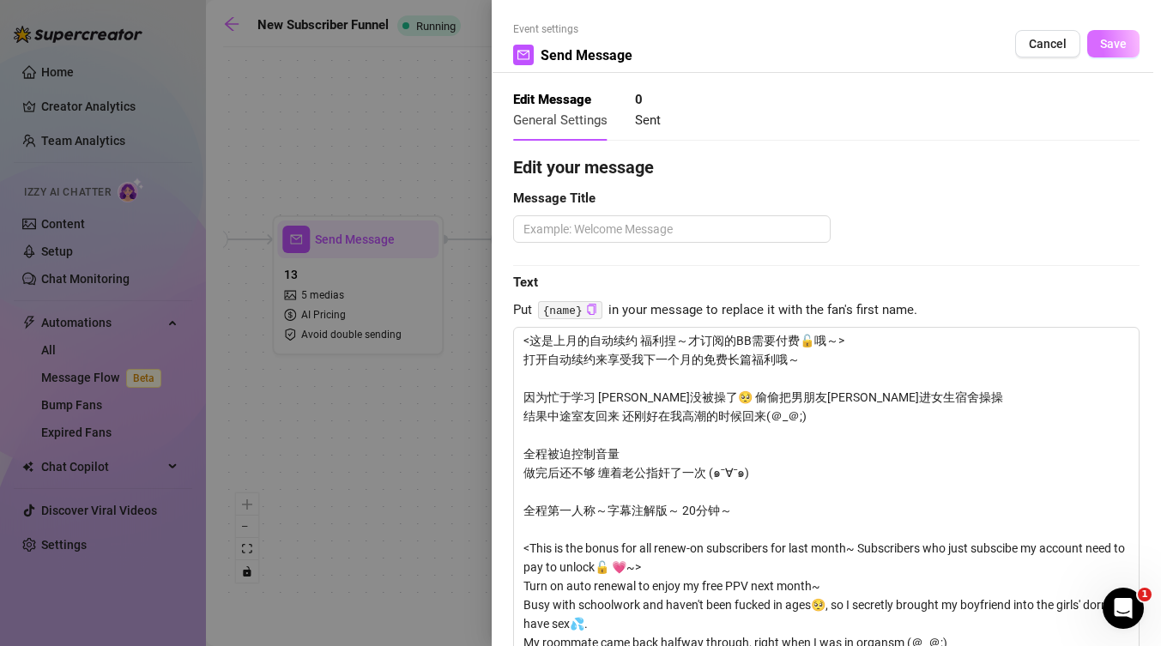
click at [1112, 37] on span "Save" at bounding box center [1113, 44] width 27 height 14
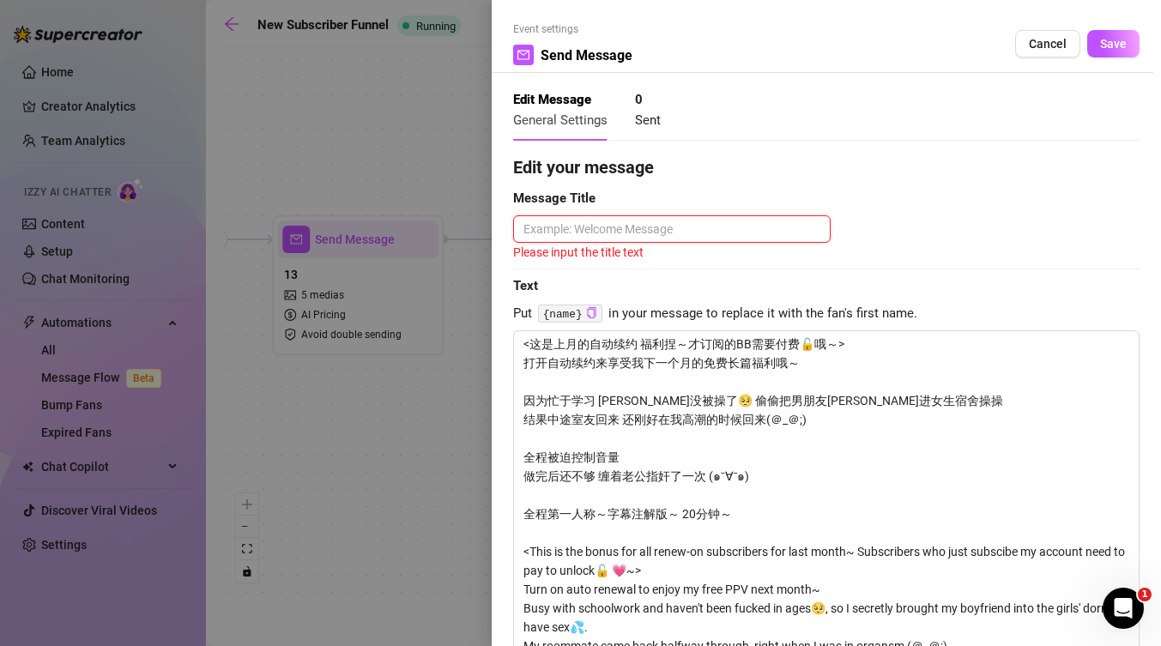
click at [718, 227] on textarea at bounding box center [672, 228] width 318 height 27
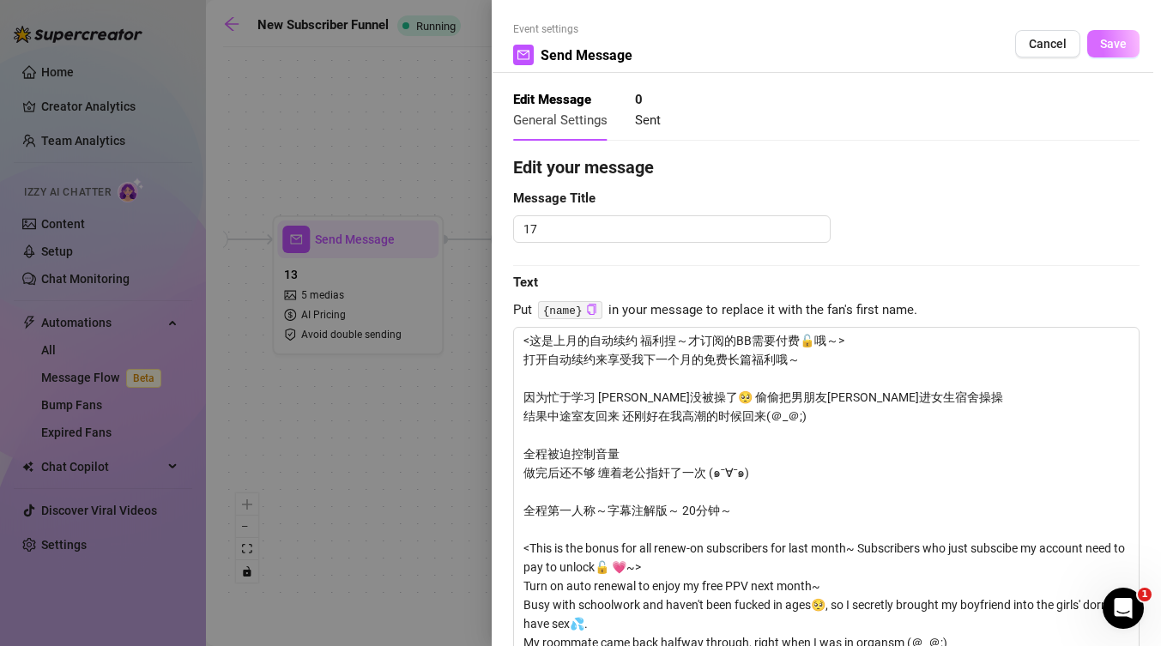
click at [1119, 44] on span "Save" at bounding box center [1113, 44] width 27 height 14
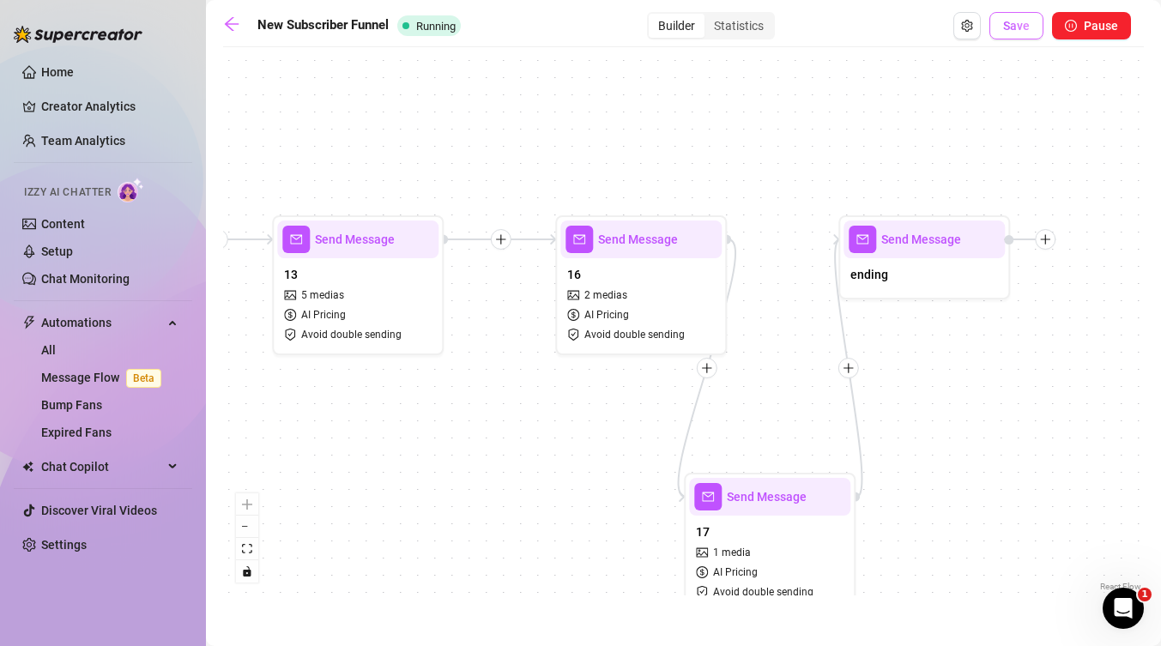
click at [1024, 27] on span "Save" at bounding box center [1016, 26] width 27 height 14
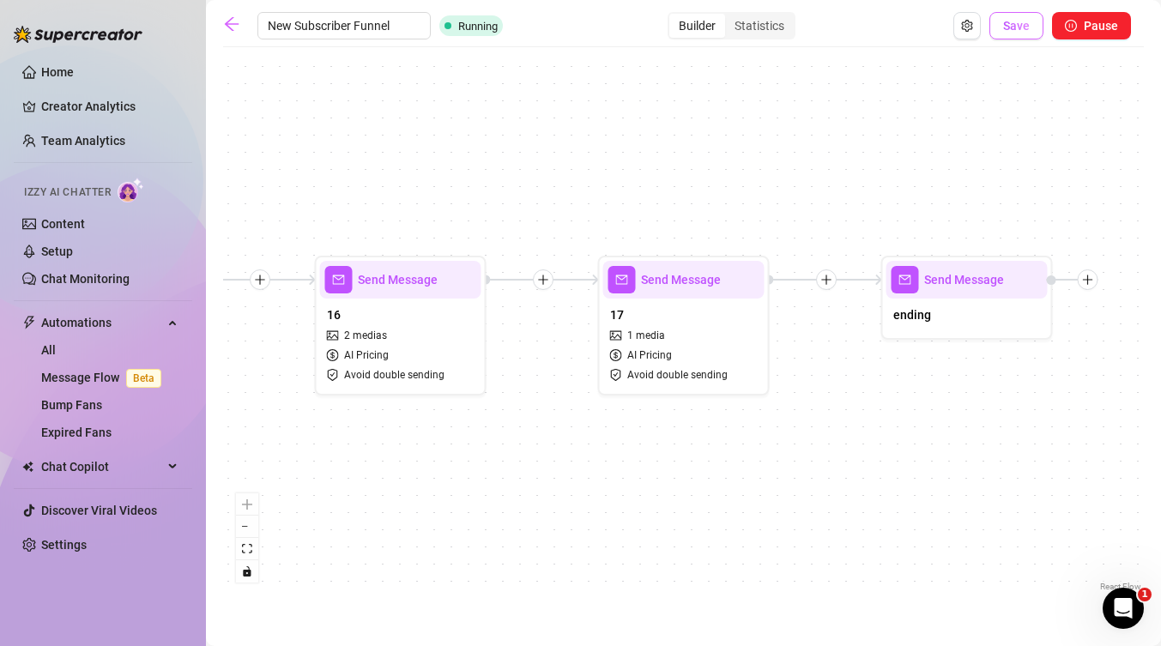
click at [1011, 33] on button "Save" at bounding box center [1017, 25] width 54 height 27
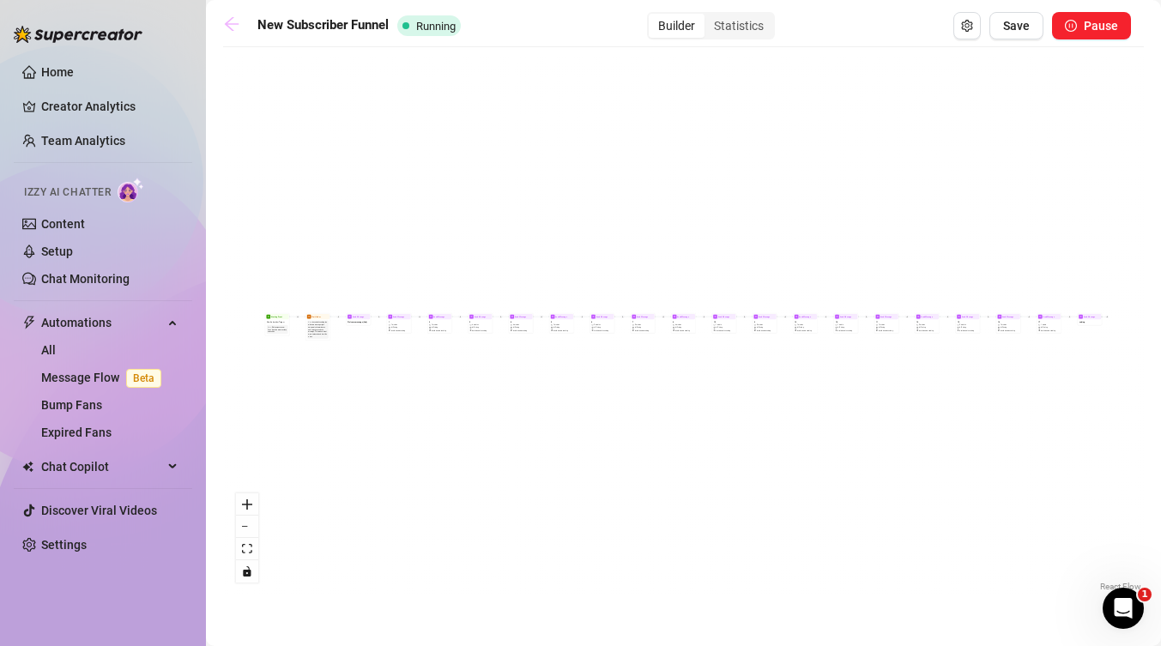
click at [232, 22] on icon "arrow-left" at bounding box center [231, 23] width 17 height 17
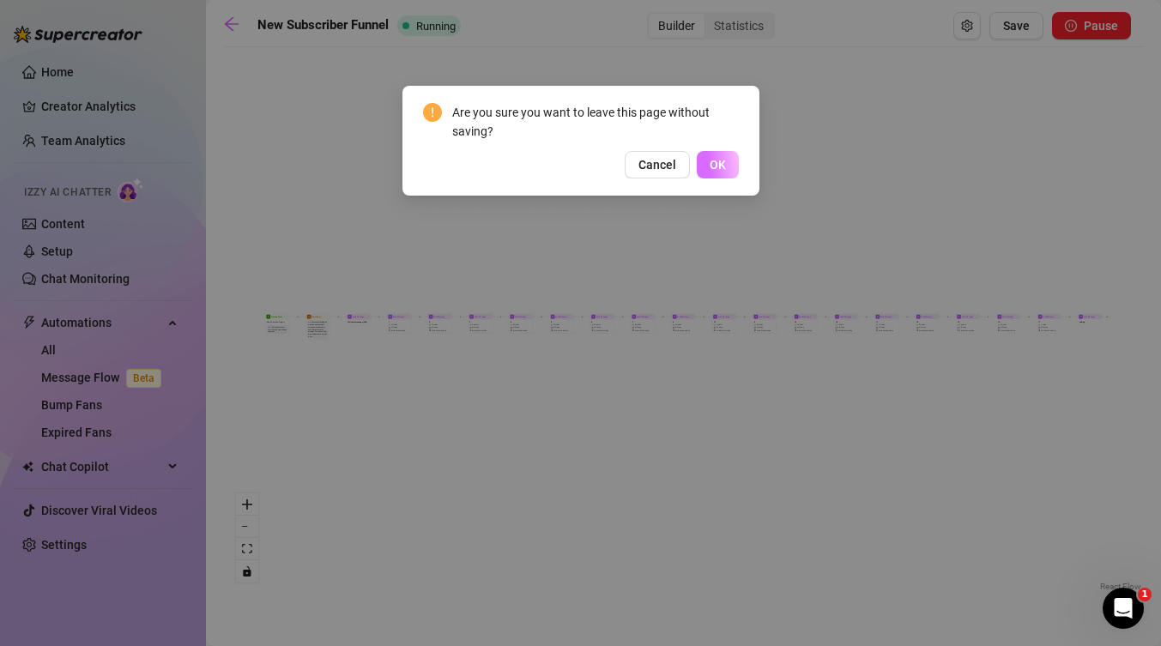
click at [719, 165] on span "OK" at bounding box center [718, 165] width 16 height 14
